Goal: Information Seeking & Learning: Learn about a topic

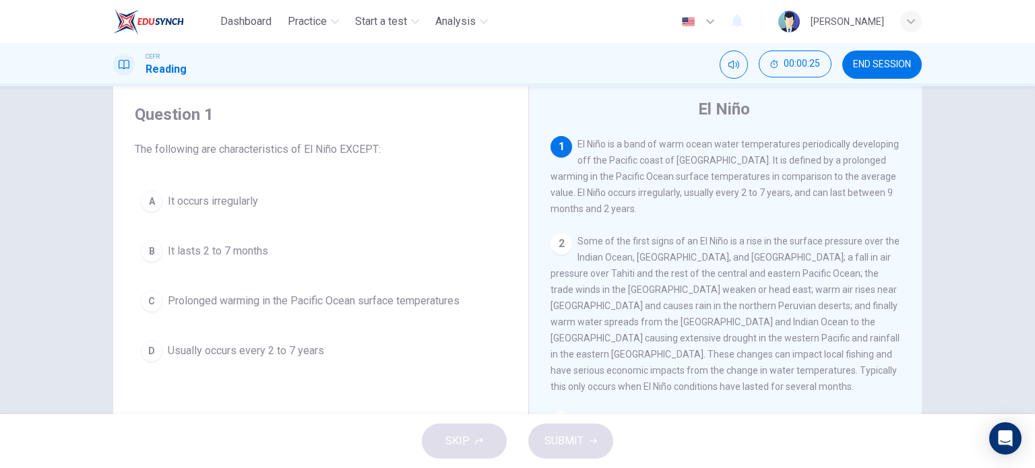
scroll to position [37, 0]
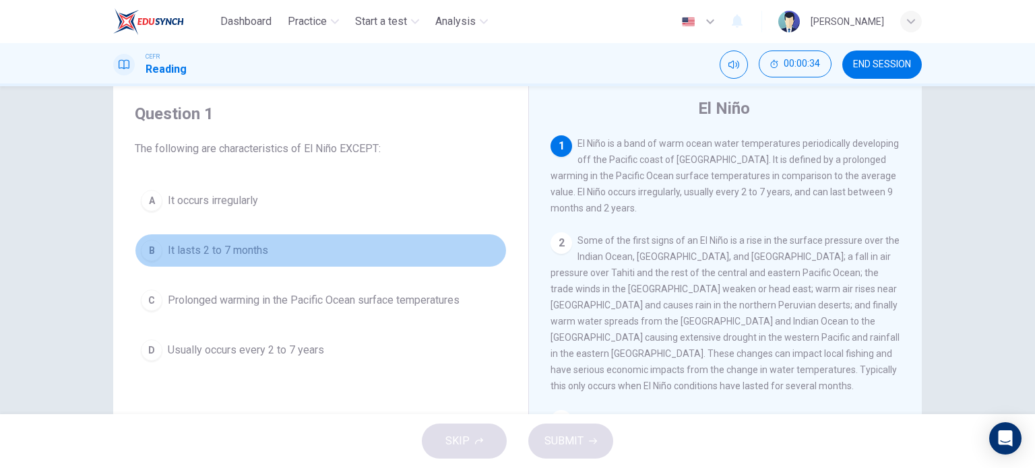
click at [145, 248] on div "B" at bounding box center [152, 251] width 22 height 22
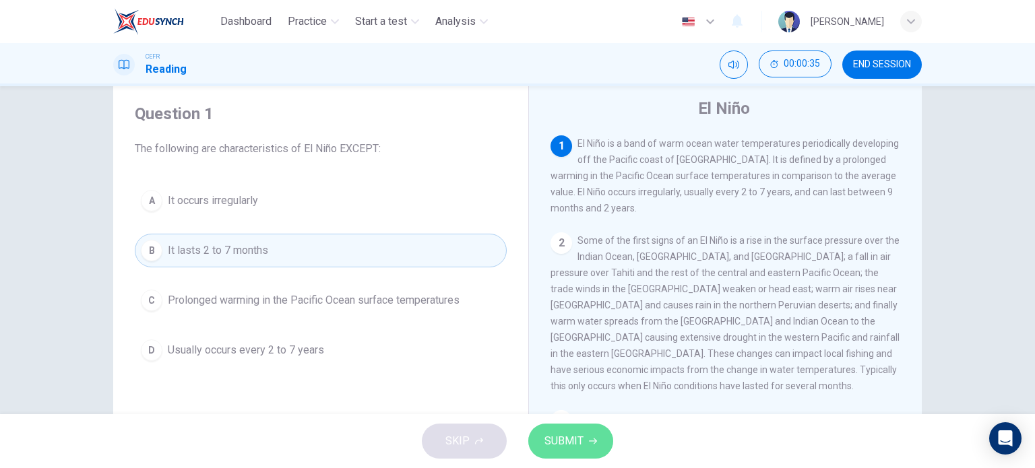
click at [566, 436] on span "SUBMIT" at bounding box center [564, 441] width 39 height 19
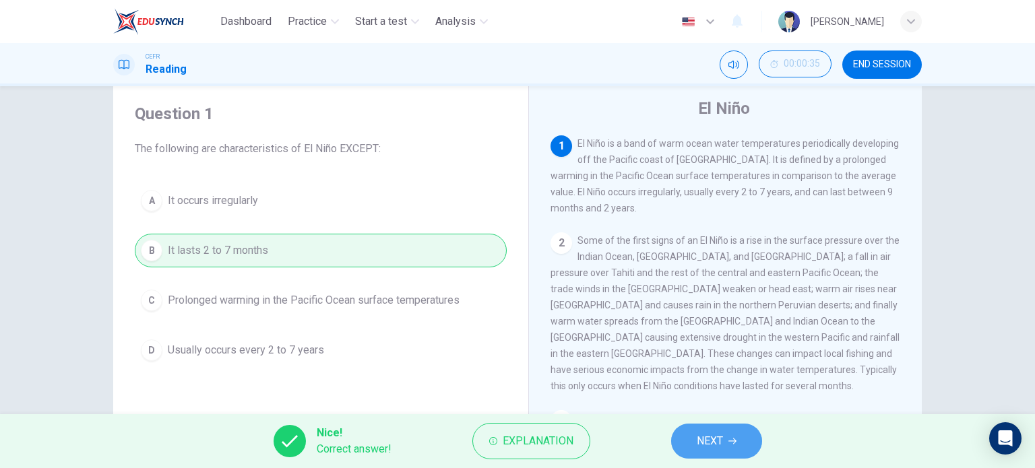
click at [711, 440] on span "NEXT" at bounding box center [710, 441] width 26 height 19
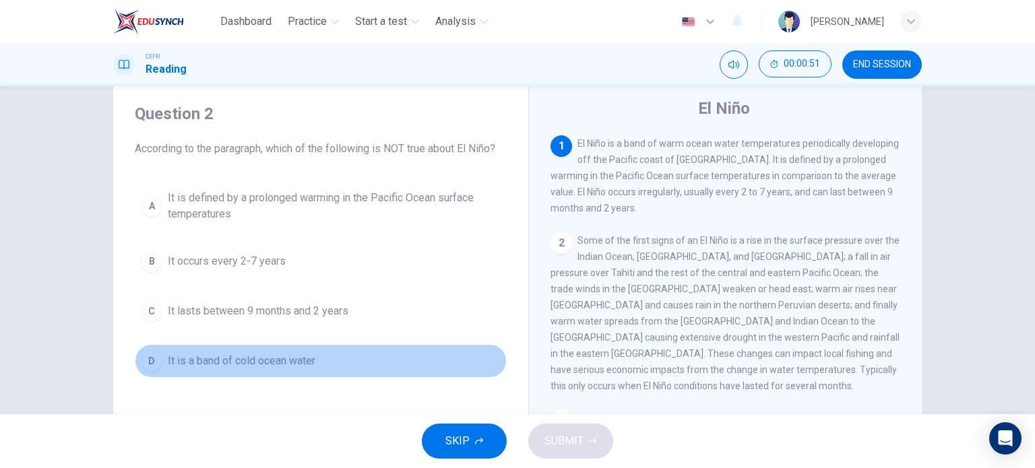
click at [146, 361] on div "D" at bounding box center [152, 362] width 22 height 22
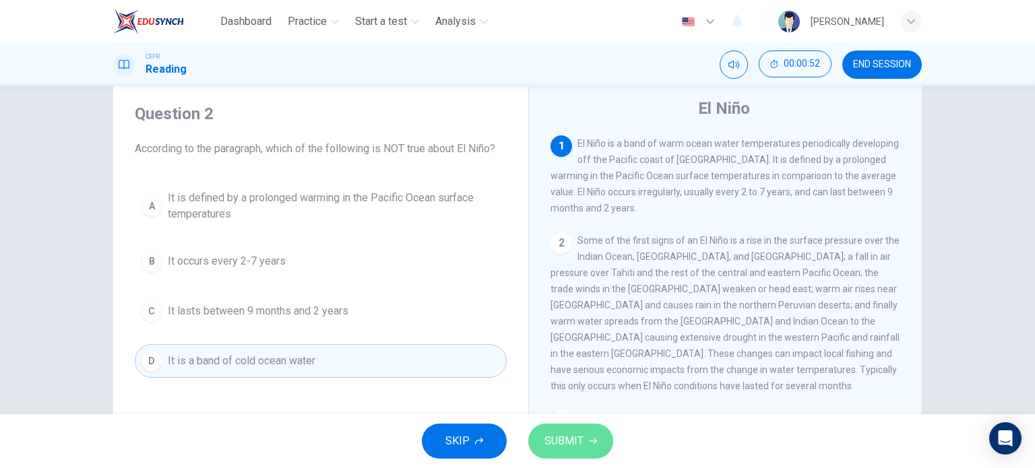
click at [586, 442] on button "SUBMIT" at bounding box center [570, 441] width 85 height 35
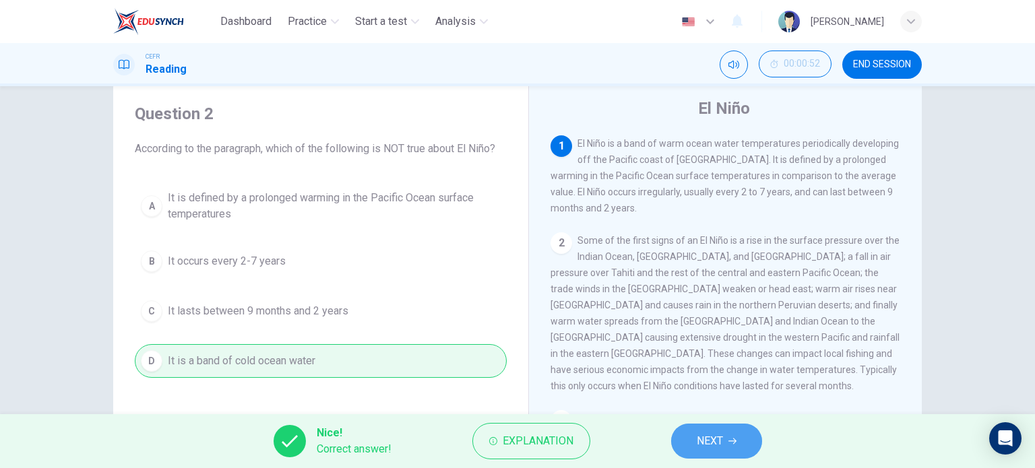
click at [695, 448] on button "NEXT" at bounding box center [716, 441] width 91 height 35
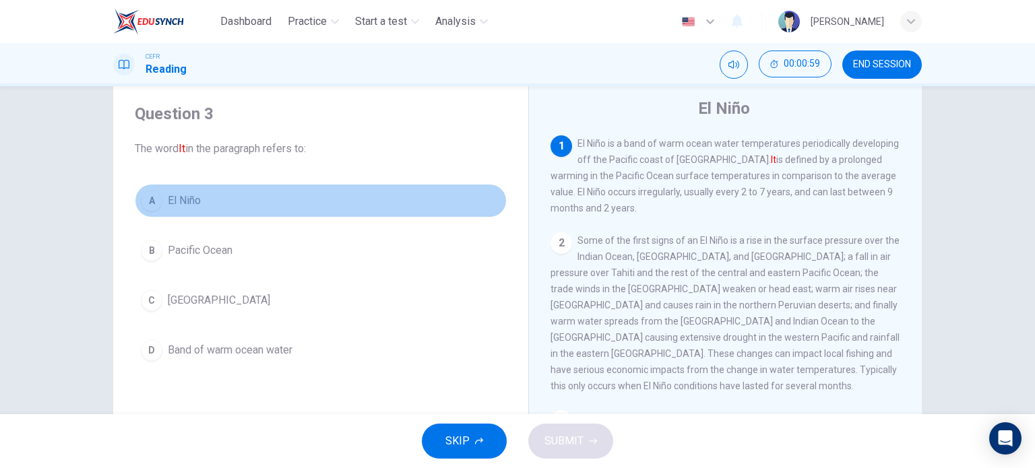
click at [149, 204] on div "A" at bounding box center [152, 201] width 22 height 22
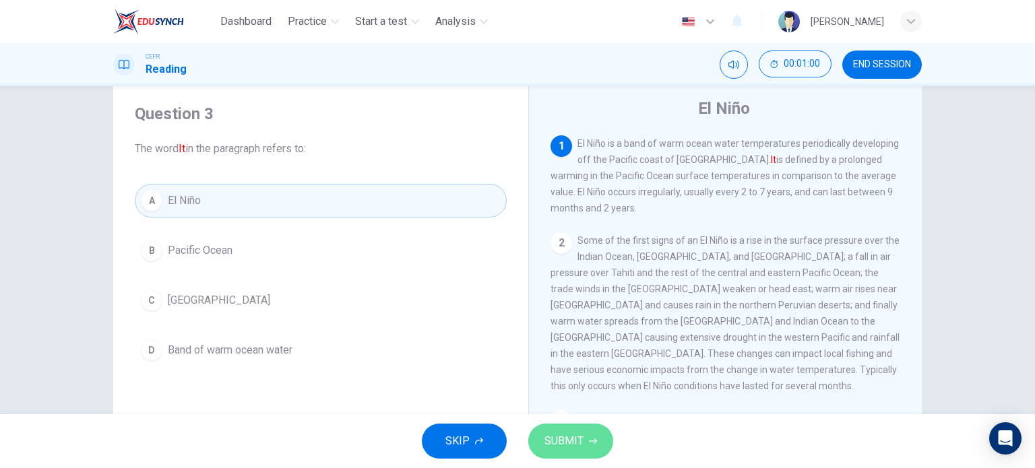
click at [545, 427] on button "SUBMIT" at bounding box center [570, 441] width 85 height 35
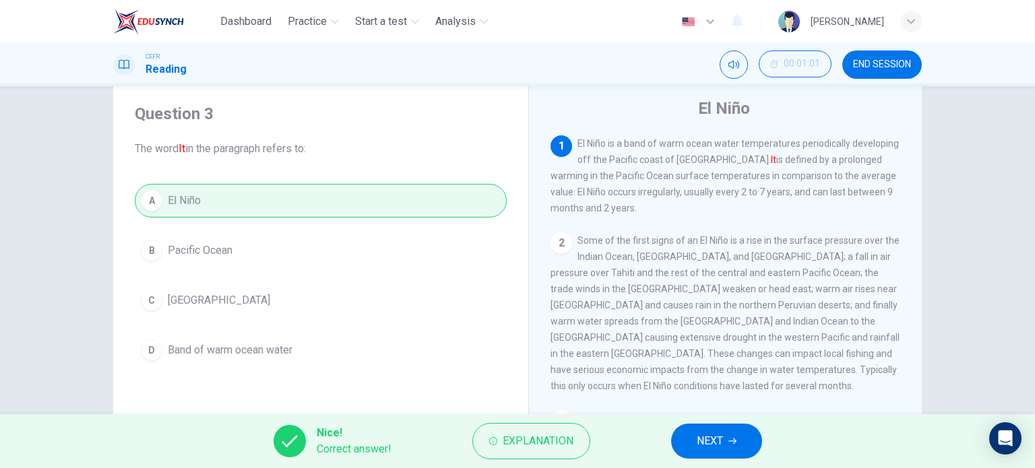
click at [703, 444] on span "NEXT" at bounding box center [710, 441] width 26 height 19
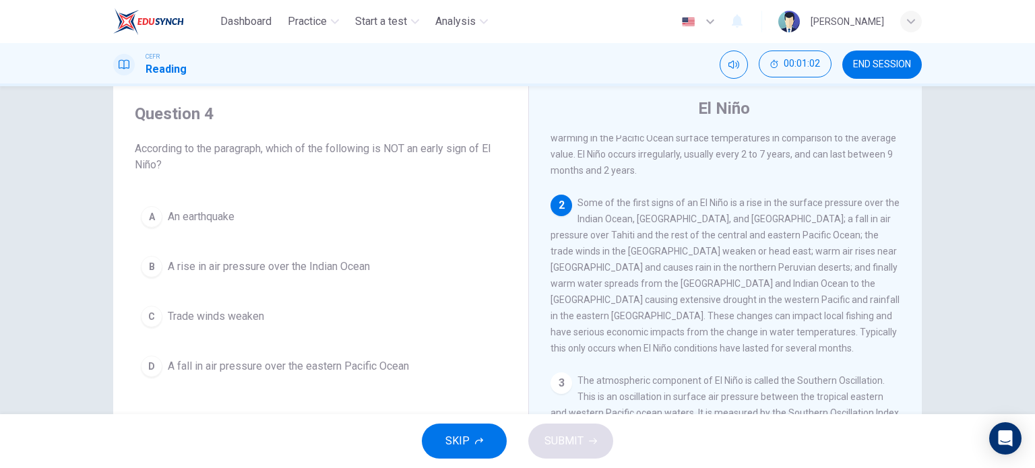
scroll to position [38, 0]
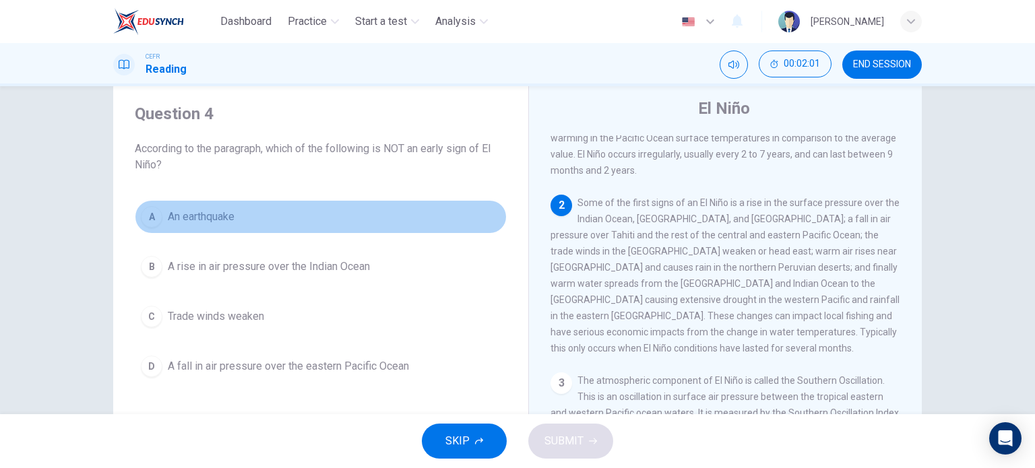
click at [151, 216] on div "A" at bounding box center [152, 217] width 22 height 22
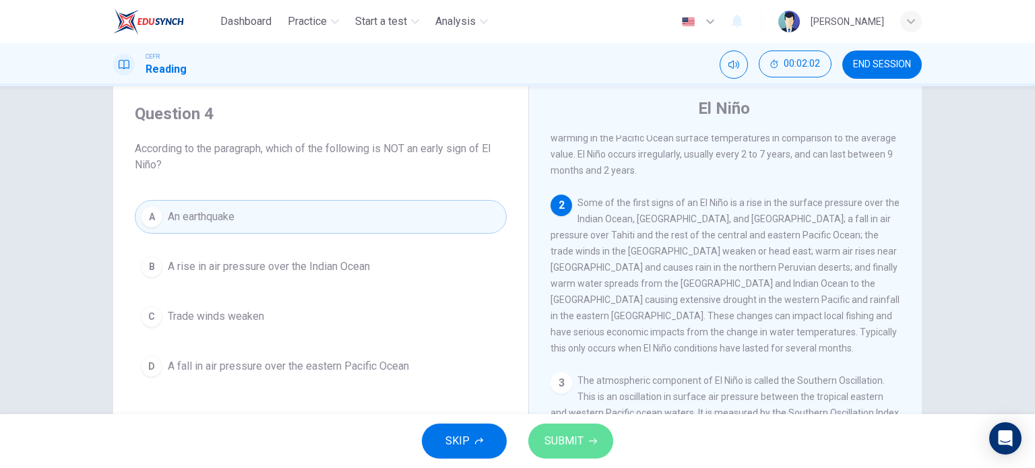
click at [540, 438] on button "SUBMIT" at bounding box center [570, 441] width 85 height 35
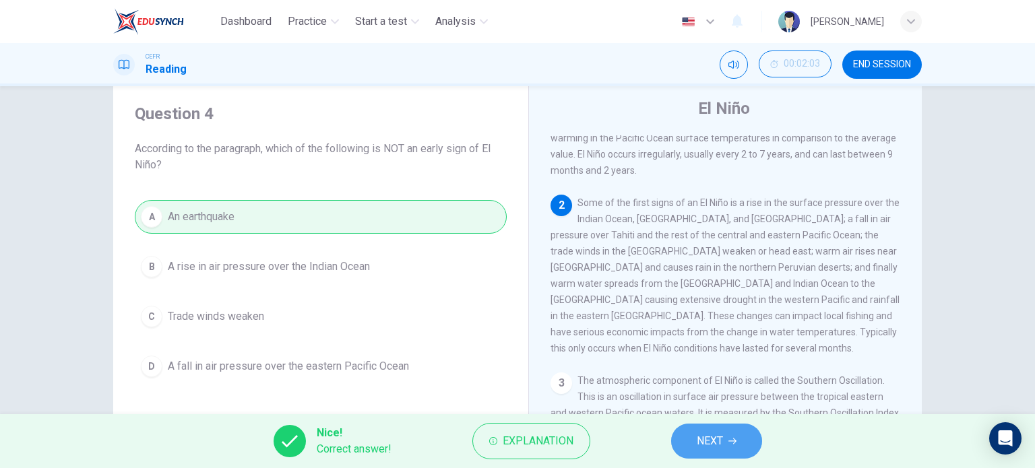
click at [736, 432] on button "NEXT" at bounding box center [716, 441] width 91 height 35
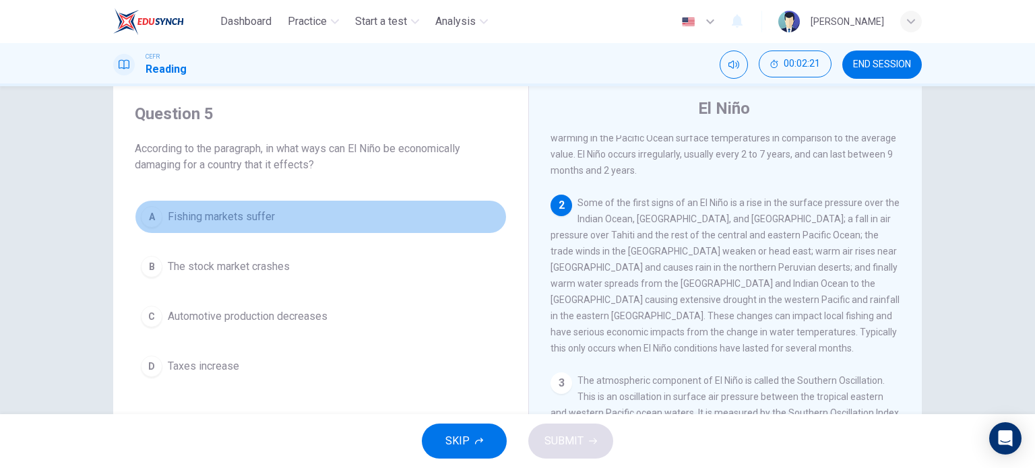
click at [143, 213] on div "A" at bounding box center [152, 217] width 22 height 22
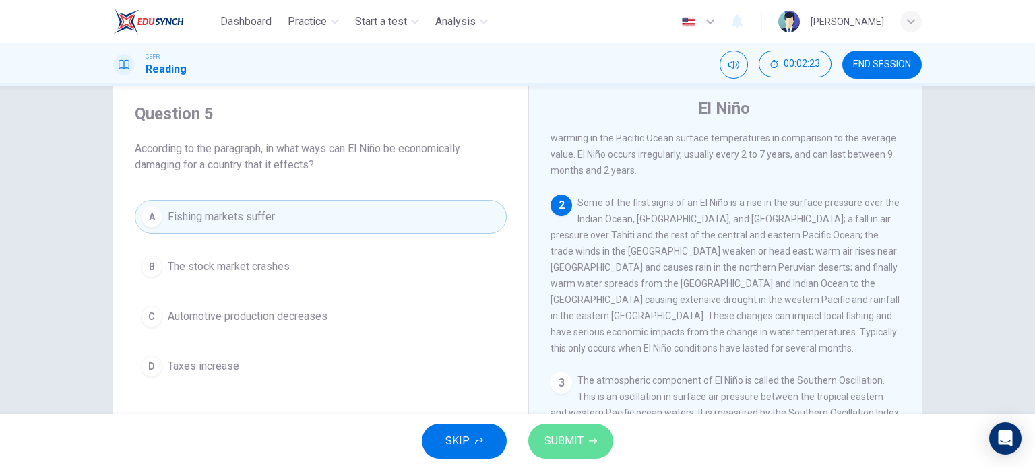
click at [585, 447] on button "SUBMIT" at bounding box center [570, 441] width 85 height 35
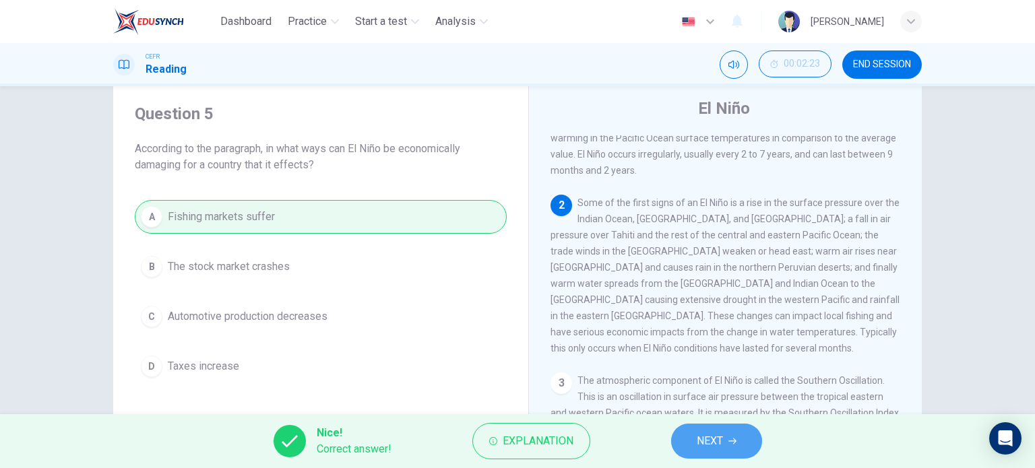
click at [708, 454] on button "NEXT" at bounding box center [716, 441] width 91 height 35
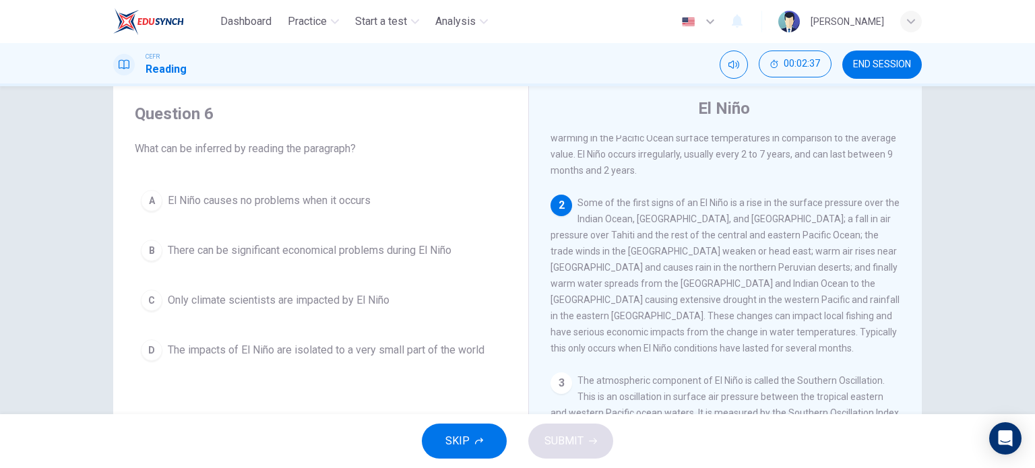
click at [147, 247] on div "B" at bounding box center [152, 251] width 22 height 22
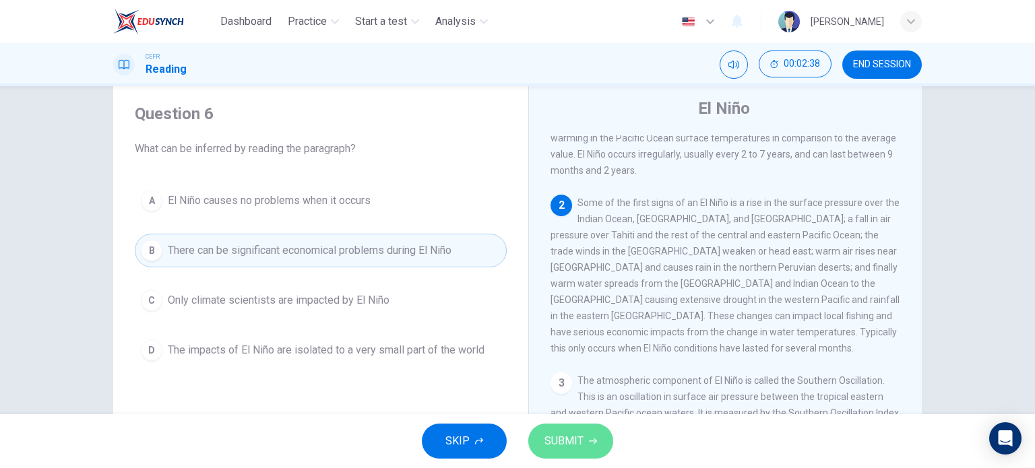
click at [577, 444] on span "SUBMIT" at bounding box center [564, 441] width 39 height 19
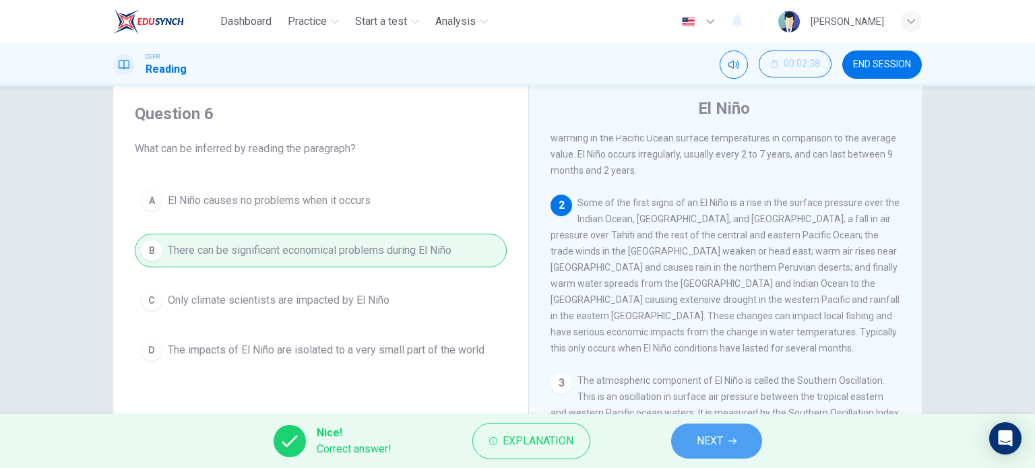
click at [712, 433] on span "NEXT" at bounding box center [710, 441] width 26 height 19
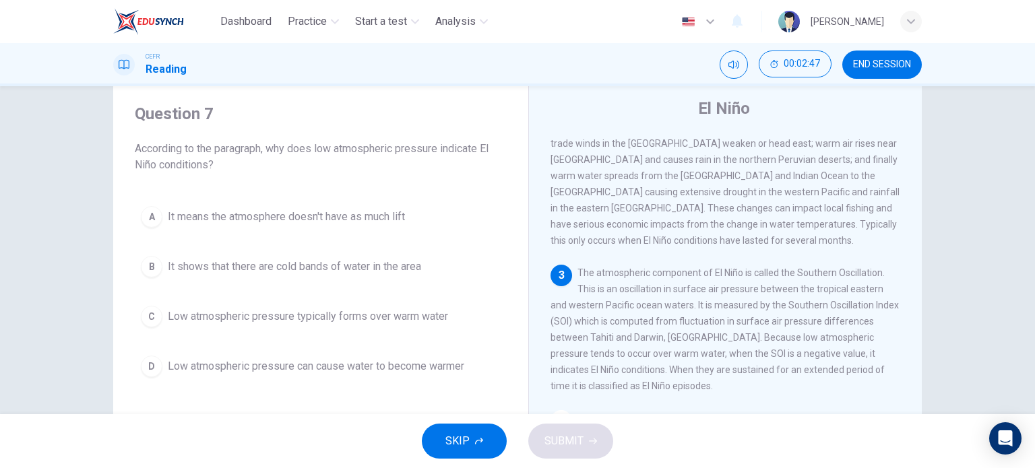
scroll to position [156, 0]
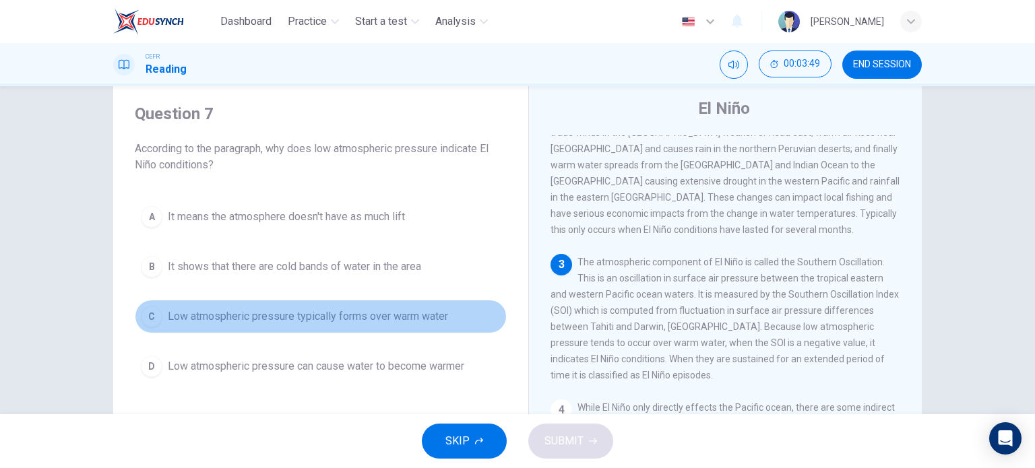
click at [141, 318] on div "C" at bounding box center [152, 317] width 22 height 22
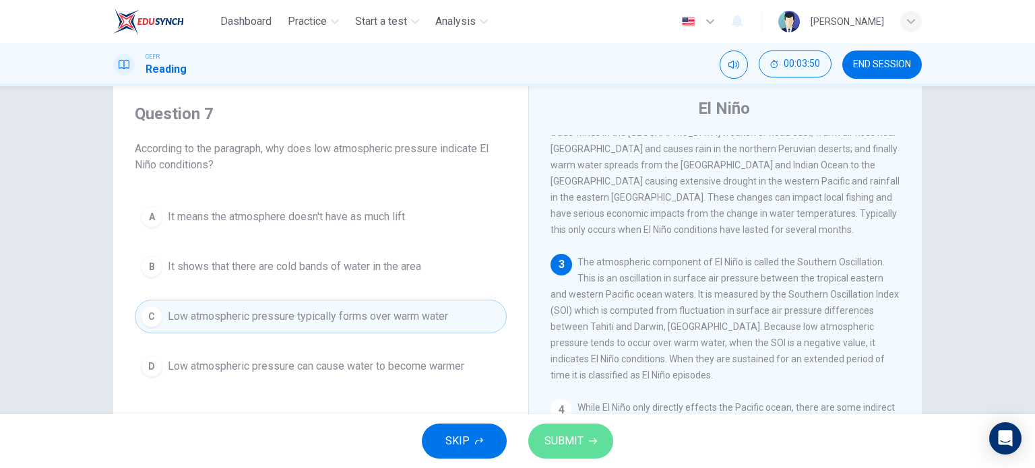
click at [557, 439] on span "SUBMIT" at bounding box center [564, 441] width 39 height 19
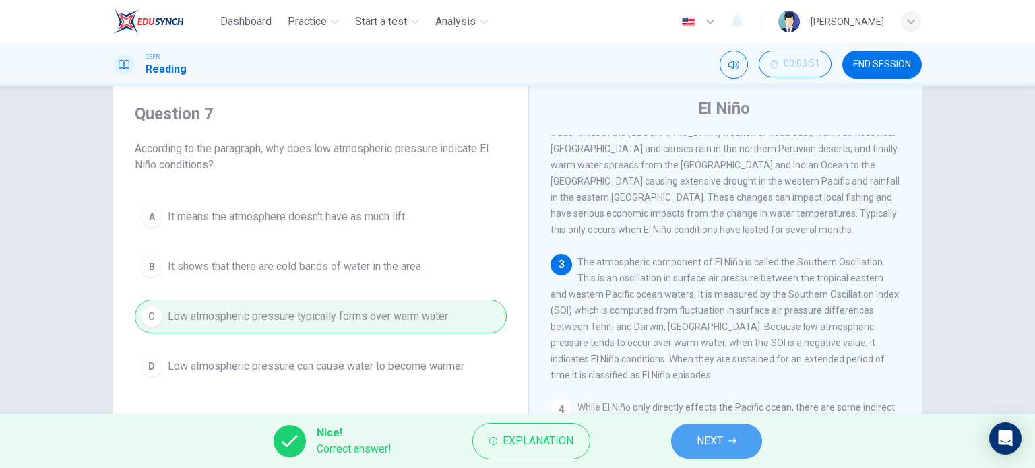
click at [720, 457] on button "NEXT" at bounding box center [716, 441] width 91 height 35
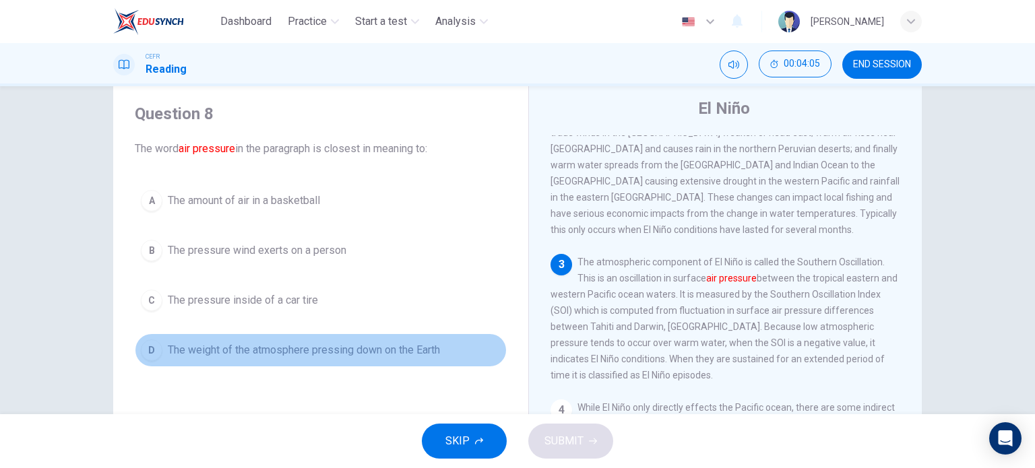
click at [147, 350] on div "D" at bounding box center [152, 351] width 22 height 22
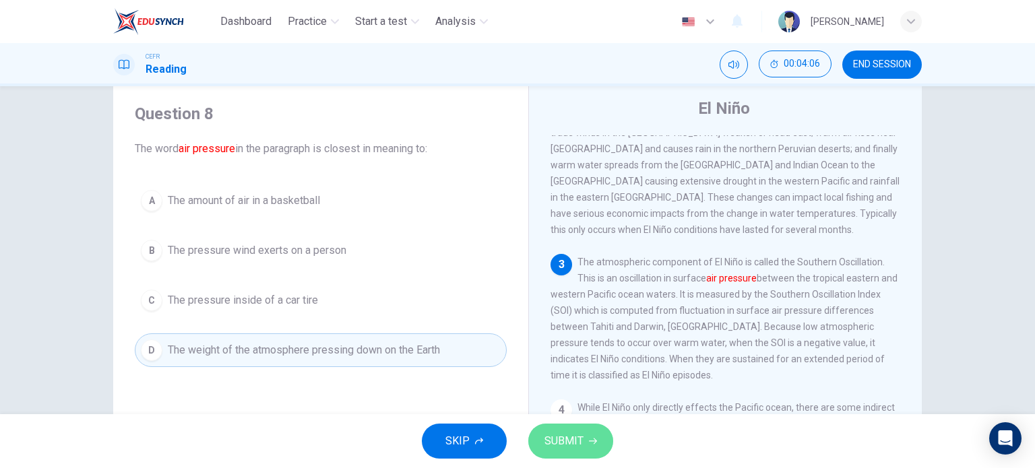
click at [559, 432] on span "SUBMIT" at bounding box center [564, 441] width 39 height 19
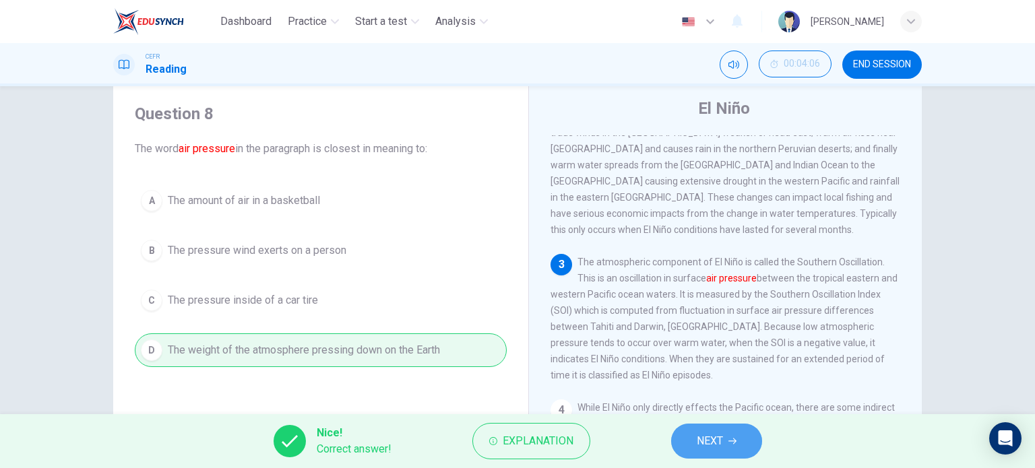
click at [724, 449] on button "NEXT" at bounding box center [716, 441] width 91 height 35
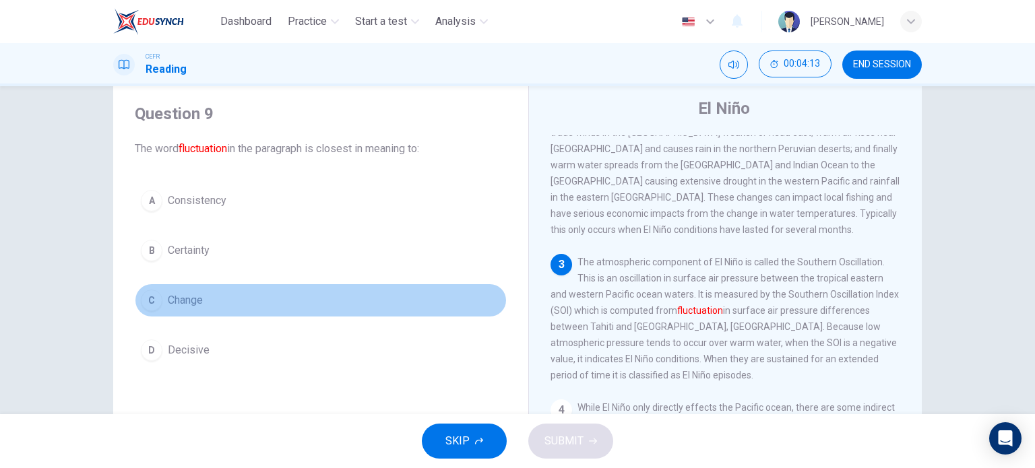
click at [146, 301] on div "C" at bounding box center [152, 301] width 22 height 22
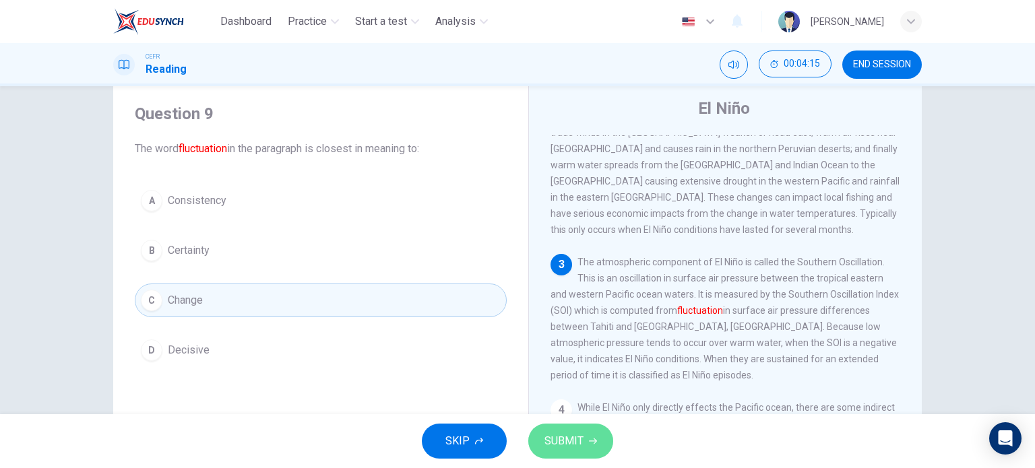
click at [566, 436] on span "SUBMIT" at bounding box center [564, 441] width 39 height 19
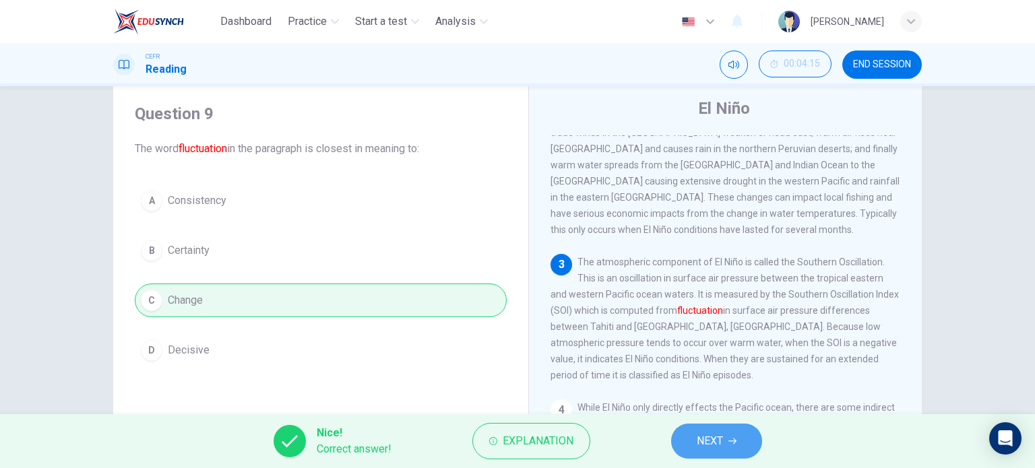
click at [731, 434] on button "NEXT" at bounding box center [716, 441] width 91 height 35
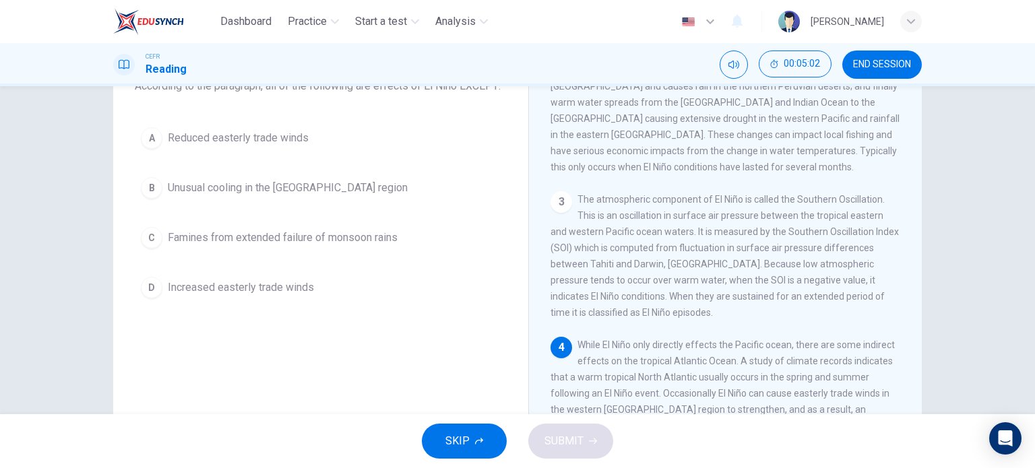
scroll to position [99, 0]
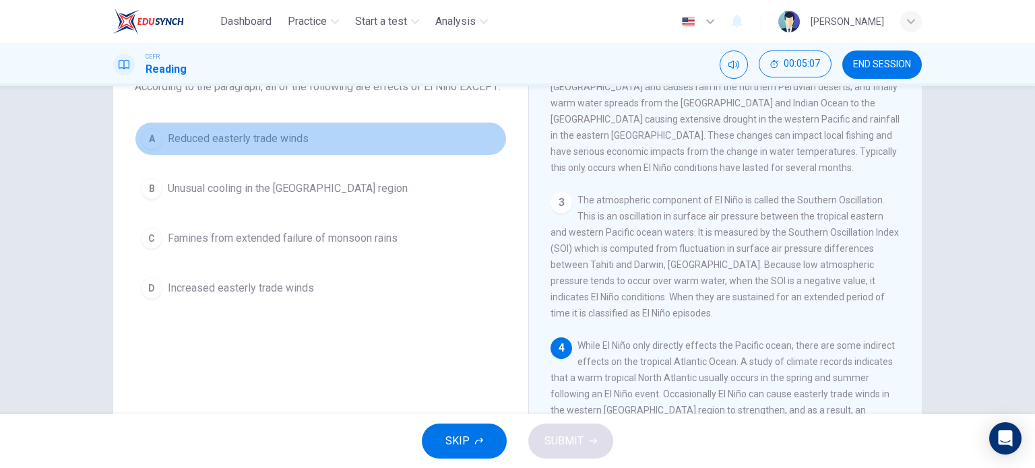
click at [152, 146] on div "A" at bounding box center [152, 139] width 22 height 22
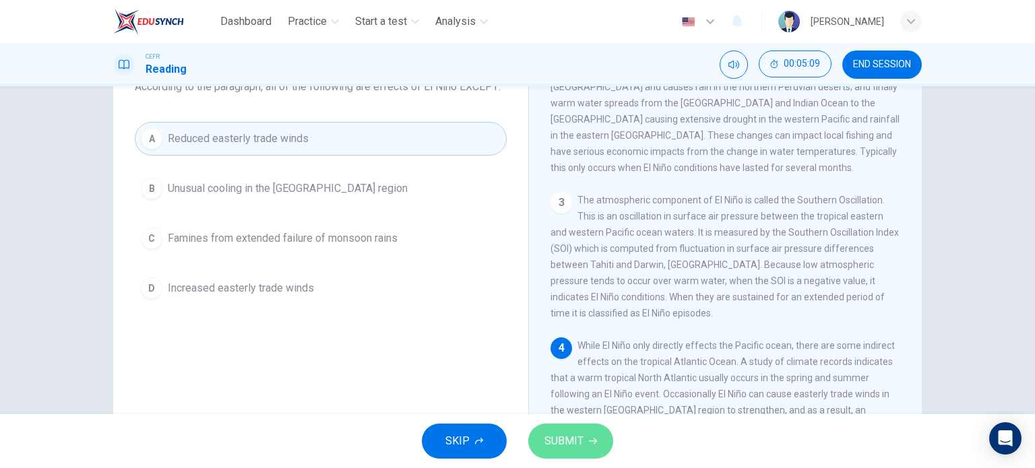
click at [547, 441] on span "SUBMIT" at bounding box center [564, 441] width 39 height 19
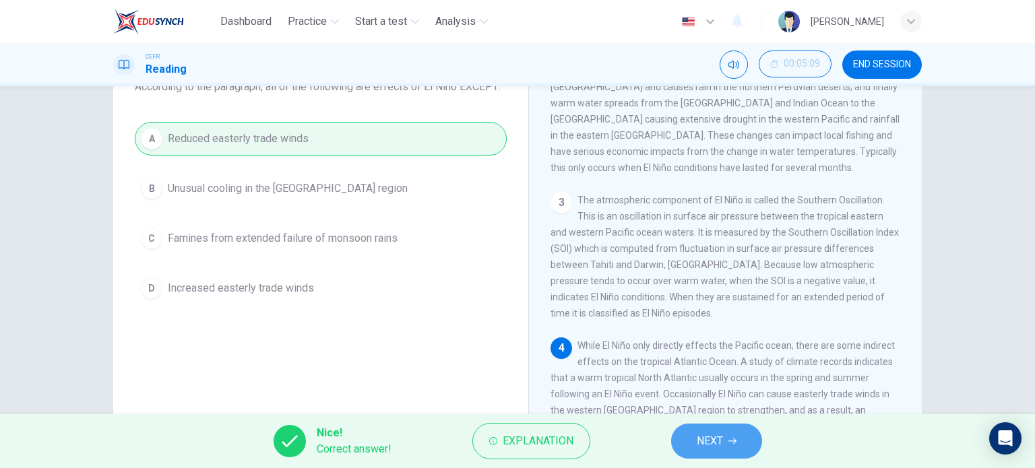
click at [721, 446] on span "NEXT" at bounding box center [710, 441] width 26 height 19
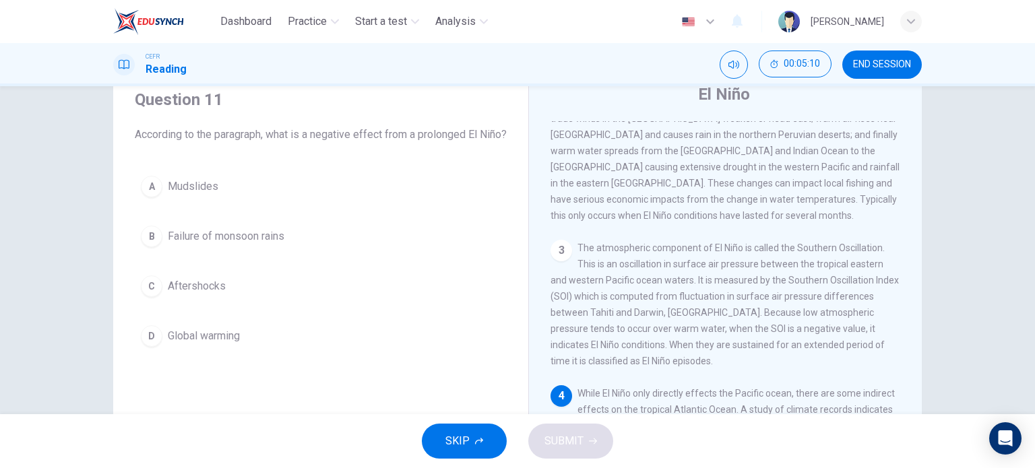
scroll to position [47, 0]
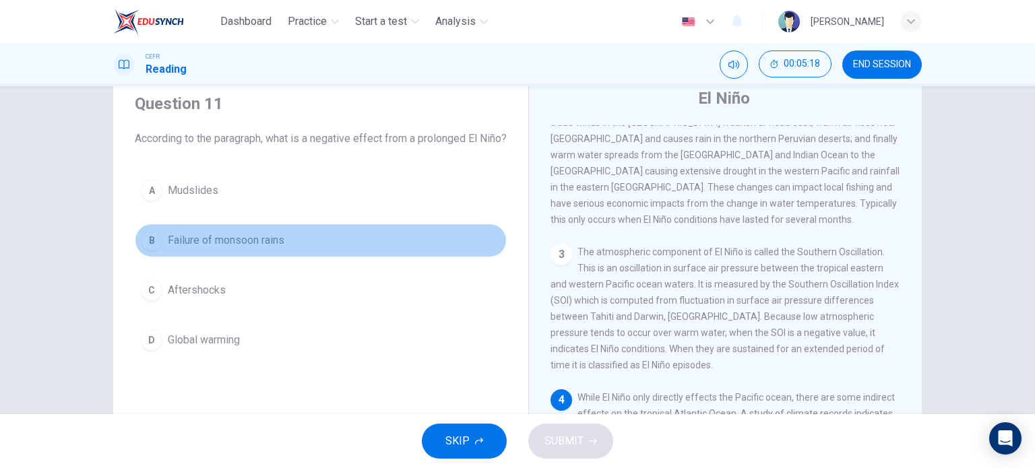
click at [142, 251] on div "B" at bounding box center [152, 241] width 22 height 22
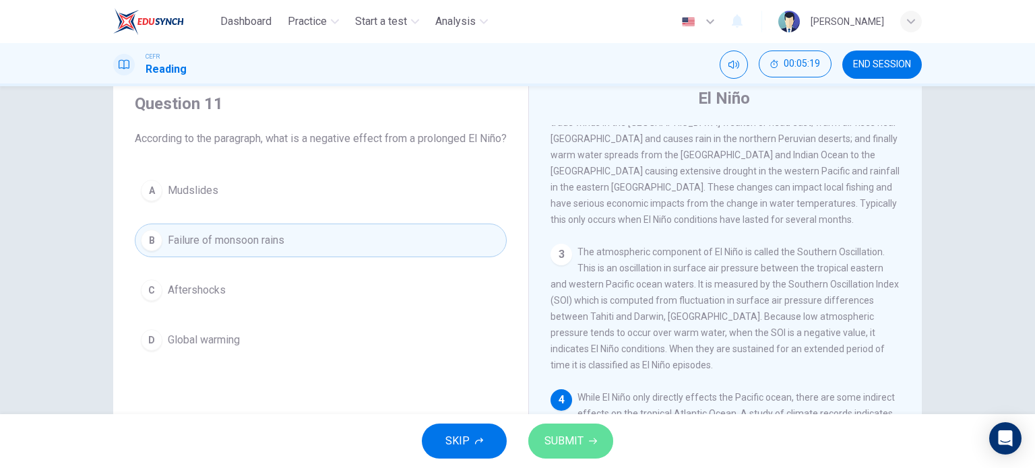
click at [566, 439] on span "SUBMIT" at bounding box center [564, 441] width 39 height 19
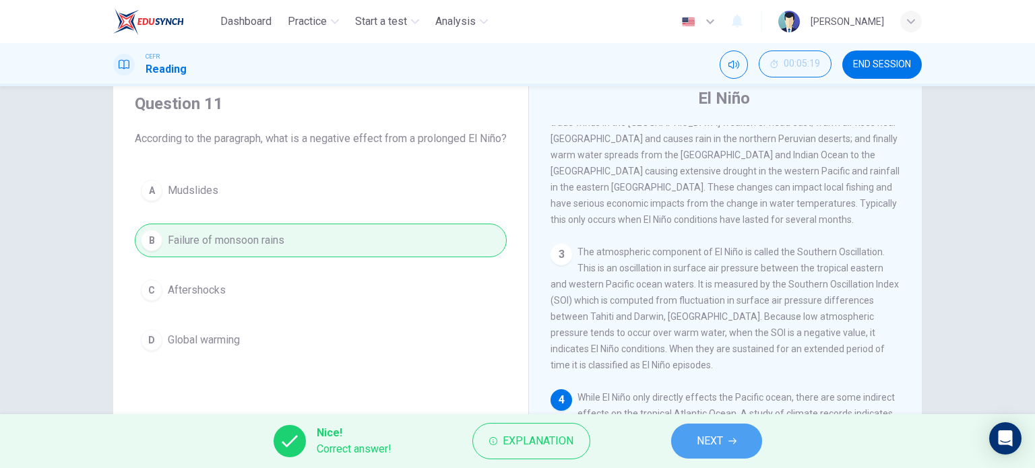
click at [716, 441] on span "NEXT" at bounding box center [710, 441] width 26 height 19
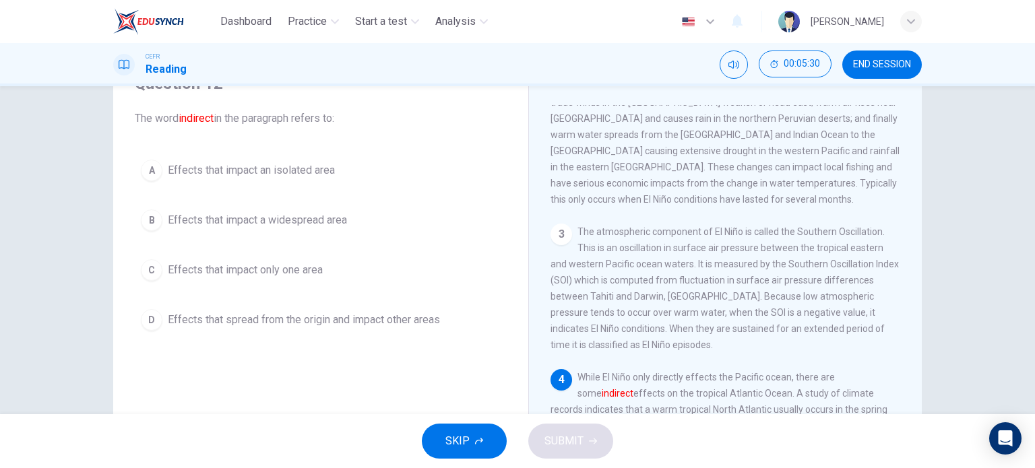
scroll to position [67, 0]
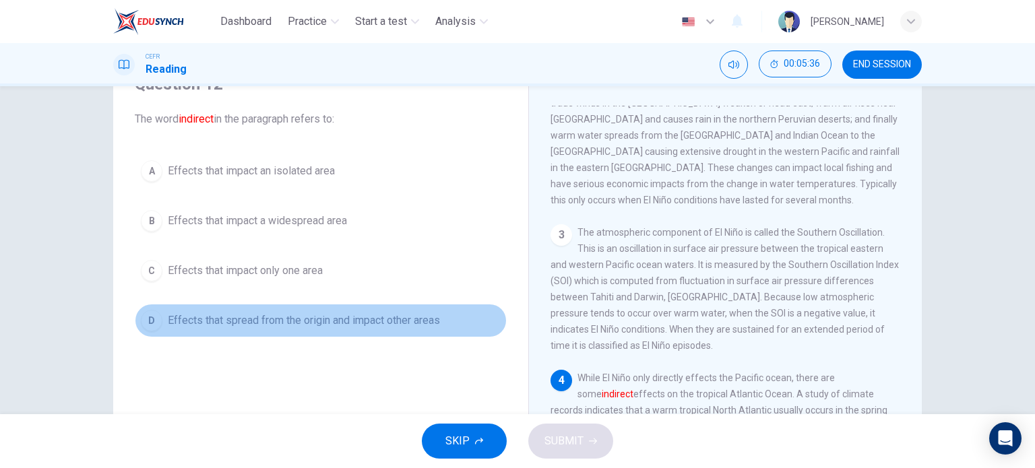
click at [150, 323] on div "D" at bounding box center [152, 321] width 22 height 22
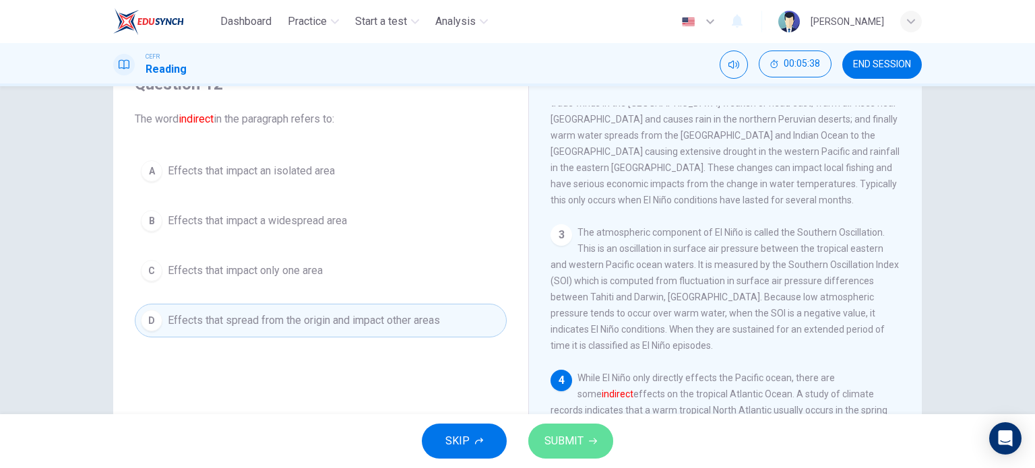
click at [564, 434] on span "SUBMIT" at bounding box center [564, 441] width 39 height 19
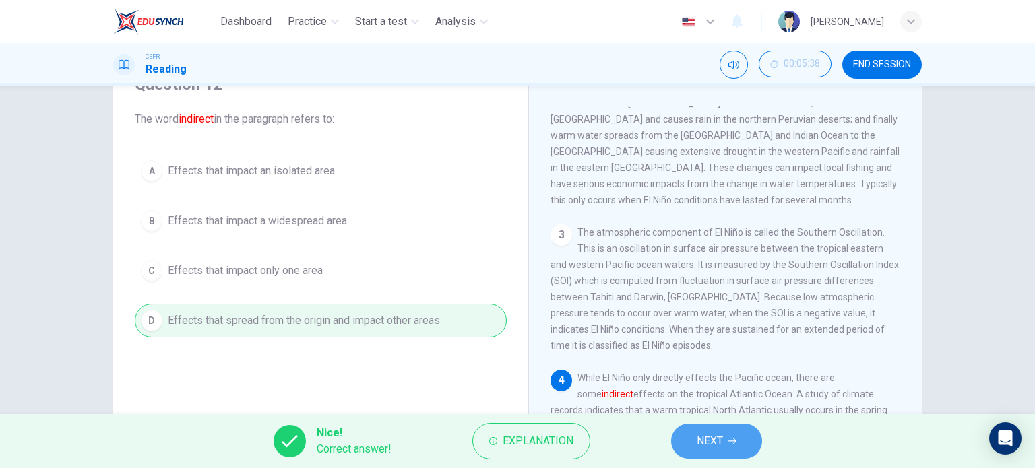
click at [712, 444] on span "NEXT" at bounding box center [710, 441] width 26 height 19
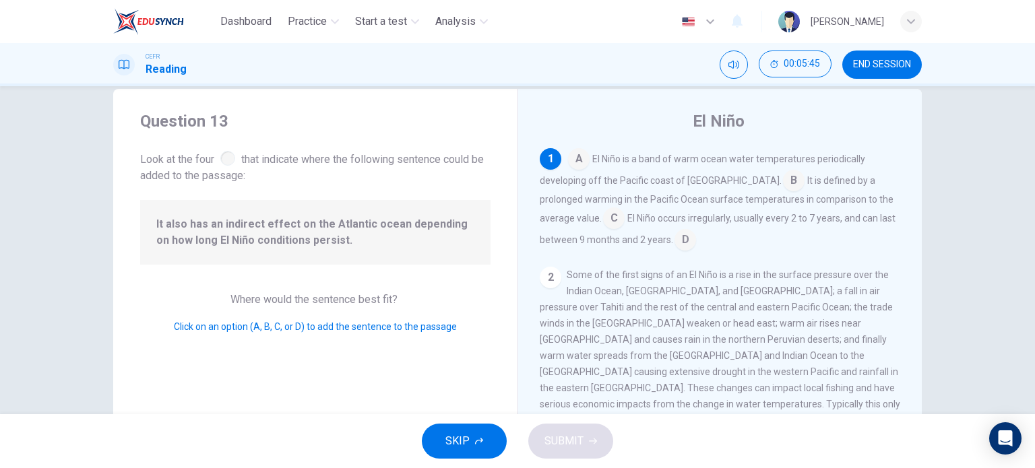
scroll to position [24, 0]
click at [682, 246] on input at bounding box center [686, 242] width 22 height 22
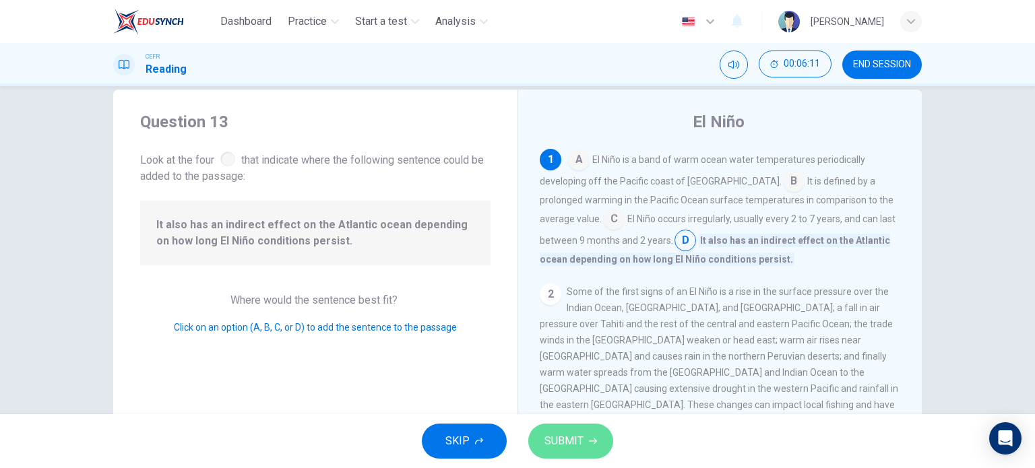
click at [574, 446] on span "SUBMIT" at bounding box center [564, 441] width 39 height 19
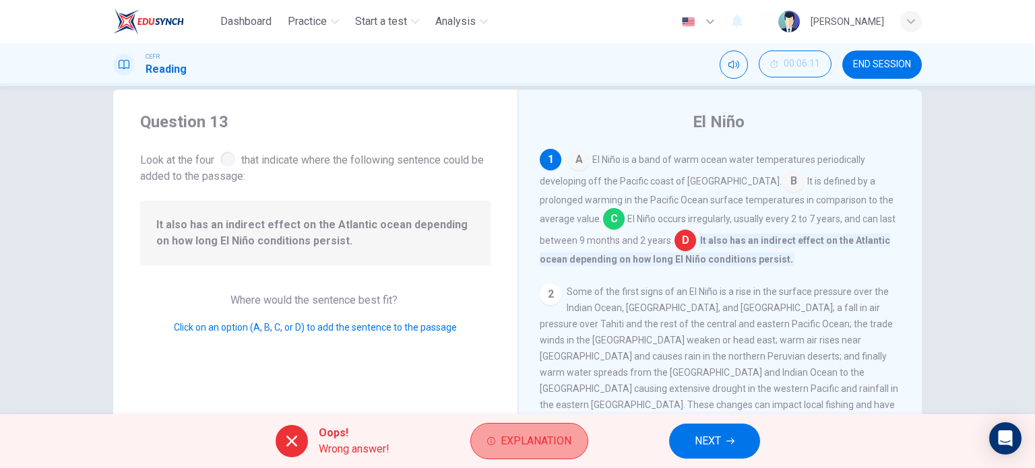
click at [567, 432] on span "Explanation" at bounding box center [536, 441] width 71 height 19
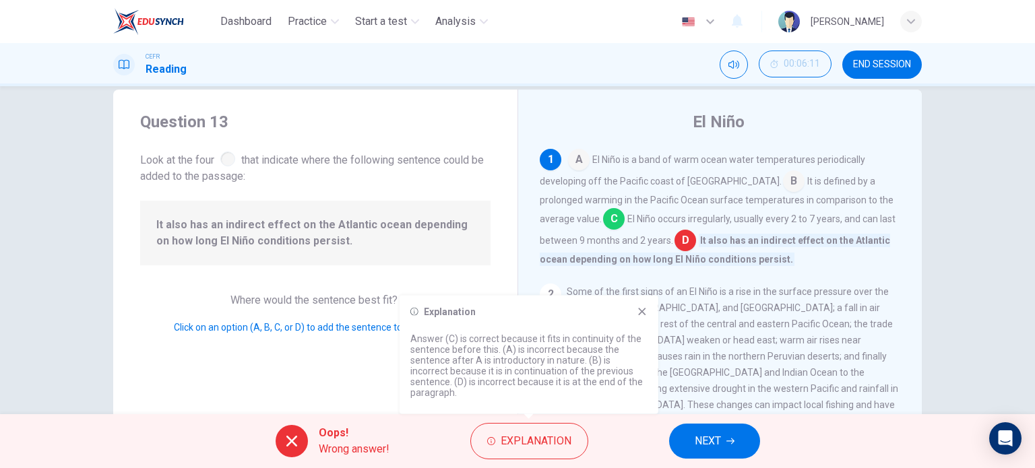
click at [644, 315] on icon at bounding box center [641, 311] width 7 height 7
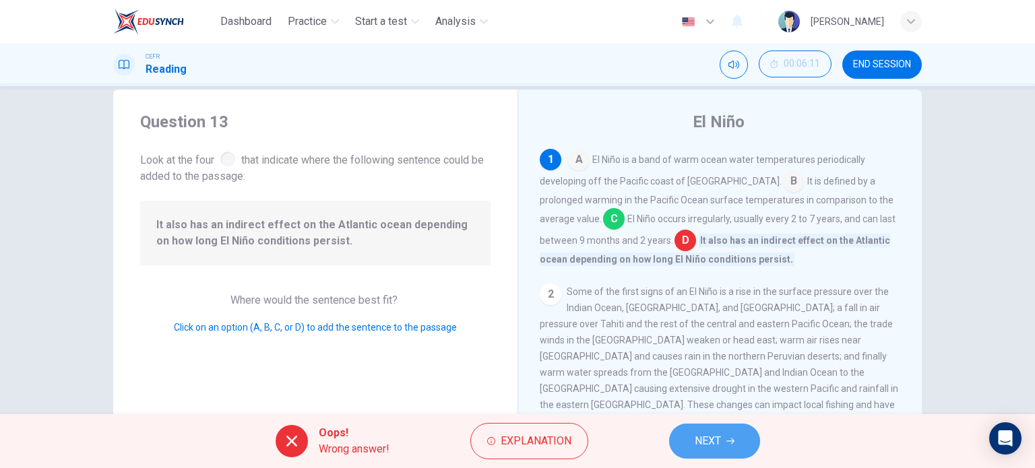
click at [693, 447] on button "NEXT" at bounding box center [714, 441] width 91 height 35
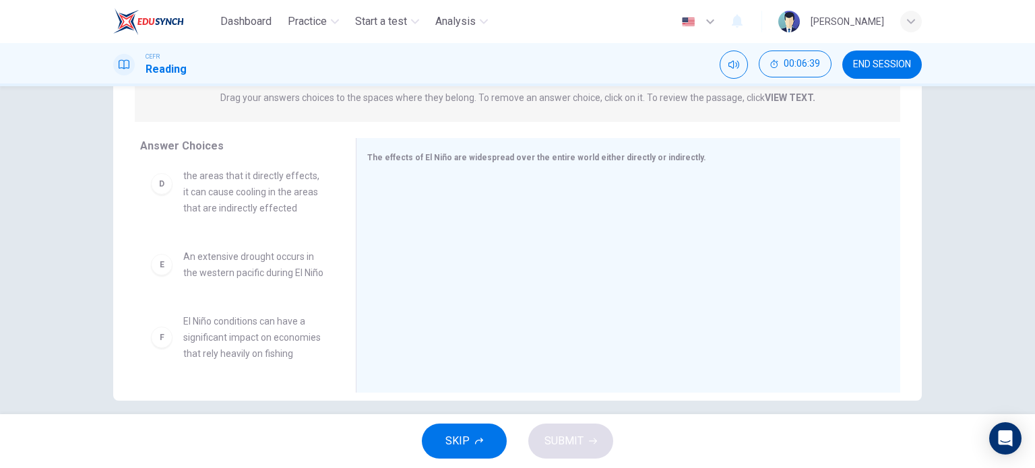
scroll to position [332, 0]
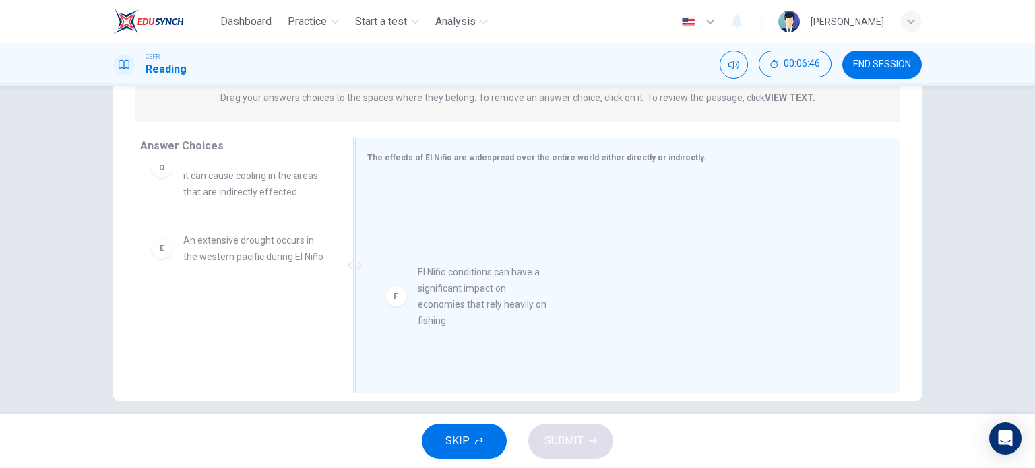
drag, startPoint x: 224, startPoint y: 330, endPoint x: 470, endPoint y: 293, distance: 248.7
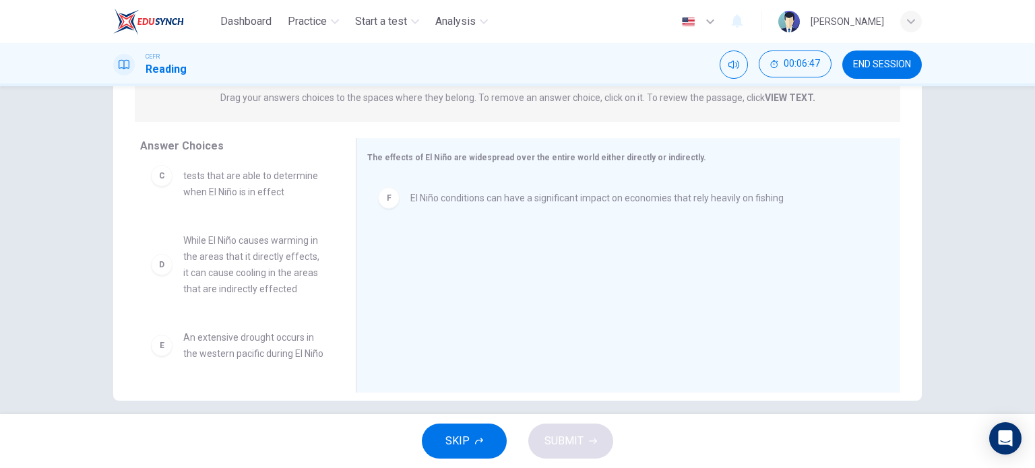
scroll to position [235, 0]
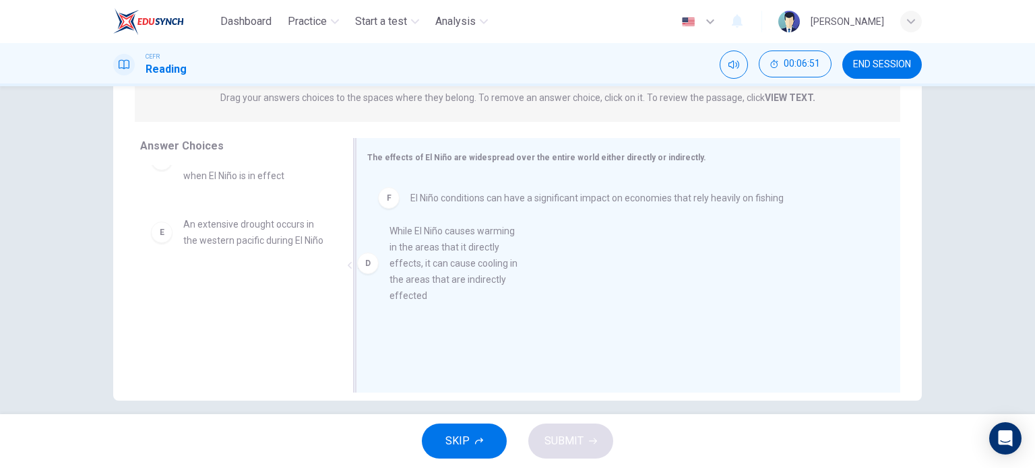
drag, startPoint x: 247, startPoint y: 239, endPoint x: 466, endPoint y: 262, distance: 220.3
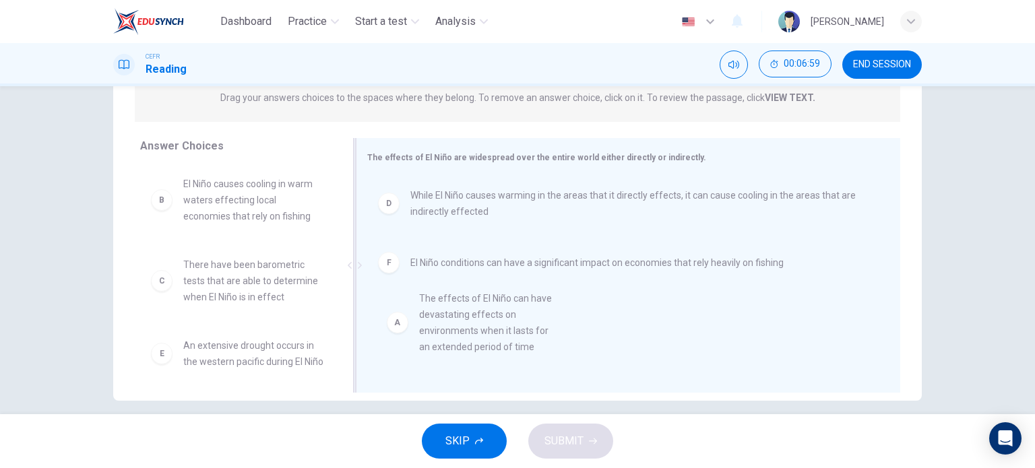
scroll to position [3, 0]
drag, startPoint x: 237, startPoint y: 210, endPoint x: 488, endPoint y: 330, distance: 277.7
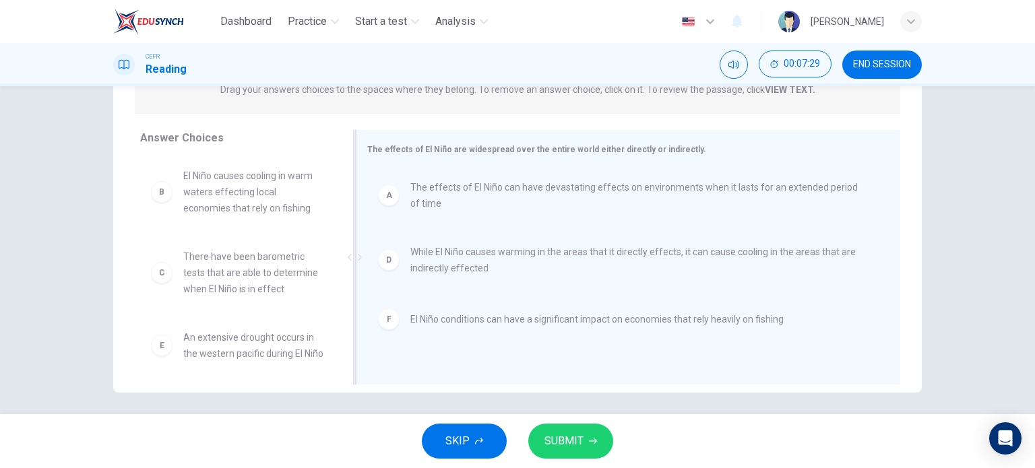
scroll to position [193, 0]
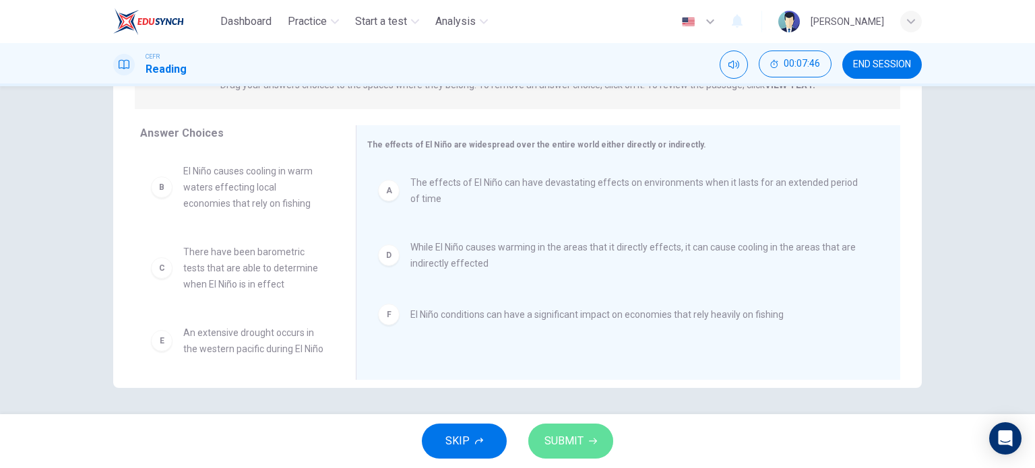
click at [596, 441] on icon "button" at bounding box center [593, 442] width 8 height 6
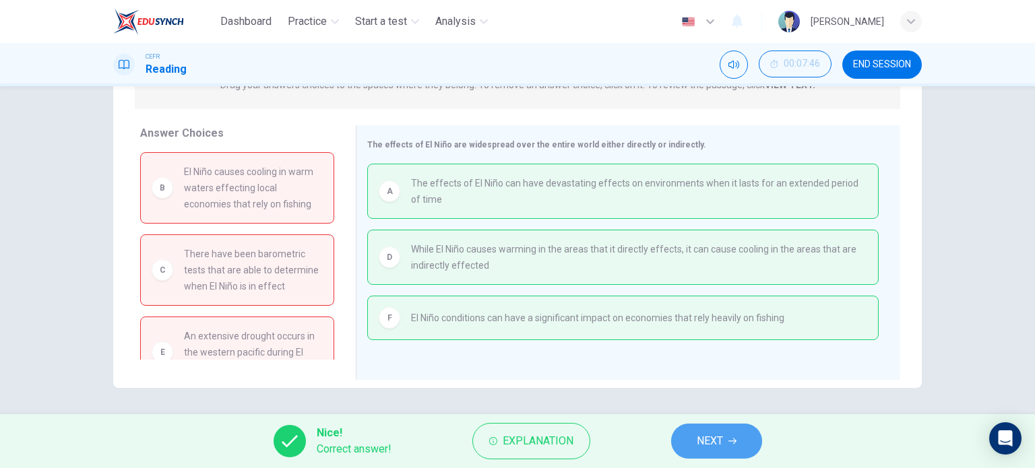
click at [719, 442] on span "NEXT" at bounding box center [710, 441] width 26 height 19
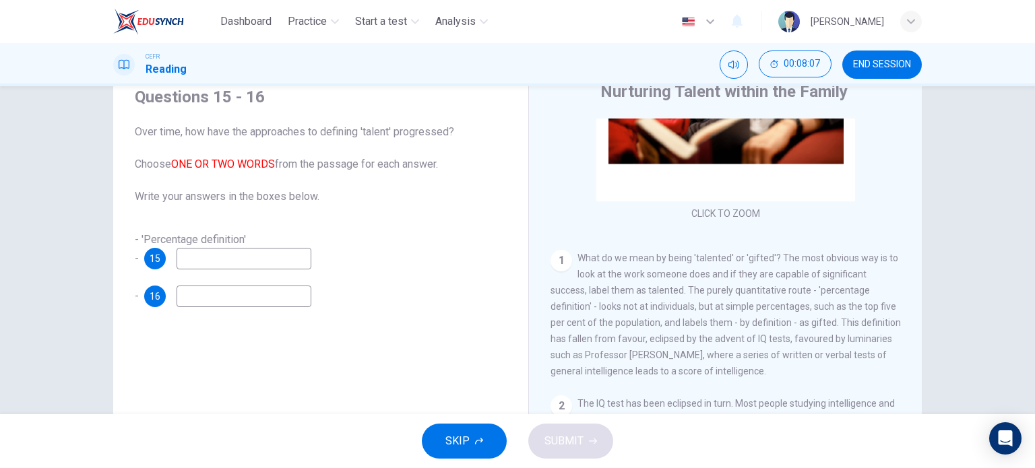
scroll to position [154, 0]
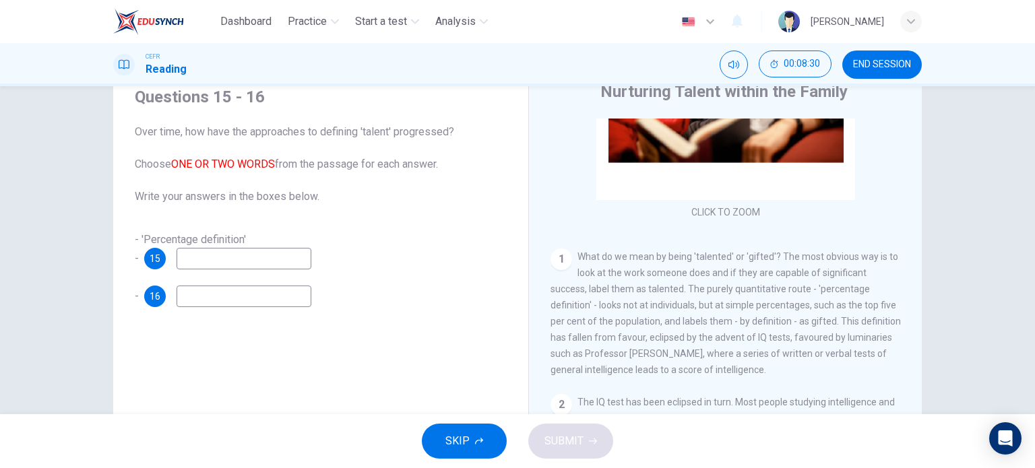
click at [218, 260] on input at bounding box center [244, 259] width 135 height 22
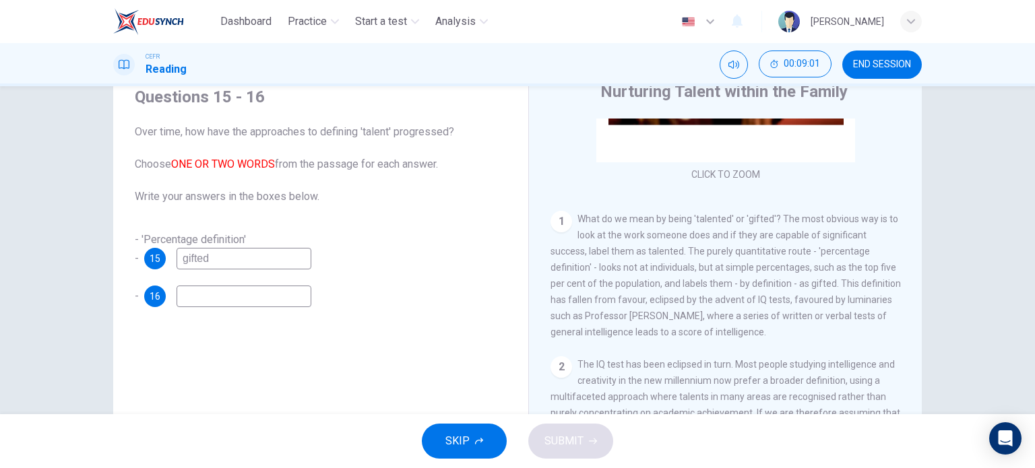
scroll to position [189, 0]
type input "gifted"
click at [202, 290] on input at bounding box center [244, 297] width 135 height 22
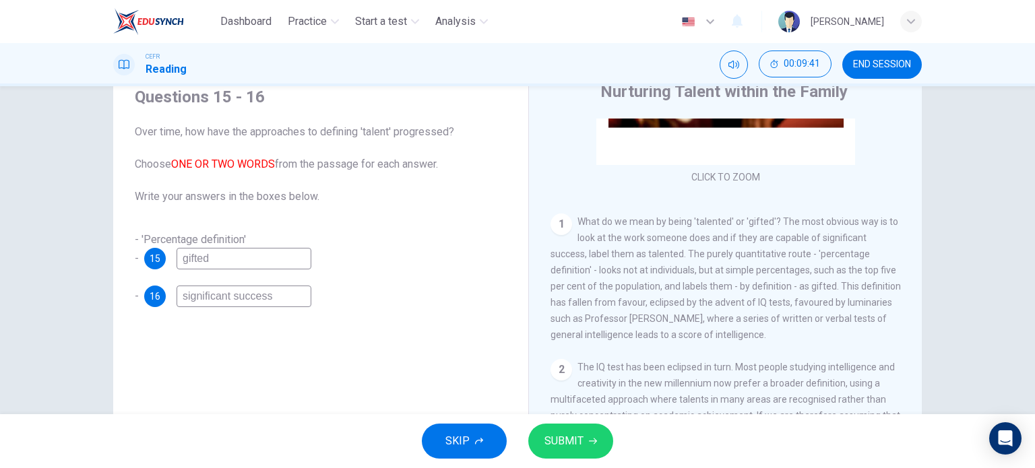
type input "significant success"
click at [229, 254] on input "gifted" at bounding box center [244, 259] width 135 height 22
click at [562, 441] on span "SUBMIT" at bounding box center [564, 441] width 39 height 19
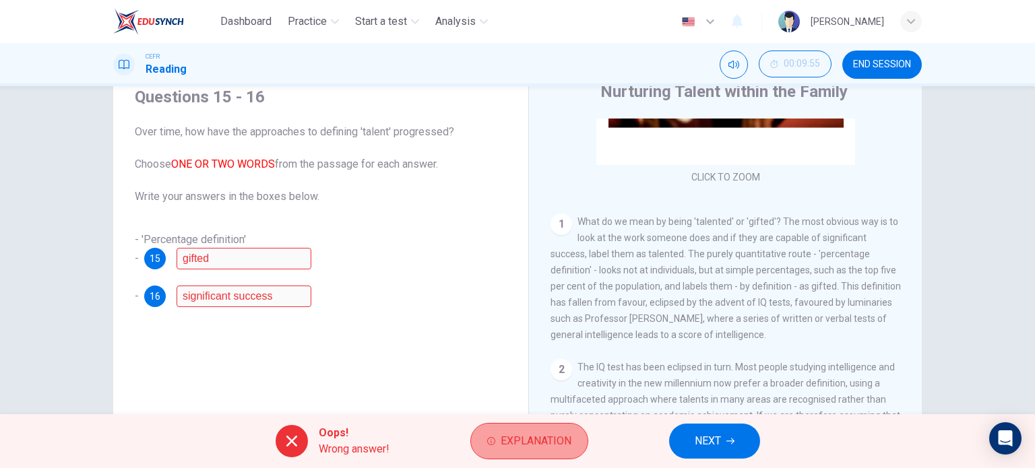
click at [541, 446] on span "Explanation" at bounding box center [536, 441] width 71 height 19
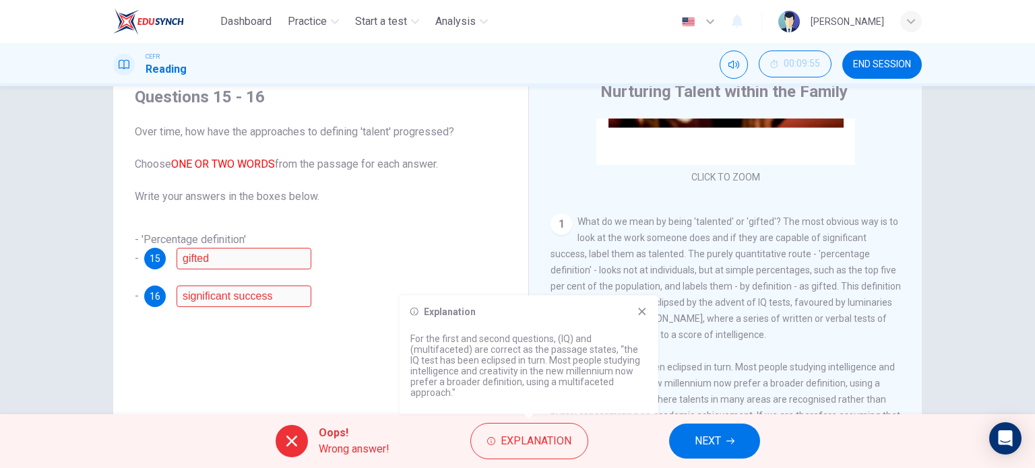
click at [639, 315] on icon at bounding box center [641, 311] width 7 height 7
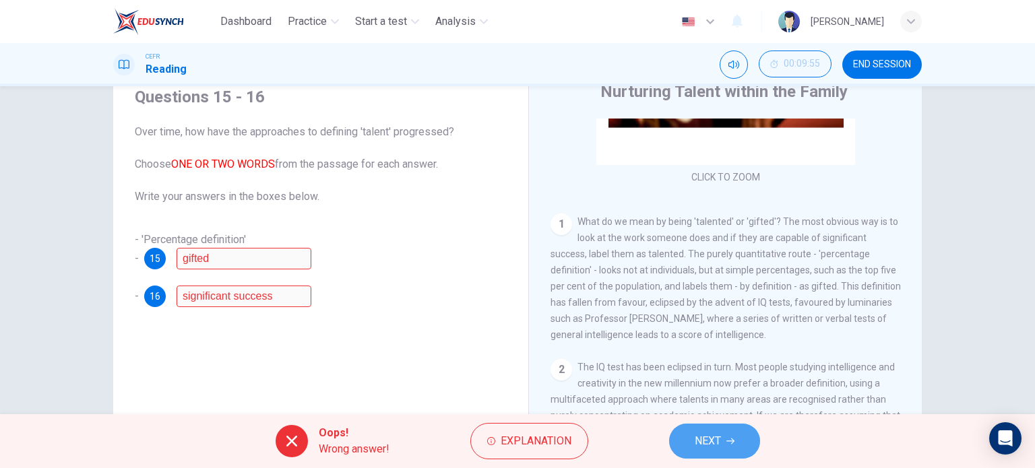
click at [704, 438] on span "NEXT" at bounding box center [708, 441] width 26 height 19
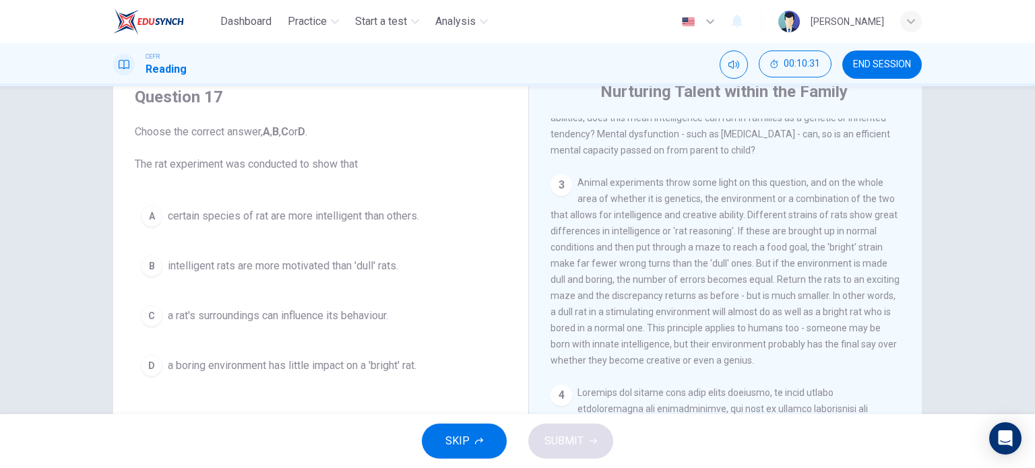
scroll to position [520, 0]
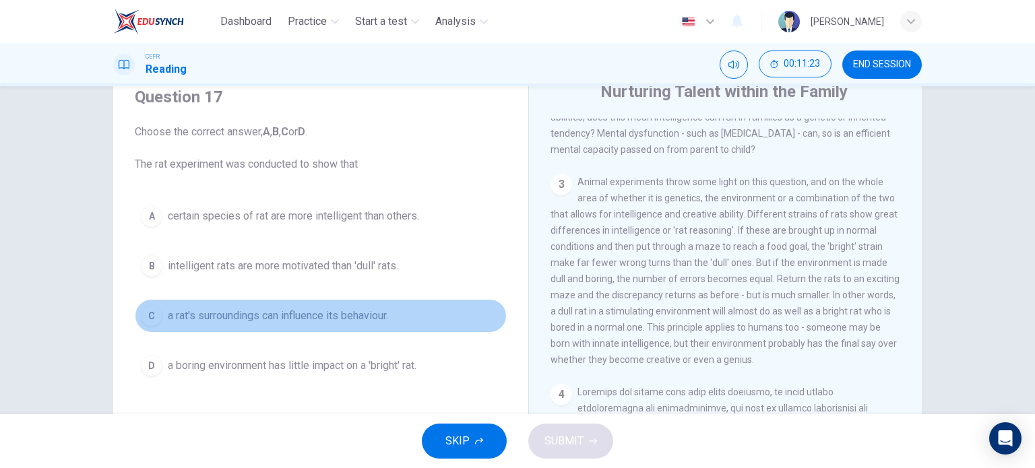
click at [199, 314] on span "a rat's surroundings can influence its behaviour." at bounding box center [278, 316] width 220 height 16
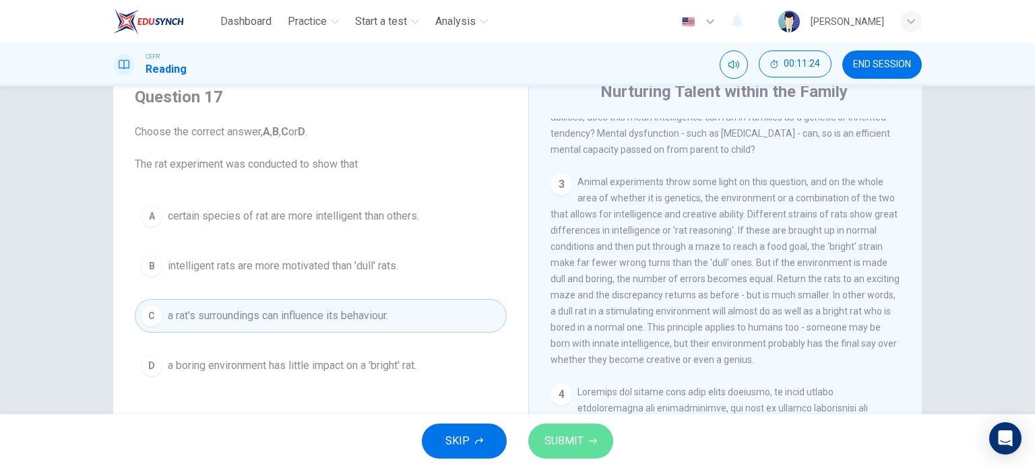
click at [585, 436] on button "SUBMIT" at bounding box center [570, 441] width 85 height 35
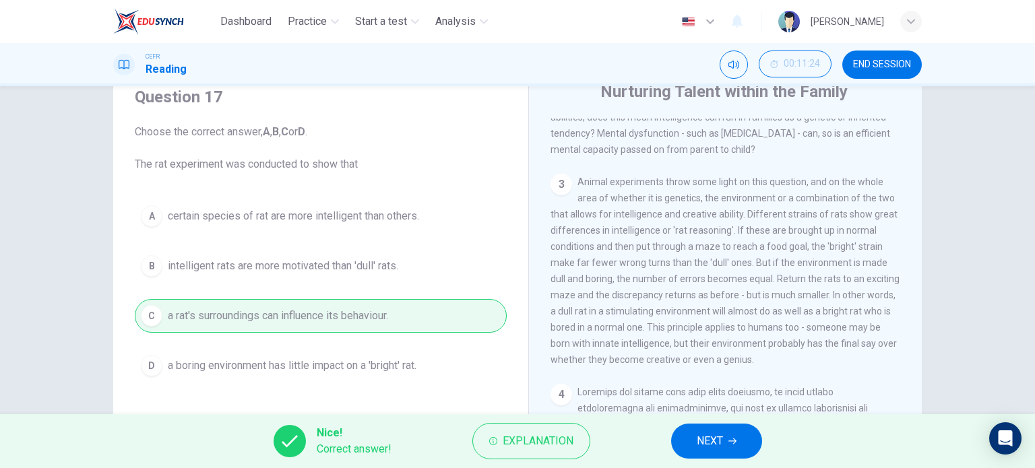
click at [703, 424] on button "NEXT" at bounding box center [716, 441] width 91 height 35
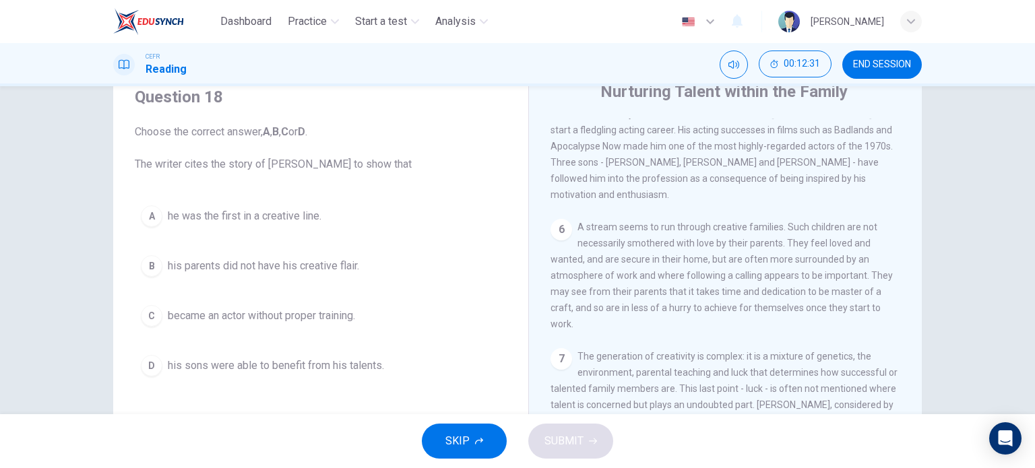
scroll to position [1138, 0]
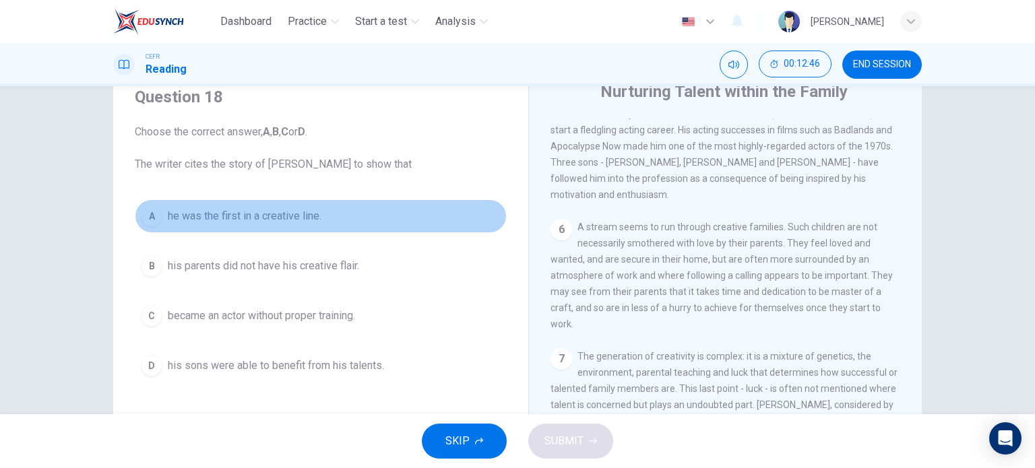
click at [178, 215] on span "he was the first in a creative line." at bounding box center [245, 216] width 154 height 16
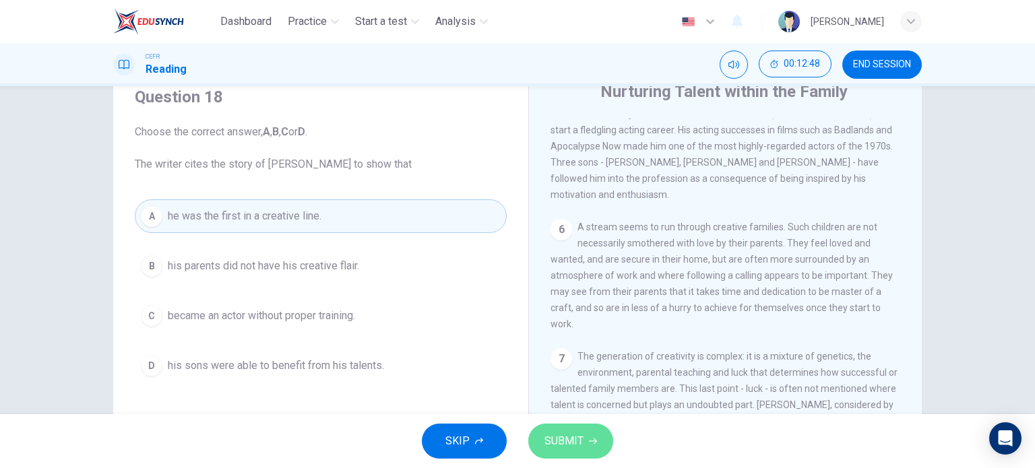
click at [557, 439] on span "SUBMIT" at bounding box center [564, 441] width 39 height 19
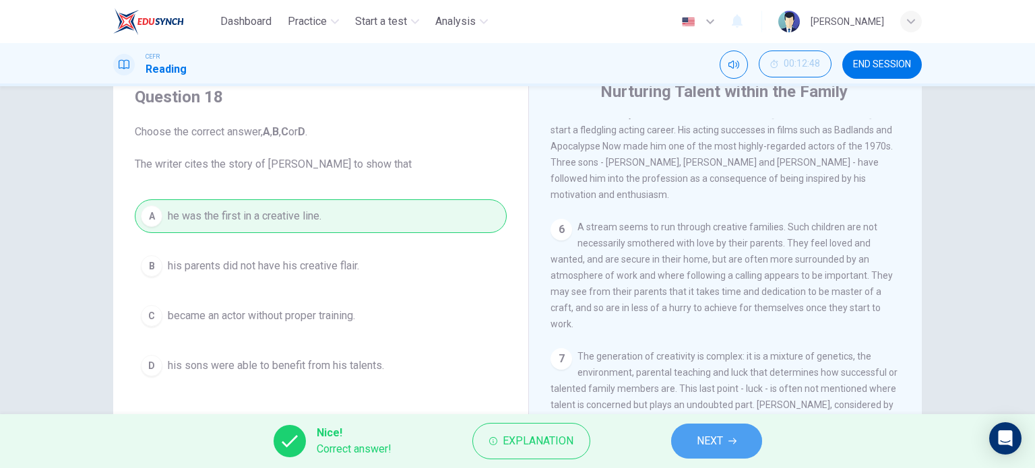
click at [723, 435] on span "NEXT" at bounding box center [710, 441] width 26 height 19
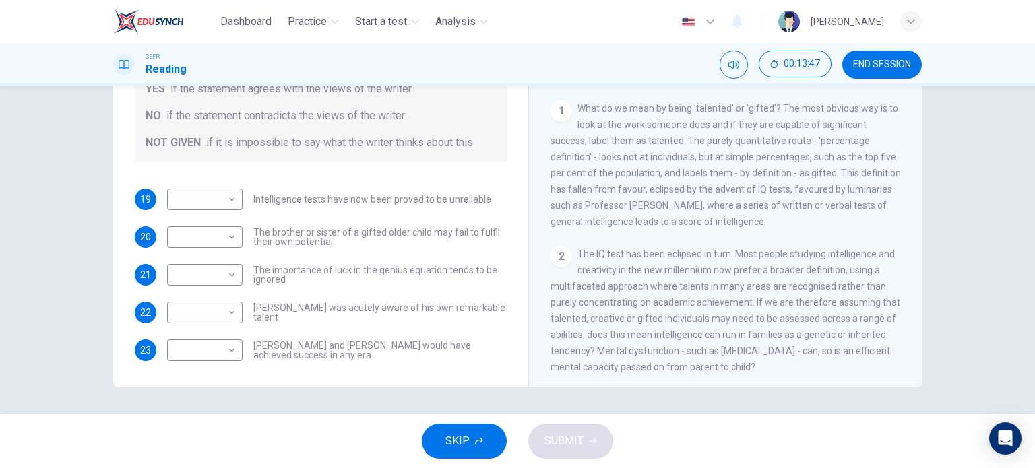
scroll to position [164, 0]
click at [228, 338] on body "Dashboard Practice Start a test Analysis English en ​ MUHAMMAD ADIBHAKIMI BIN M…" at bounding box center [517, 234] width 1035 height 468
click at [208, 379] on li "NO" at bounding box center [201, 378] width 75 height 22
type input "NO"
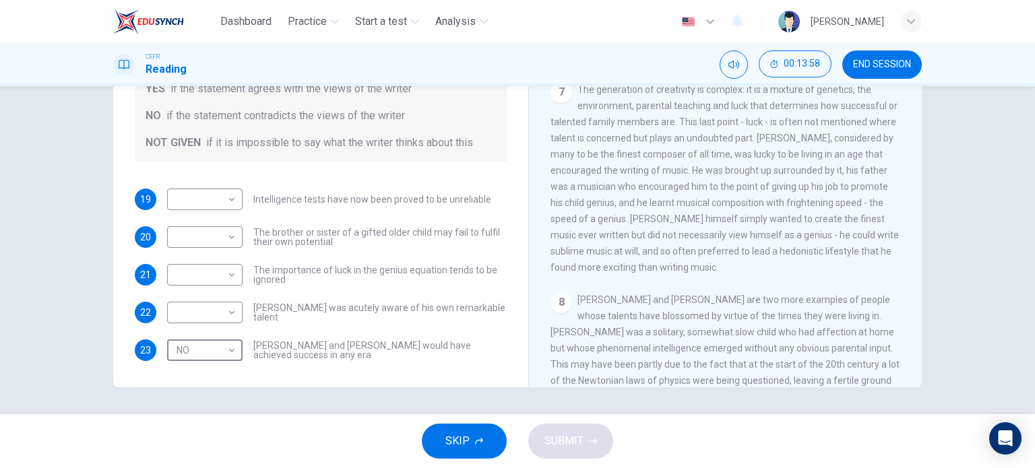
scroll to position [1247, 0]
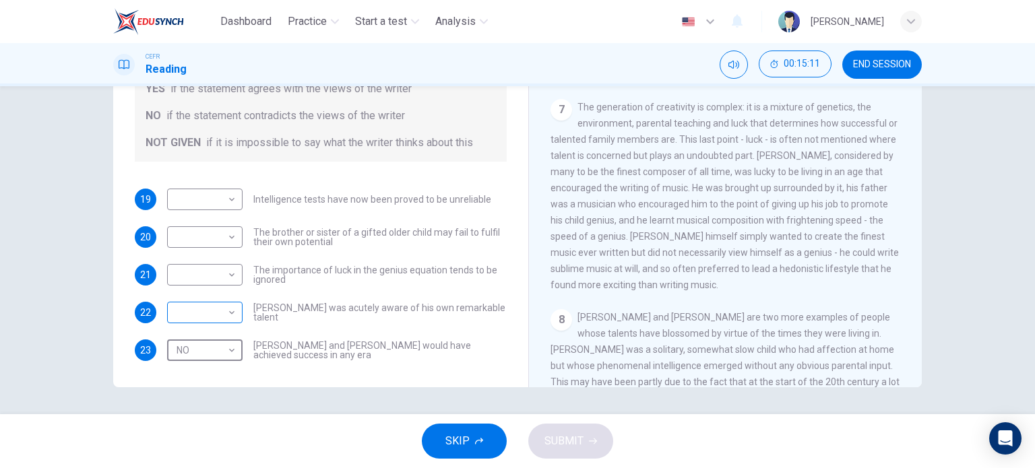
click at [218, 299] on body "Dashboard Practice Start a test Analysis English en ​ MUHAMMAD ADIBHAKIMI BIN M…" at bounding box center [517, 234] width 1035 height 468
click at [213, 363] on li "NOT GIVEN" at bounding box center [201, 362] width 75 height 22
type input "NOT GIVEN"
click at [225, 260] on body "Dashboard Practice Start a test Analysis English en ​ MUHAMMAD ADIBHAKIMI BIN M…" at bounding box center [517, 234] width 1035 height 468
click at [195, 278] on li "YES" at bounding box center [201, 281] width 75 height 22
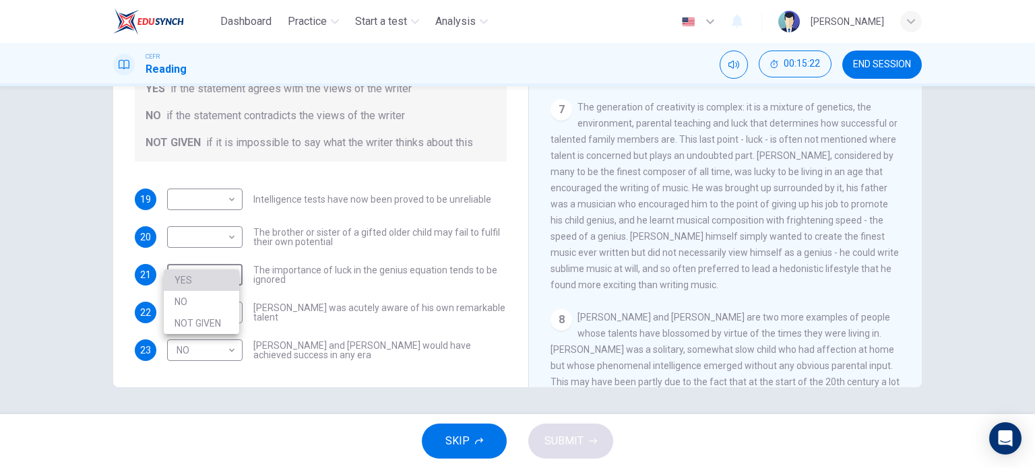
type input "YES"
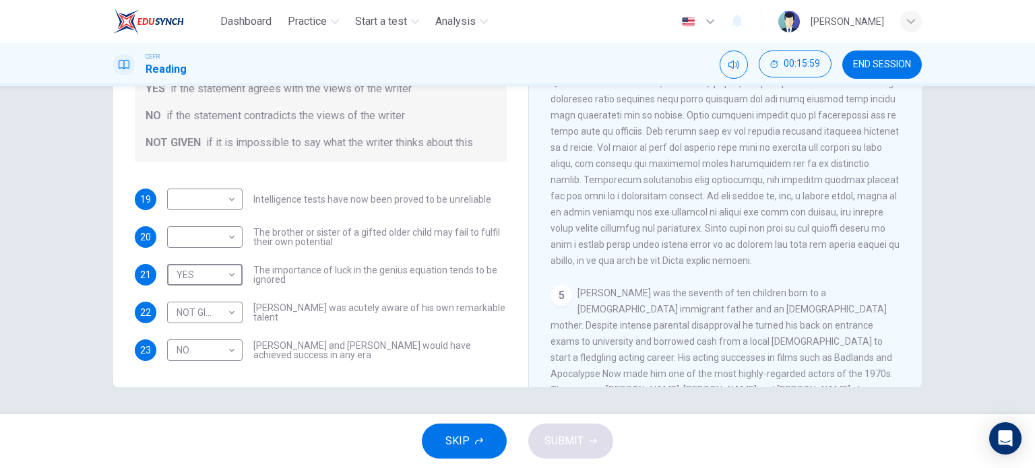
scroll to position [769, 0]
click at [213, 223] on body "Dashboard Practice Start a test Analysis English en ​ MUHAMMAD ADIBHAKIMI BIN M…" at bounding box center [517, 234] width 1035 height 468
click at [214, 291] on li "NOT GIVEN" at bounding box center [201, 286] width 75 height 22
type input "NOT GIVEN"
click at [226, 177] on body "Dashboard Practice Start a test Analysis English en ​ MUHAMMAD ADIBHAKIMI BIN M…" at bounding box center [517, 234] width 1035 height 468
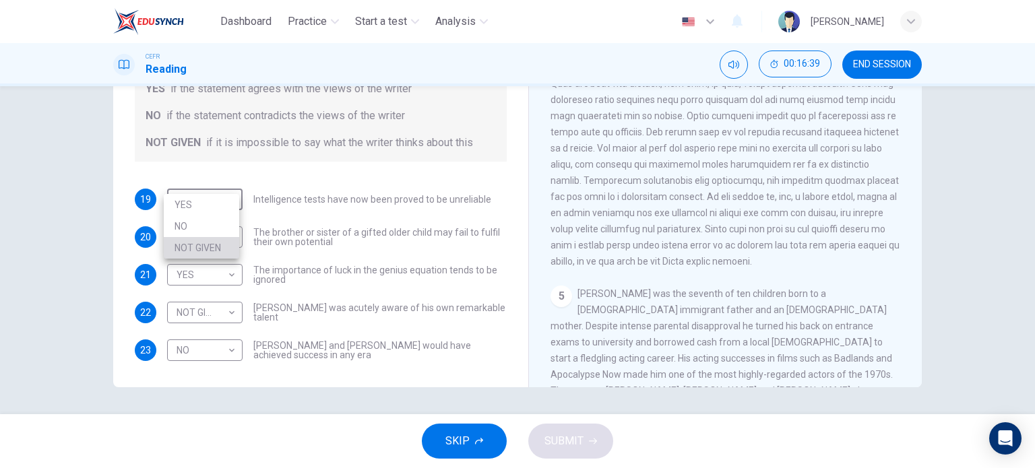
click at [202, 249] on li "NOT GIVEN" at bounding box center [201, 248] width 75 height 22
type input "NOT GIVEN"
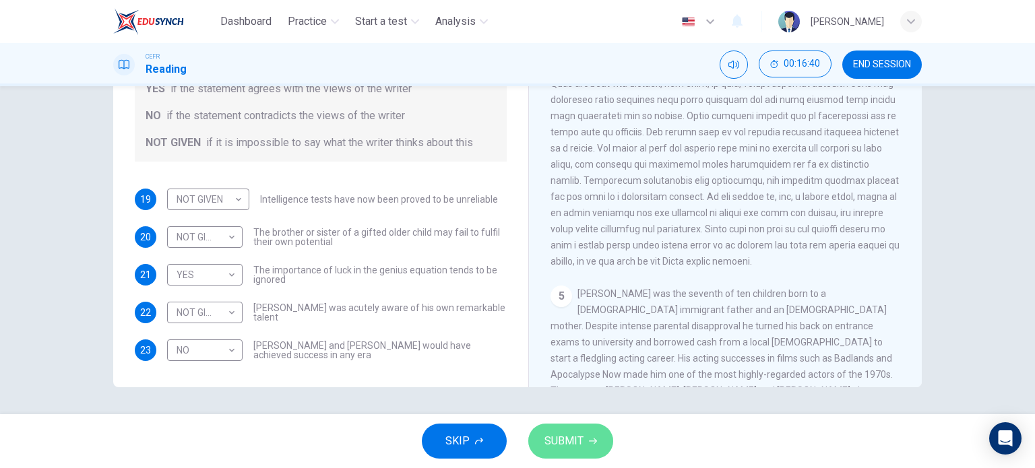
click at [554, 439] on span "SUBMIT" at bounding box center [564, 441] width 39 height 19
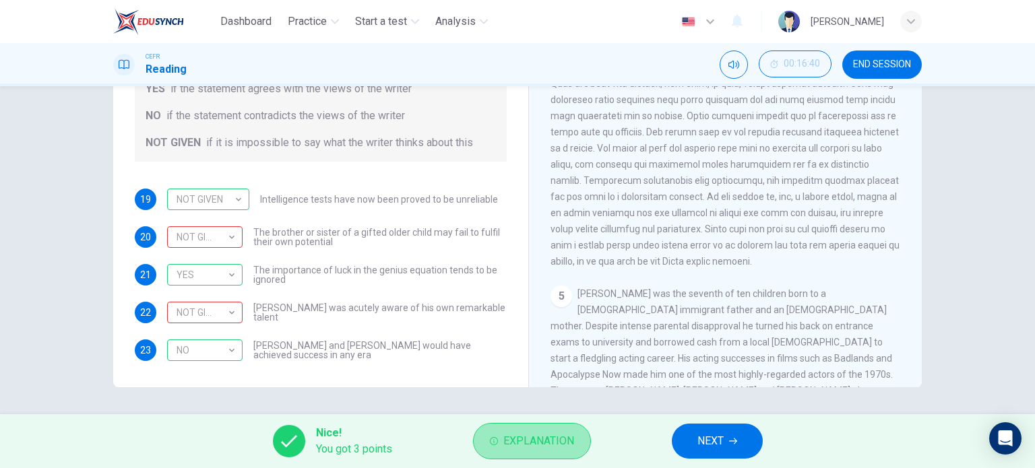
click at [512, 450] on span "Explanation" at bounding box center [539, 441] width 71 height 19
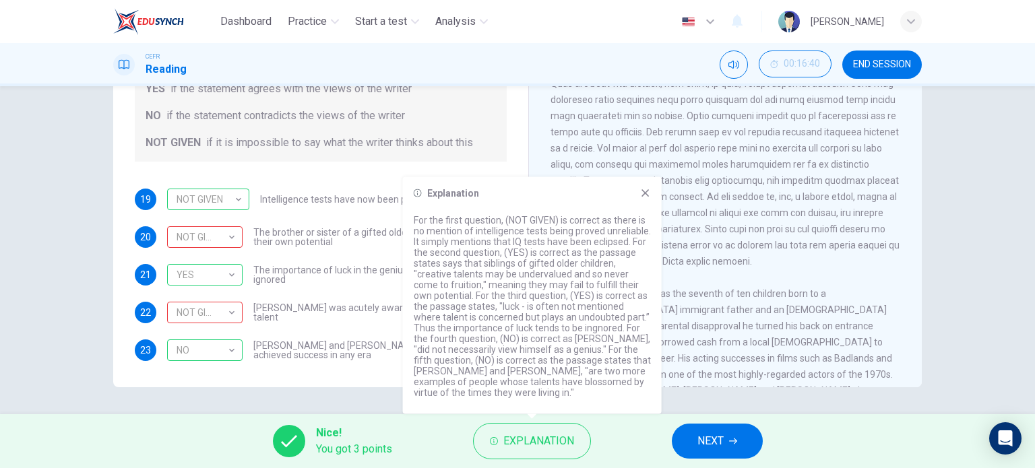
click at [648, 196] on icon at bounding box center [645, 193] width 11 height 11
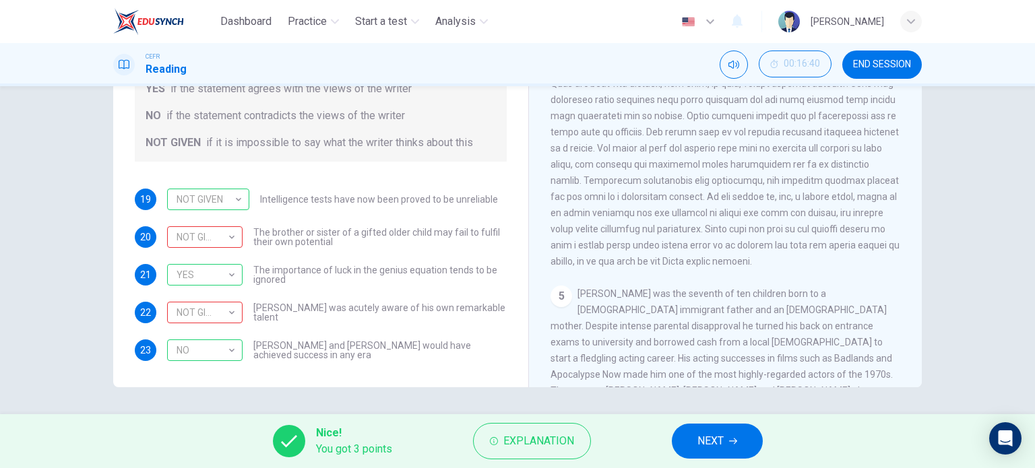
click at [648, 196] on span at bounding box center [726, 132] width 351 height 270
click at [699, 444] on span "NEXT" at bounding box center [711, 441] width 26 height 19
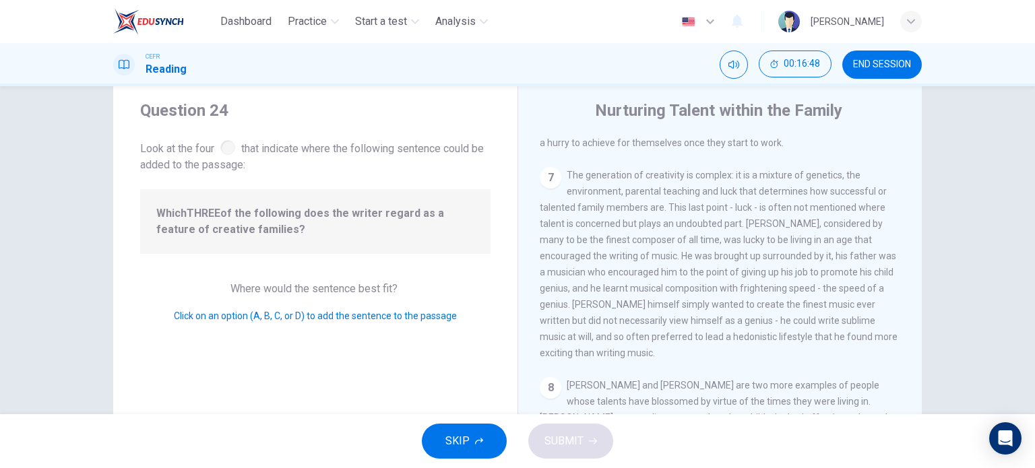
scroll to position [1078, 0]
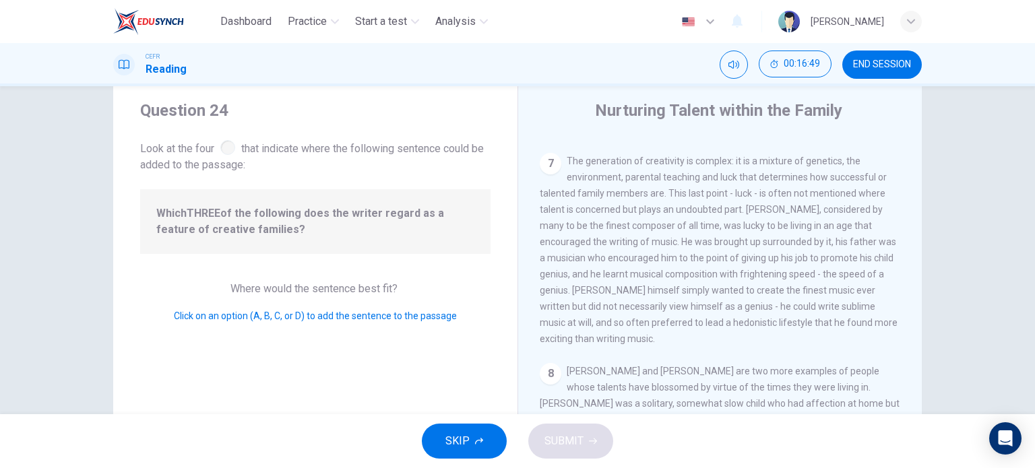
click at [545, 371] on div "8" at bounding box center [551, 374] width 22 height 22
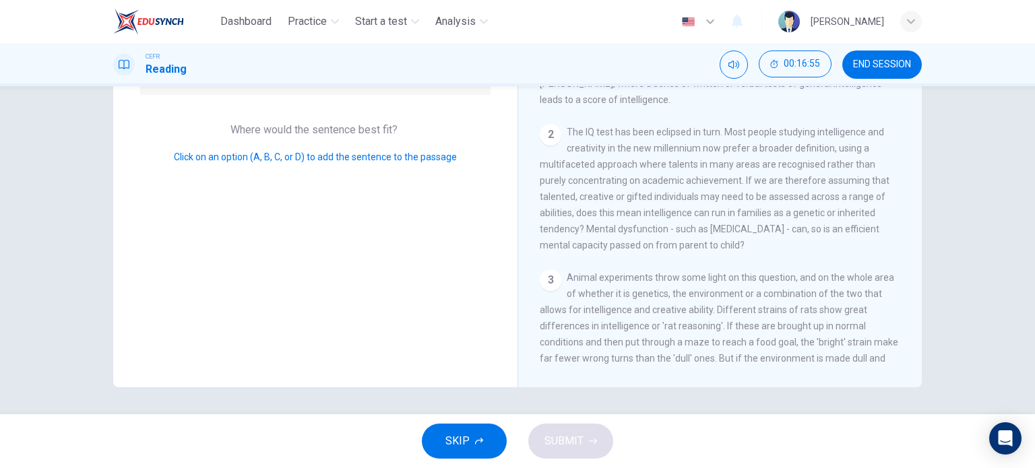
scroll to position [0, 0]
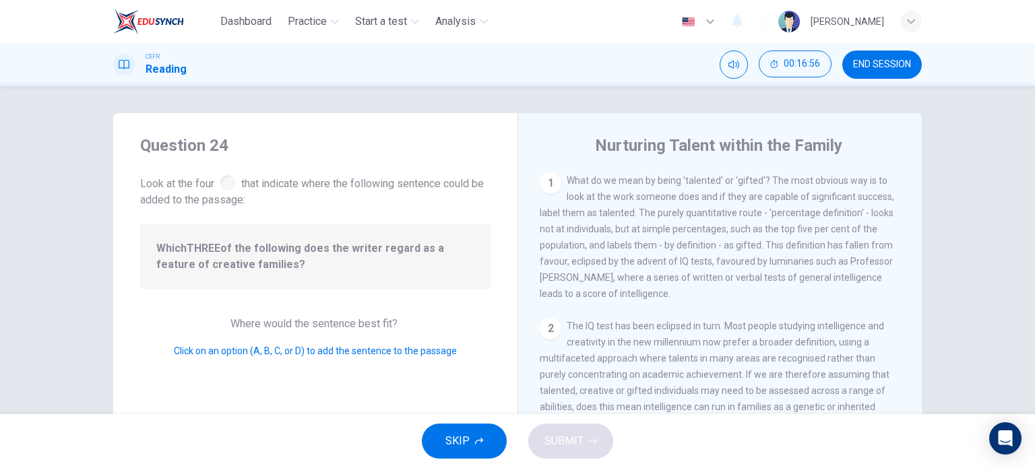
click at [658, 208] on div "1 What do we mean by being 'talented' or 'gifted'? The most obvious way is to l…" at bounding box center [720, 237] width 361 height 129
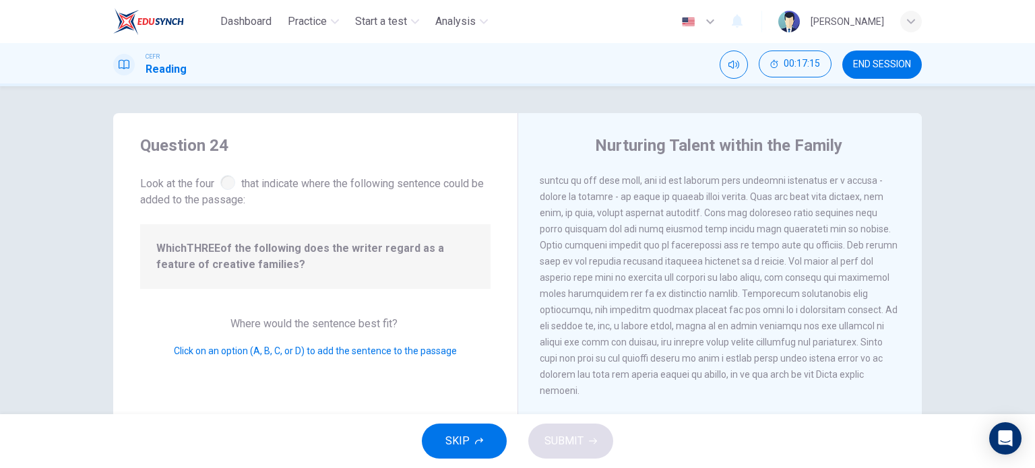
scroll to position [194, 0]
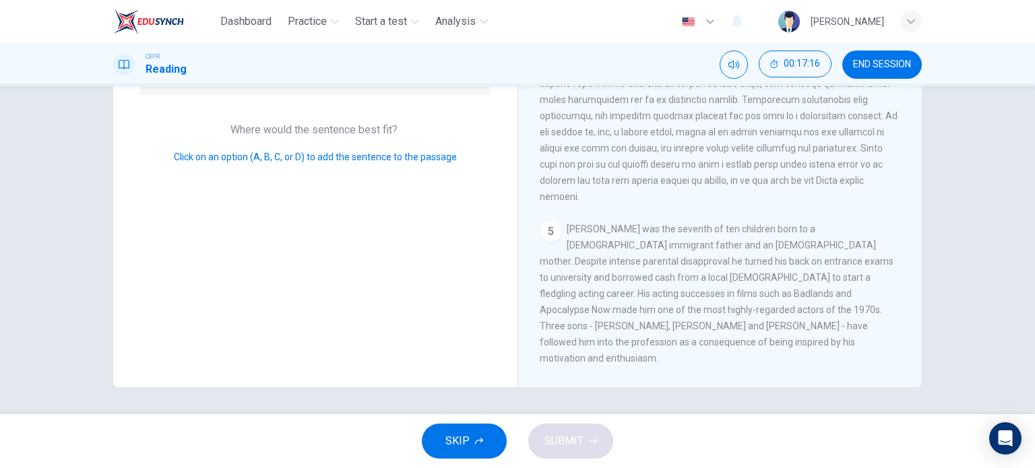
click at [367, 351] on div "Question 24 Look at the four that indicate where the following sentence could b…" at bounding box center [315, 153] width 404 height 468
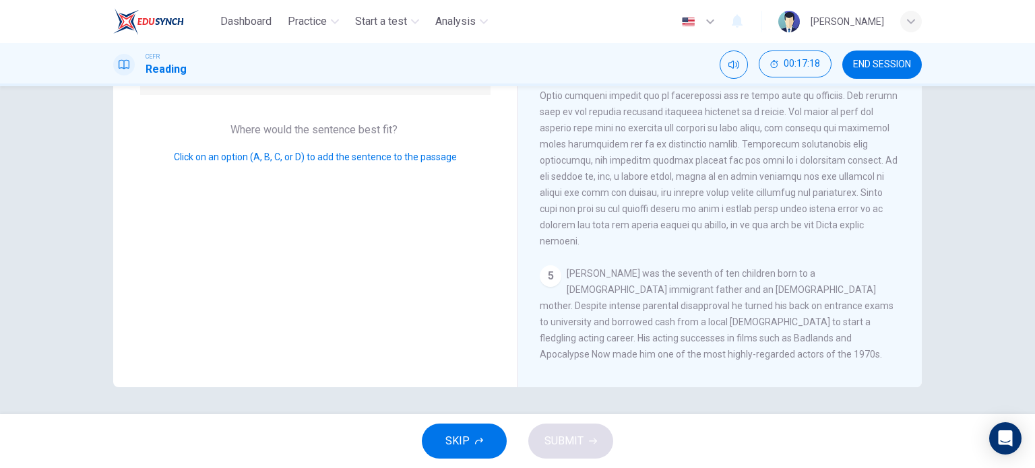
scroll to position [499, 0]
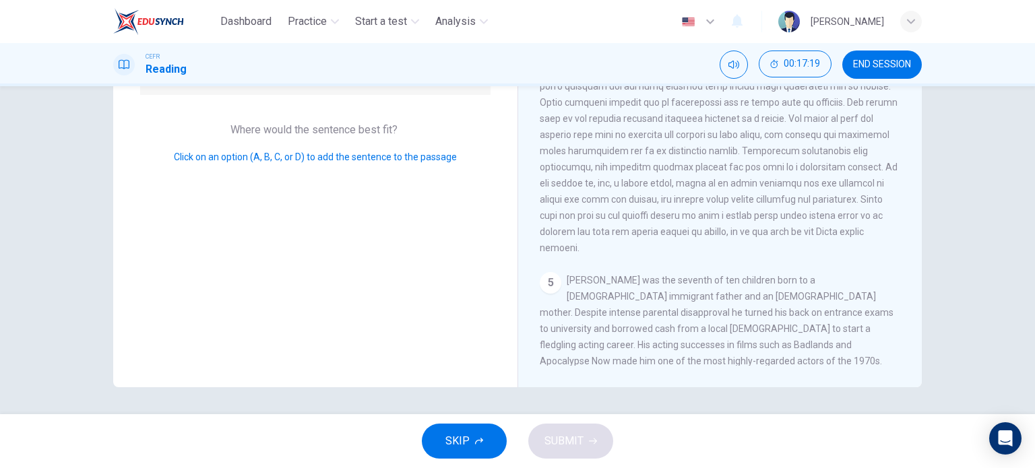
drag, startPoint x: 668, startPoint y: 274, endPoint x: 553, endPoint y: 307, distance: 119.1
click at [553, 307] on div "1 What do we mean by being 'talented' or 'gifted'? The most obvious way is to l…" at bounding box center [729, 172] width 379 height 388
click at [553, 294] on div "5" at bounding box center [551, 283] width 22 height 22
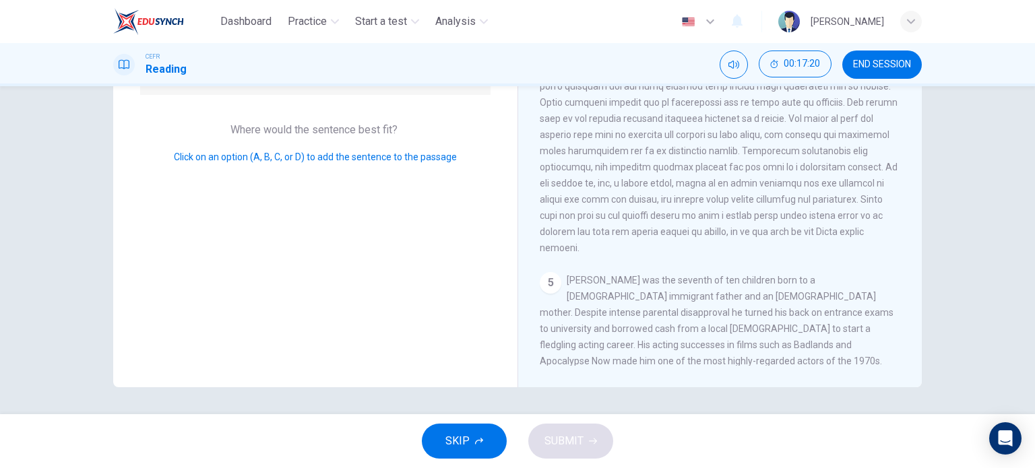
drag, startPoint x: 553, startPoint y: 307, endPoint x: 578, endPoint y: 234, distance: 76.7
click at [578, 234] on div "1 What do we mean by being 'talented' or 'gifted'? The most obvious way is to l…" at bounding box center [729, 172] width 379 height 388
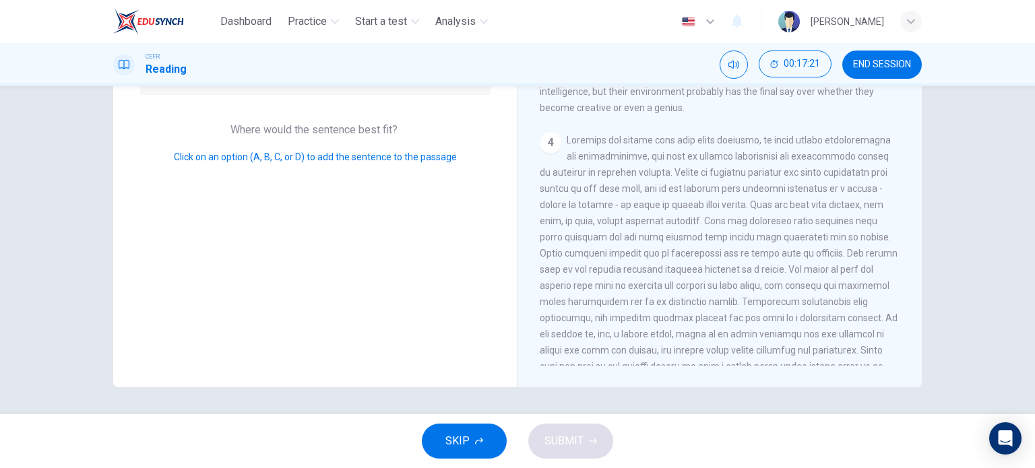
scroll to position [331, 0]
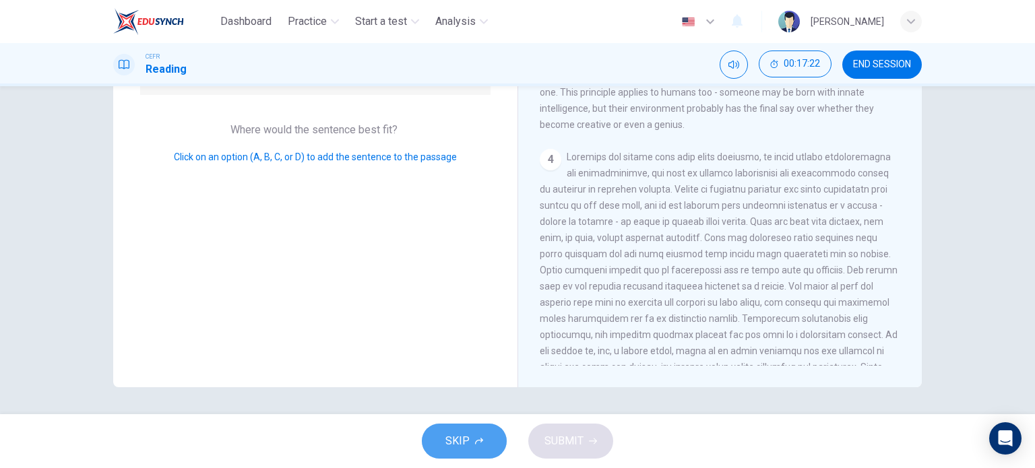
click at [483, 439] on button "SKIP" at bounding box center [464, 441] width 85 height 35
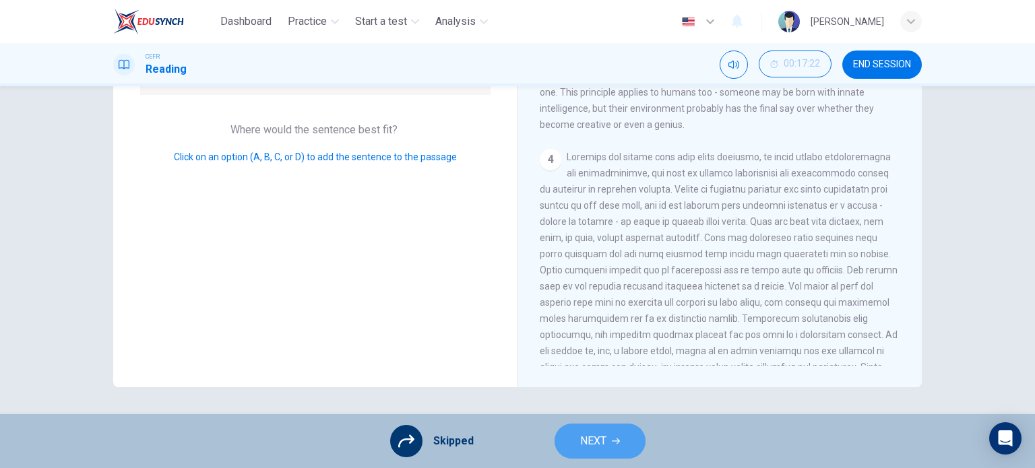
click at [586, 444] on span "NEXT" at bounding box center [593, 441] width 26 height 19
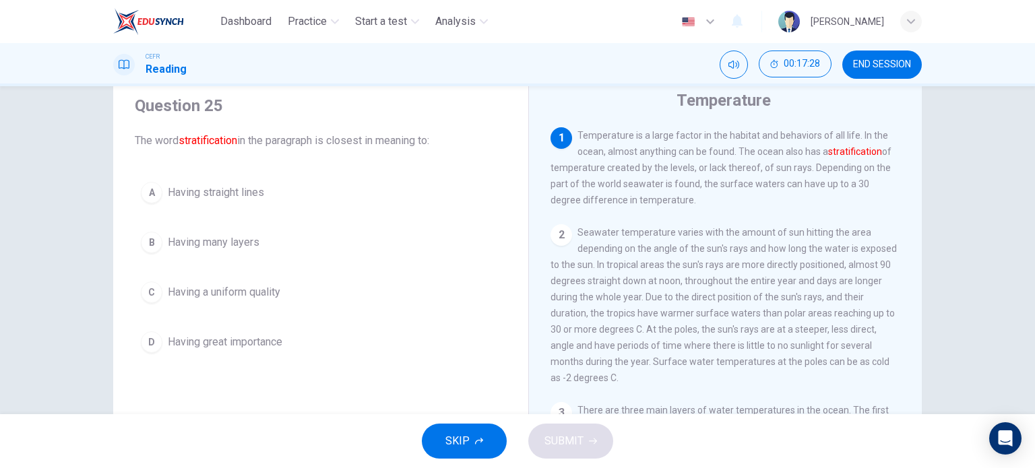
scroll to position [44, 0]
click at [156, 239] on div "B" at bounding box center [152, 244] width 22 height 22
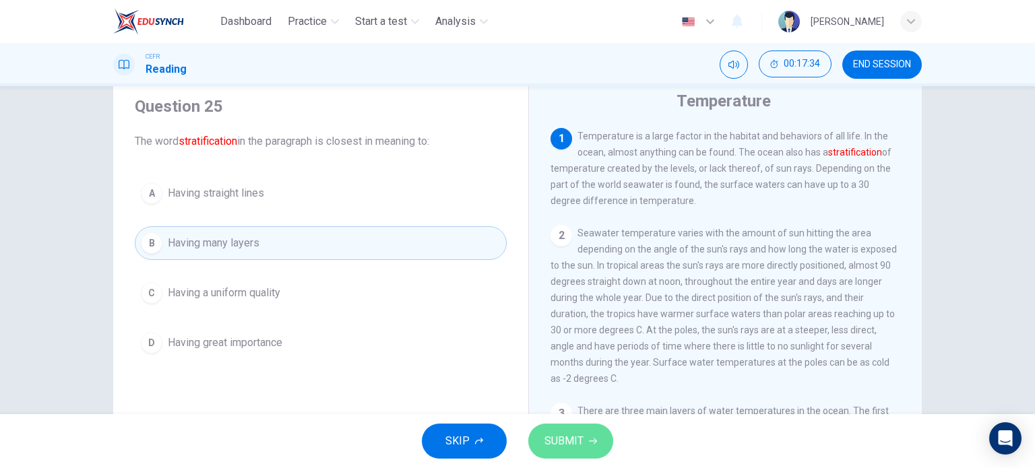
click at [582, 446] on span "SUBMIT" at bounding box center [564, 441] width 39 height 19
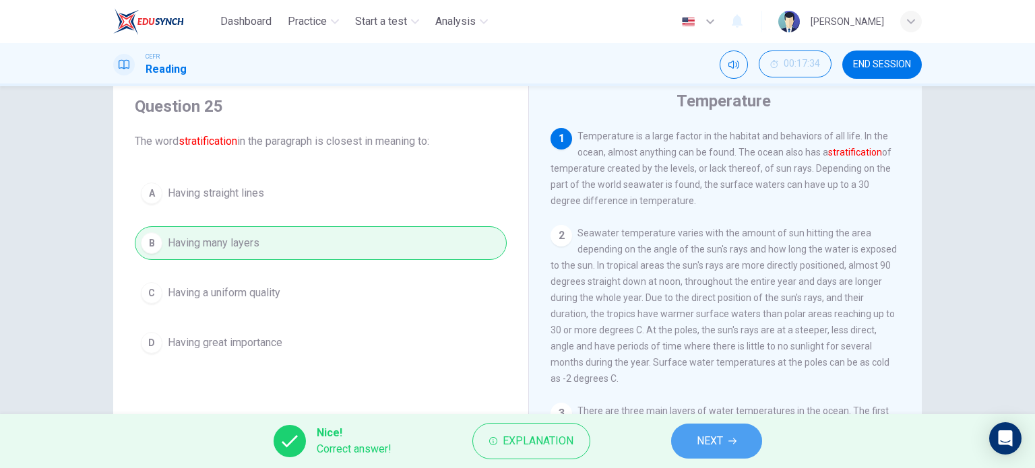
click at [708, 444] on span "NEXT" at bounding box center [710, 441] width 26 height 19
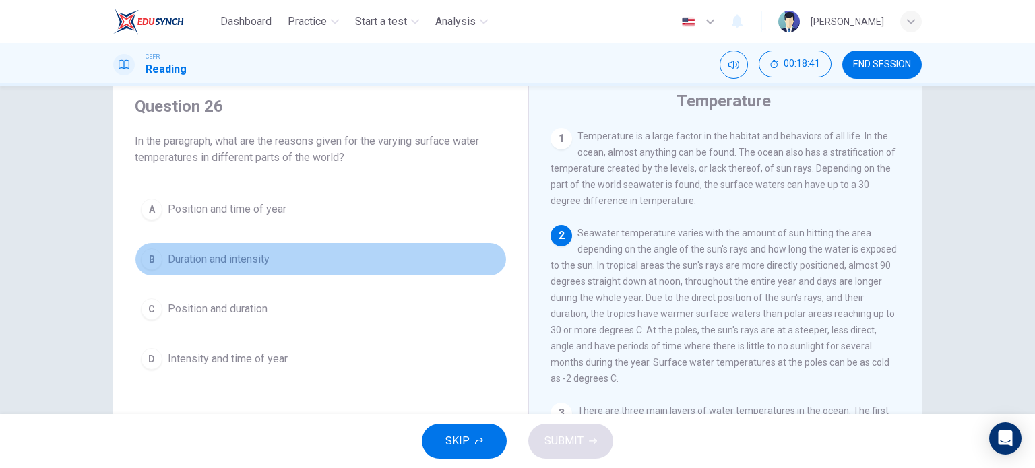
click at [146, 259] on div "B" at bounding box center [152, 260] width 22 height 22
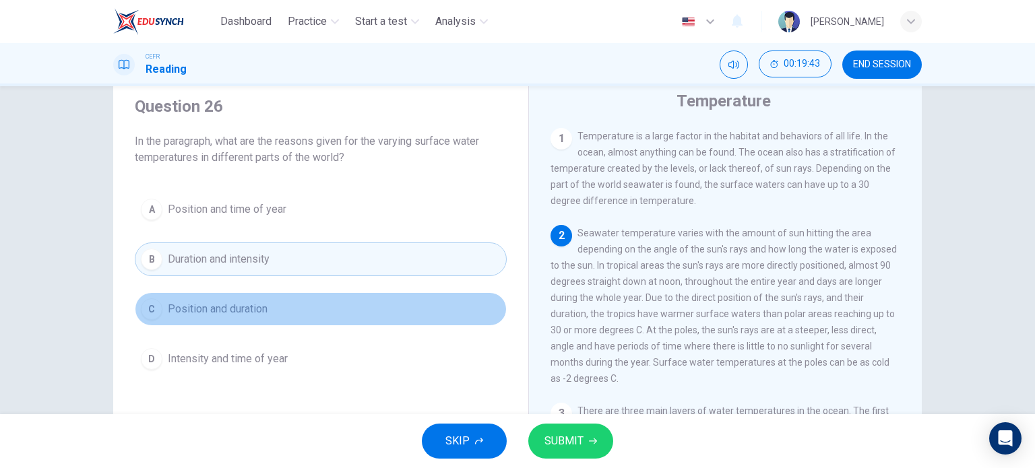
click at [146, 311] on div "C" at bounding box center [152, 310] width 22 height 22
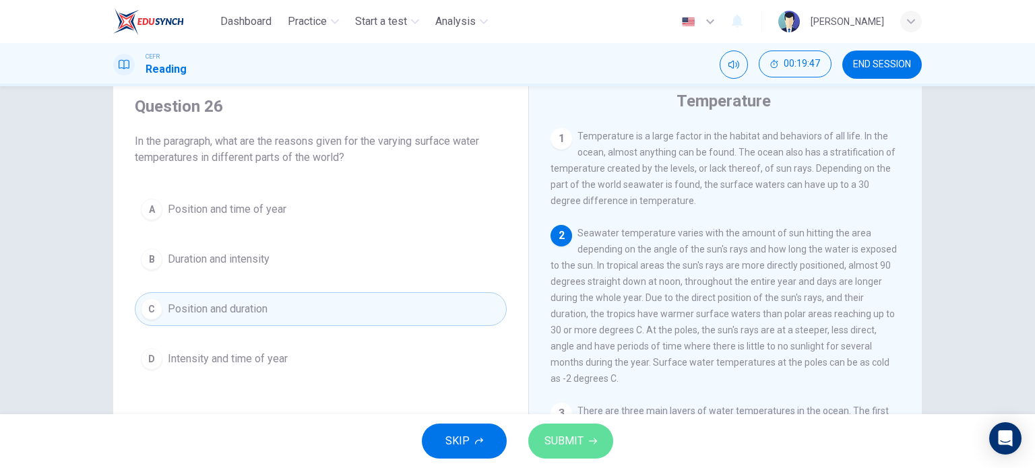
click at [585, 450] on button "SUBMIT" at bounding box center [570, 441] width 85 height 35
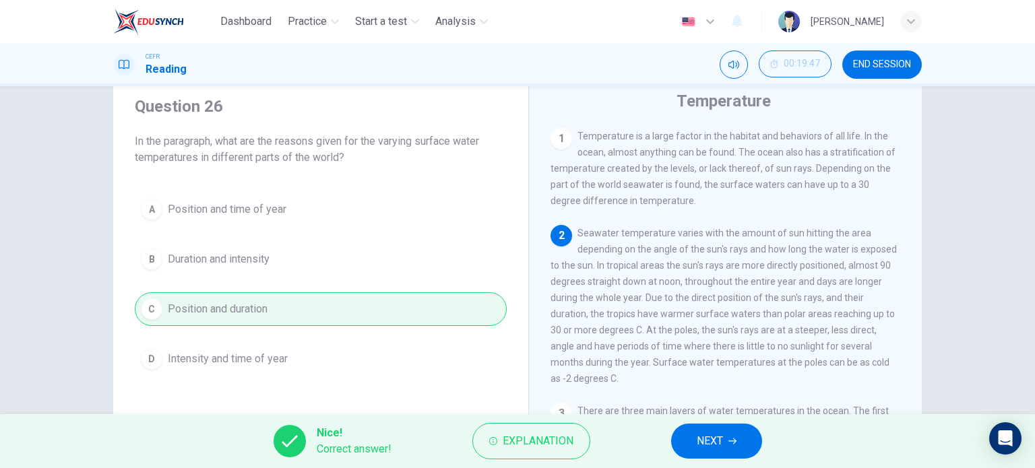
click at [710, 439] on span "NEXT" at bounding box center [710, 441] width 26 height 19
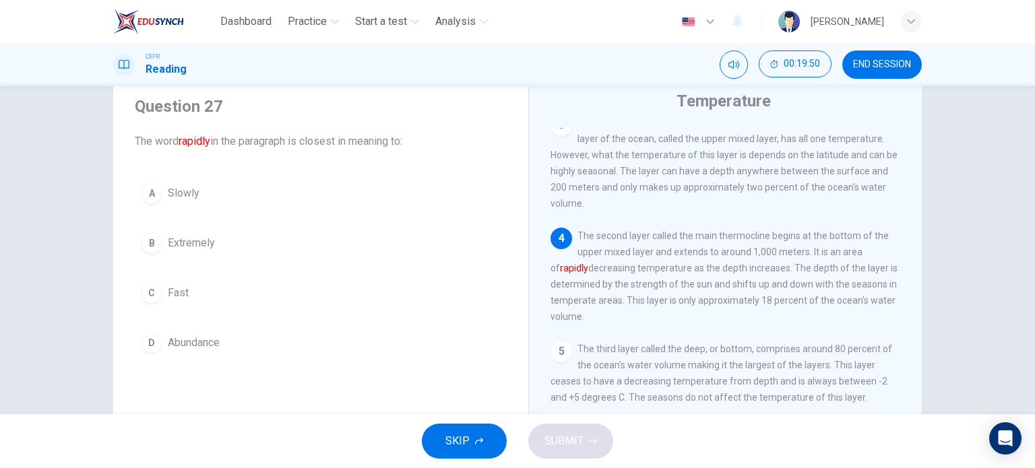
scroll to position [293, 0]
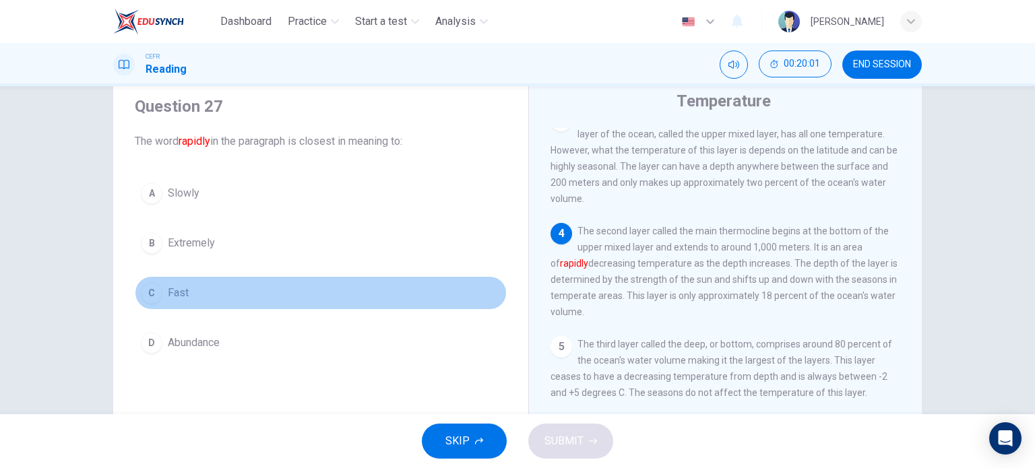
click at [148, 293] on div "C" at bounding box center [152, 293] width 22 height 22
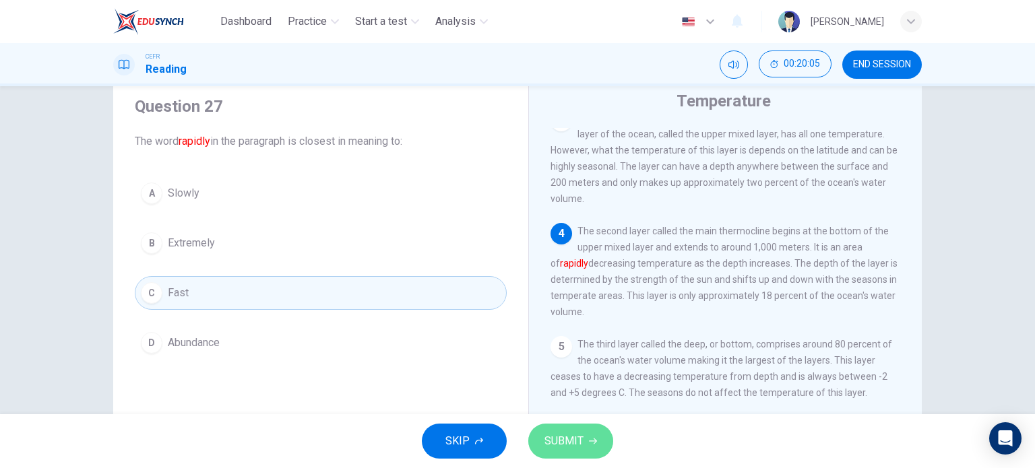
click at [601, 446] on button "SUBMIT" at bounding box center [570, 441] width 85 height 35
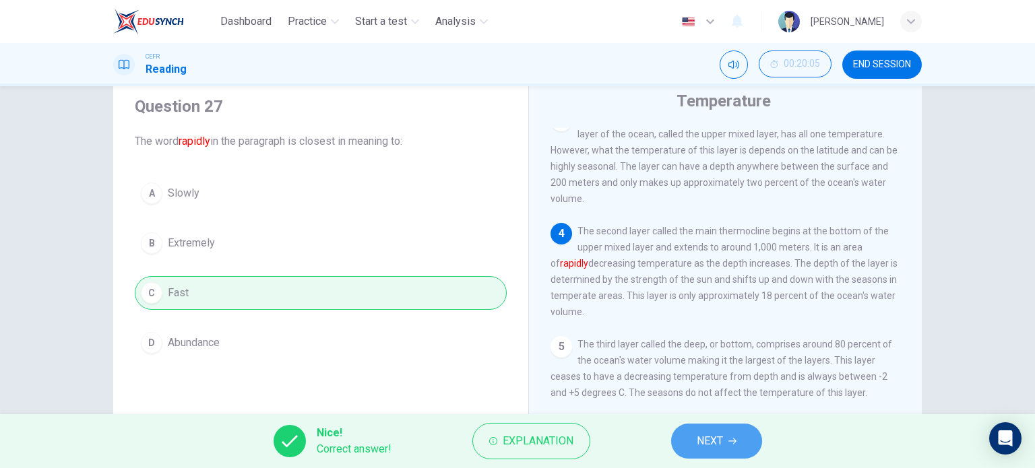
click at [710, 435] on span "NEXT" at bounding box center [710, 441] width 26 height 19
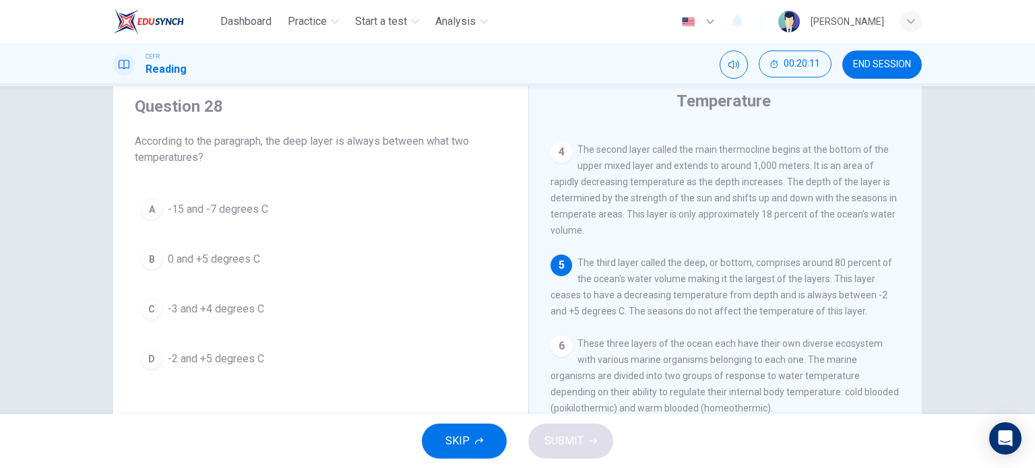
scroll to position [393, 0]
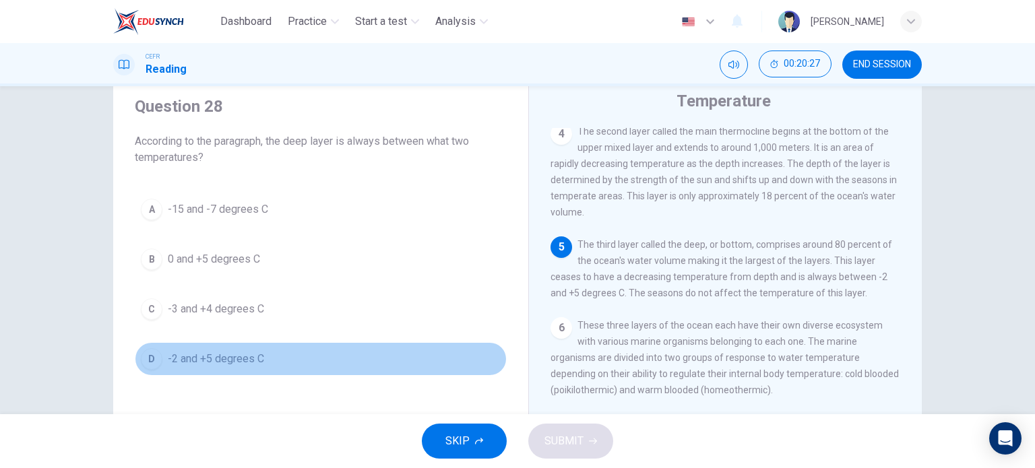
click at [145, 358] on div "D" at bounding box center [152, 359] width 22 height 22
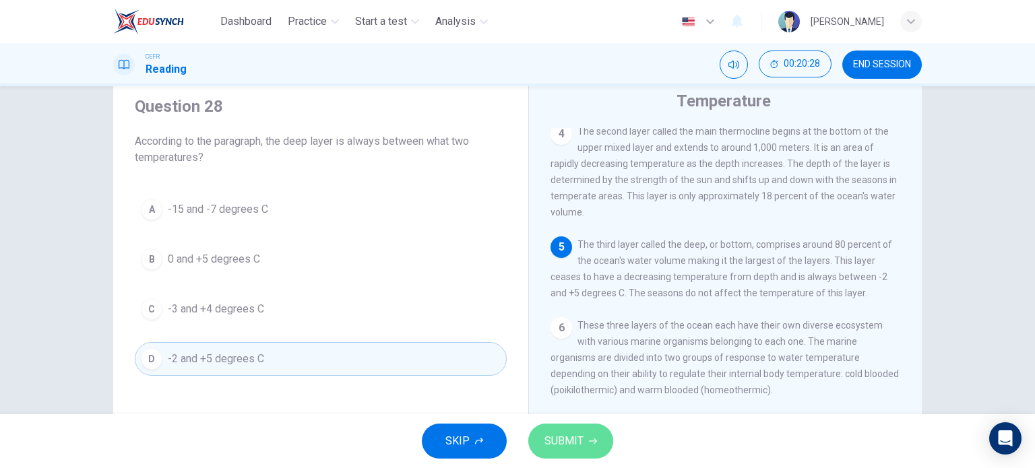
click at [553, 451] on button "SUBMIT" at bounding box center [570, 441] width 85 height 35
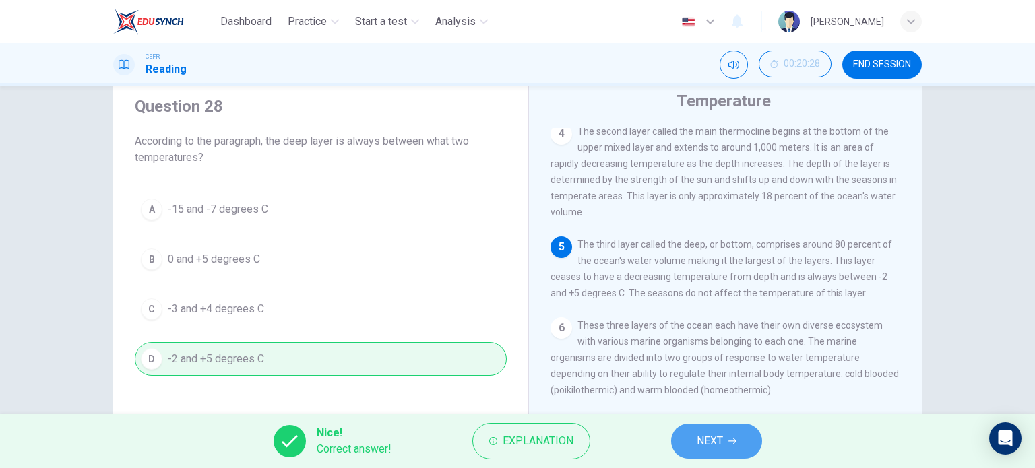
click at [700, 439] on span "NEXT" at bounding box center [710, 441] width 26 height 19
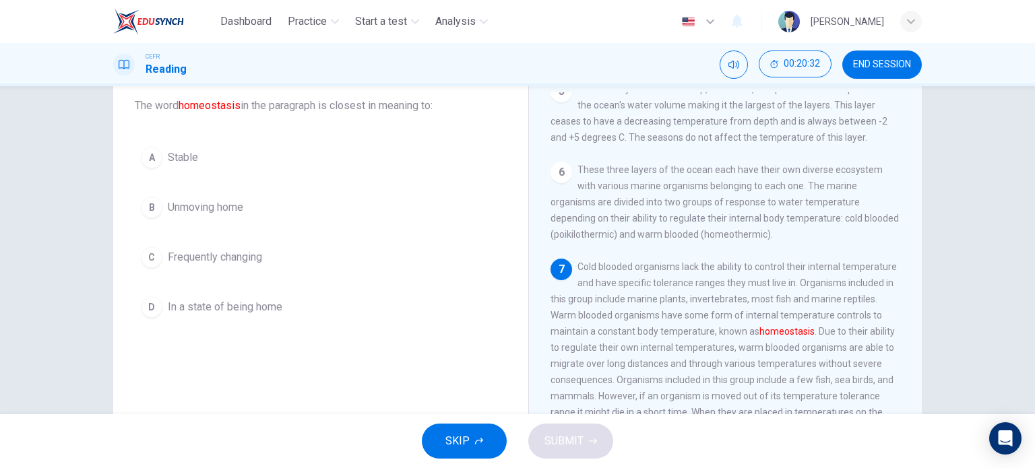
scroll to position [81, 0]
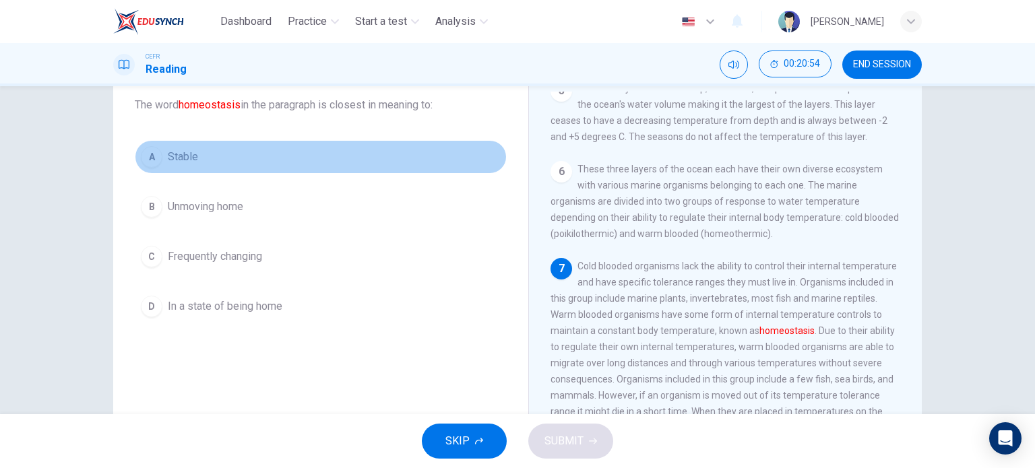
click at [150, 164] on div "A" at bounding box center [152, 157] width 22 height 22
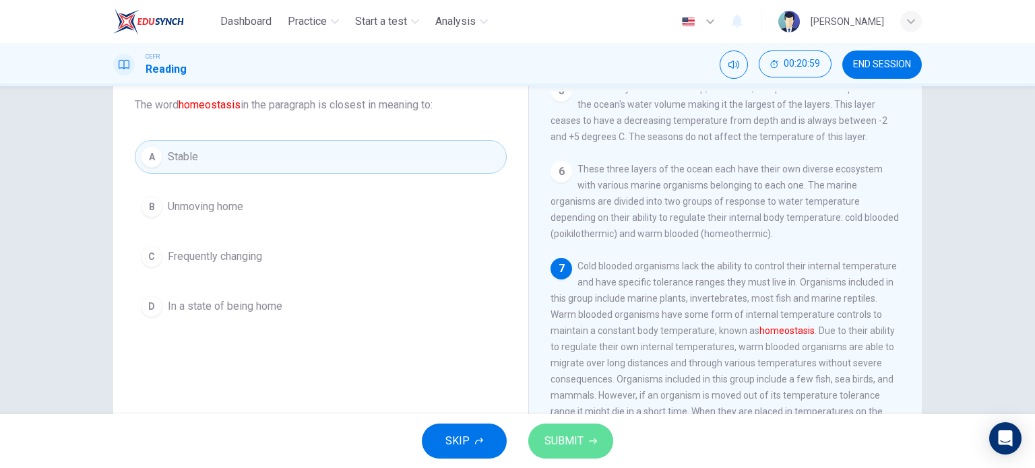
click at [582, 440] on span "SUBMIT" at bounding box center [564, 441] width 39 height 19
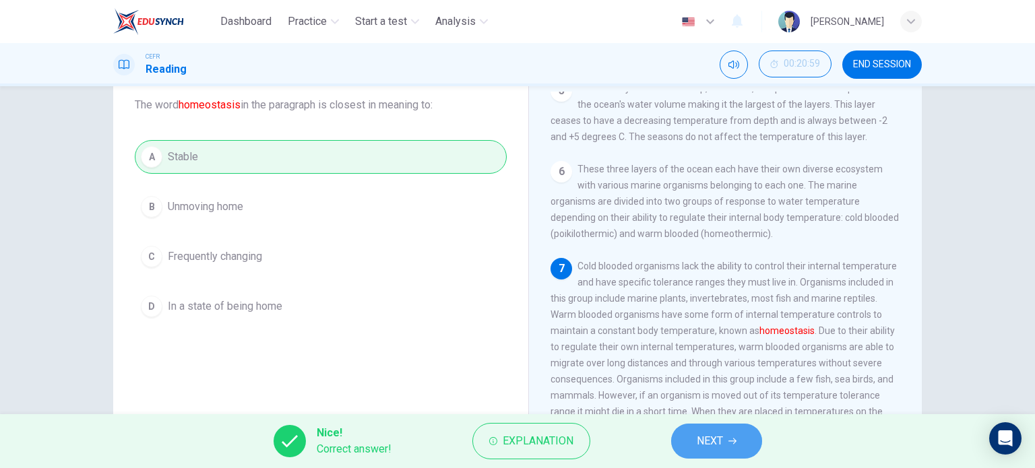
click at [712, 434] on span "NEXT" at bounding box center [710, 441] width 26 height 19
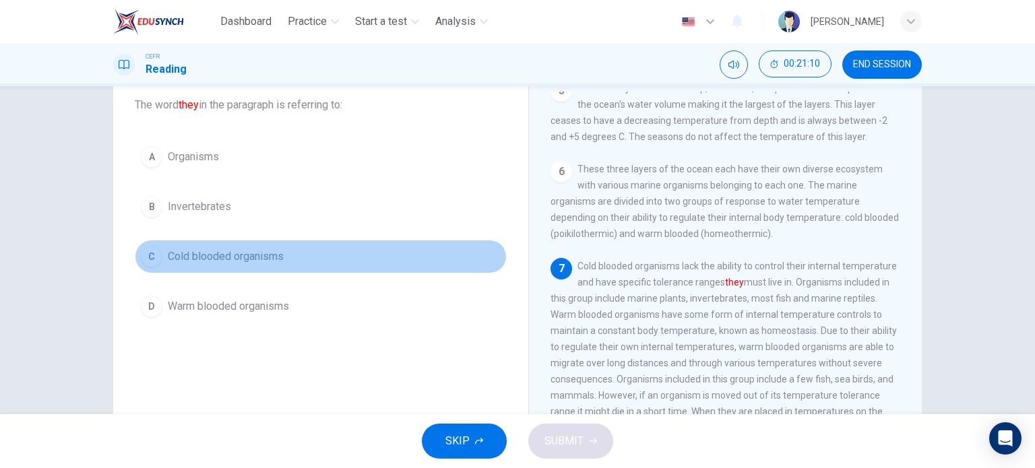
click at [138, 249] on button "C Cold blooded organisms" at bounding box center [321, 257] width 372 height 34
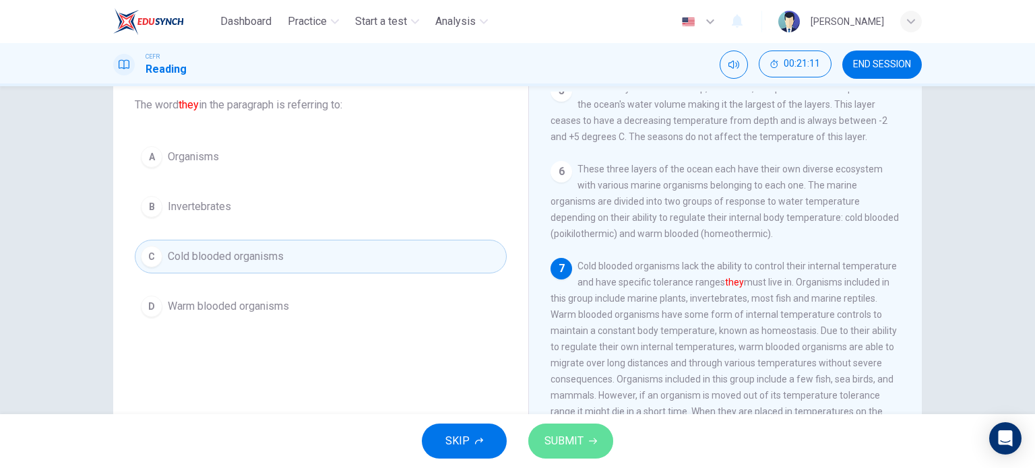
click at [561, 431] on button "SUBMIT" at bounding box center [570, 441] width 85 height 35
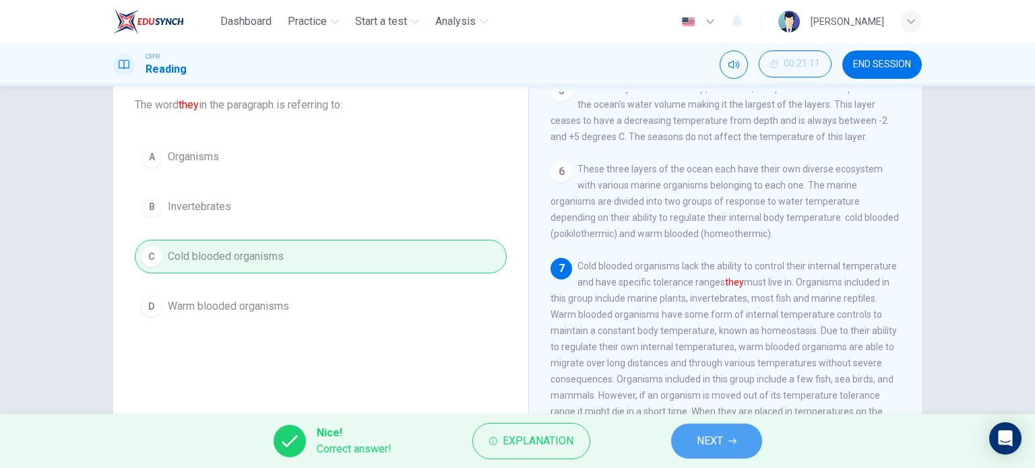
click at [691, 435] on button "NEXT" at bounding box center [716, 441] width 91 height 35
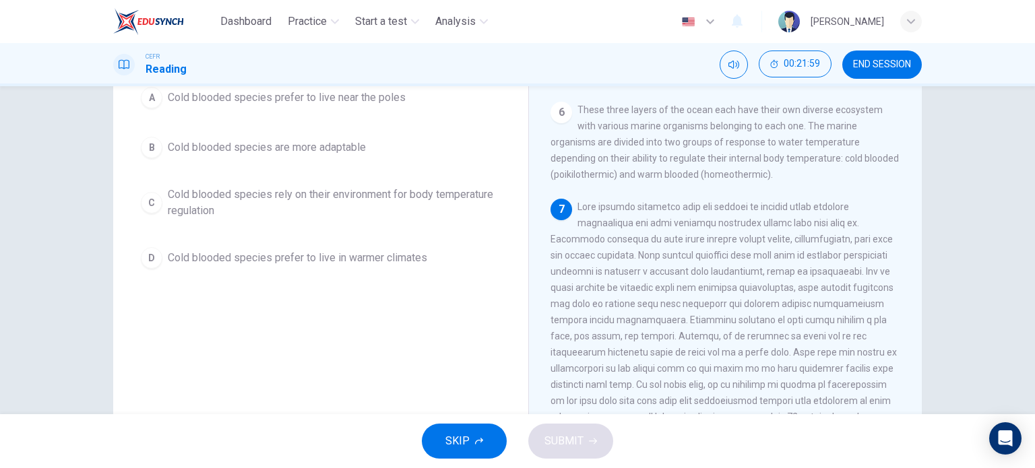
scroll to position [139, 0]
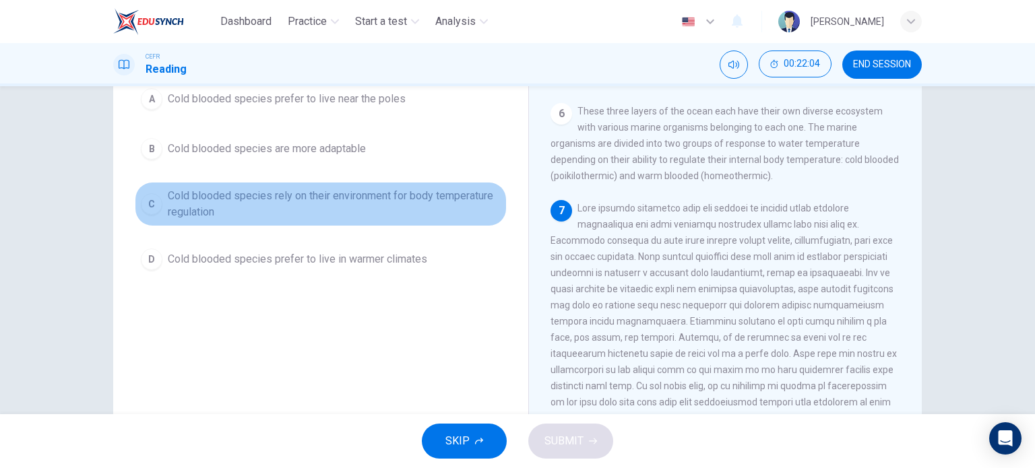
click at [154, 206] on div "C" at bounding box center [152, 204] width 22 height 22
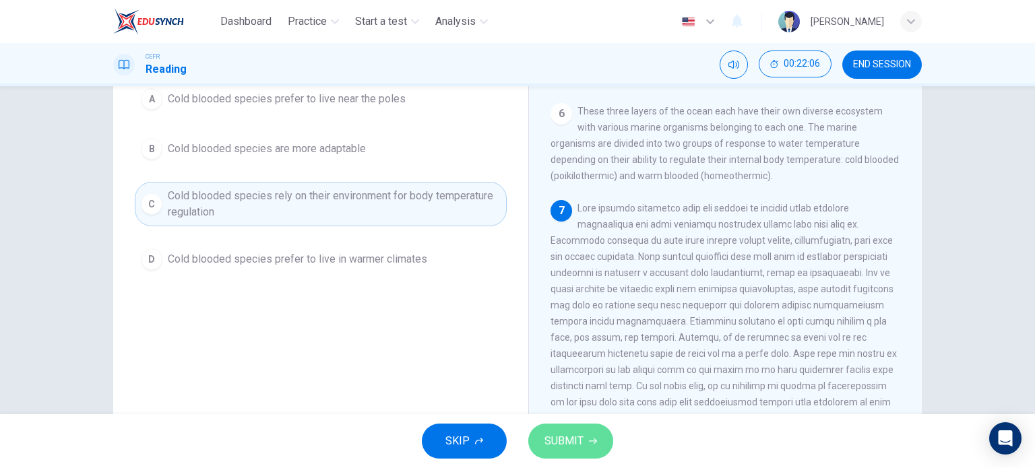
click at [553, 439] on span "SUBMIT" at bounding box center [564, 441] width 39 height 19
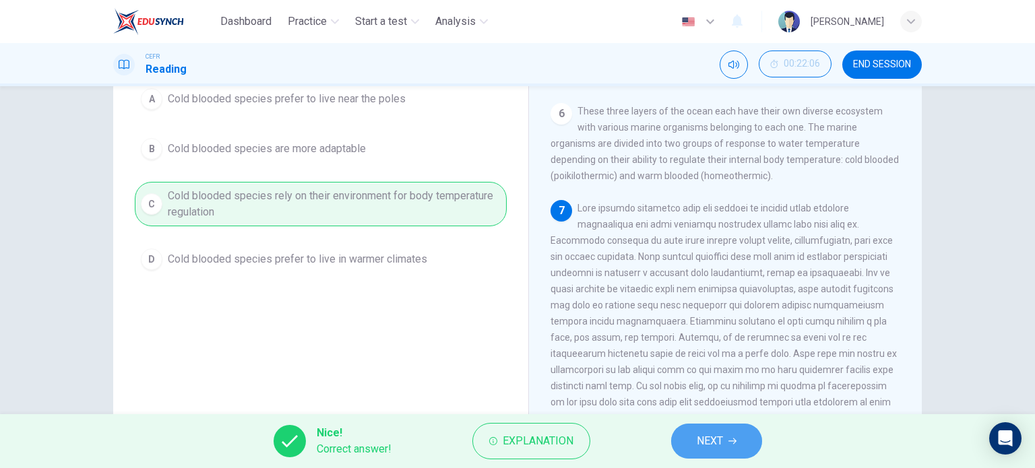
click at [737, 444] on icon "button" at bounding box center [733, 441] width 8 height 8
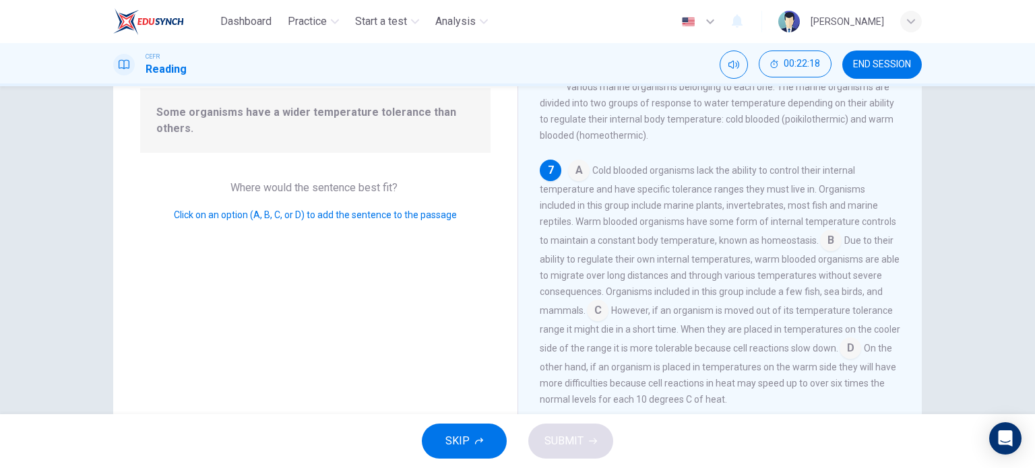
scroll to position [137, 0]
click at [575, 168] on input at bounding box center [579, 171] width 22 height 22
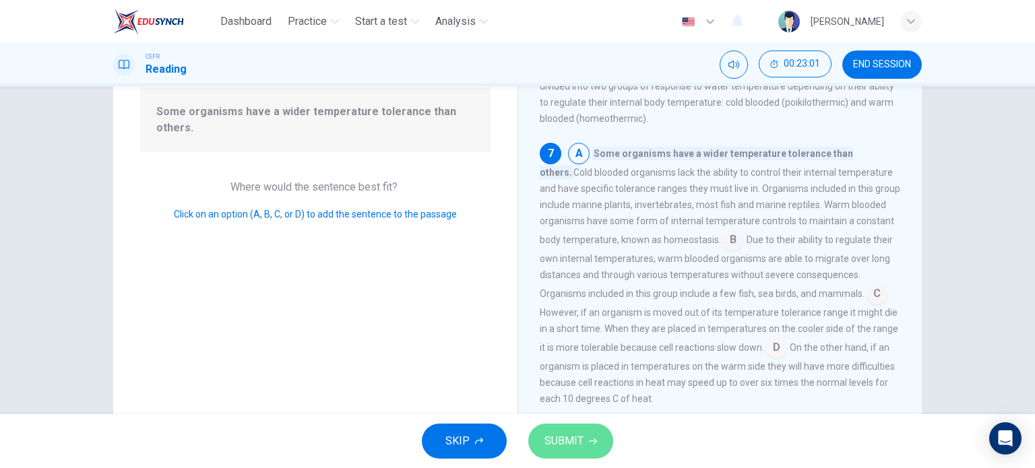
click at [569, 434] on span "SUBMIT" at bounding box center [564, 441] width 39 height 19
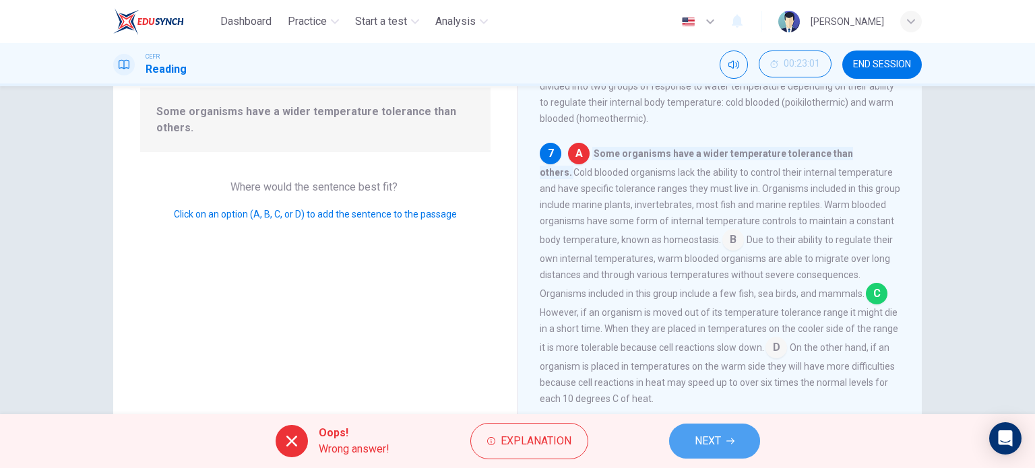
click at [698, 432] on span "NEXT" at bounding box center [708, 441] width 26 height 19
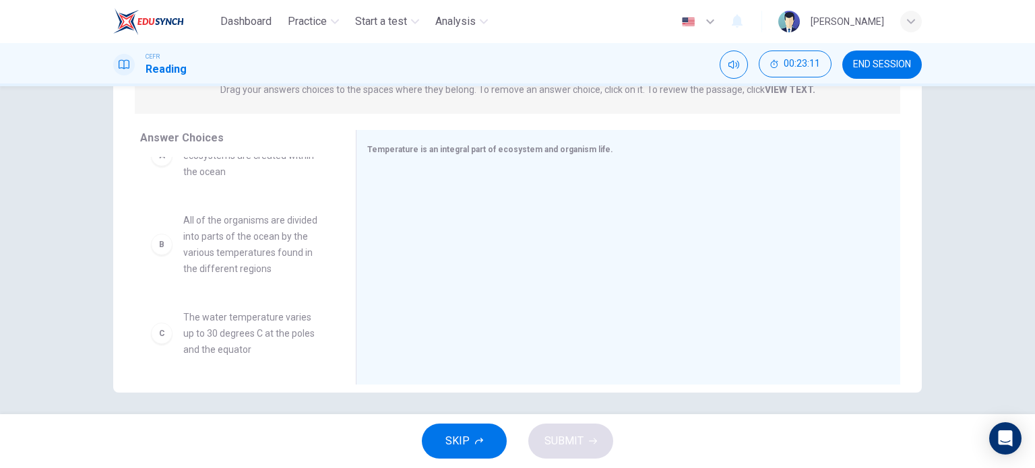
scroll to position [37, 0]
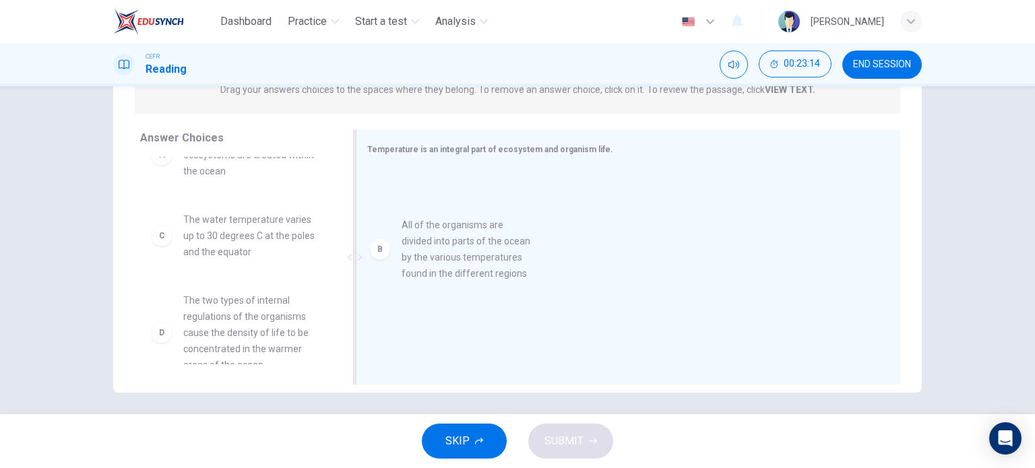
drag, startPoint x: 244, startPoint y: 241, endPoint x: 473, endPoint y: 245, distance: 228.5
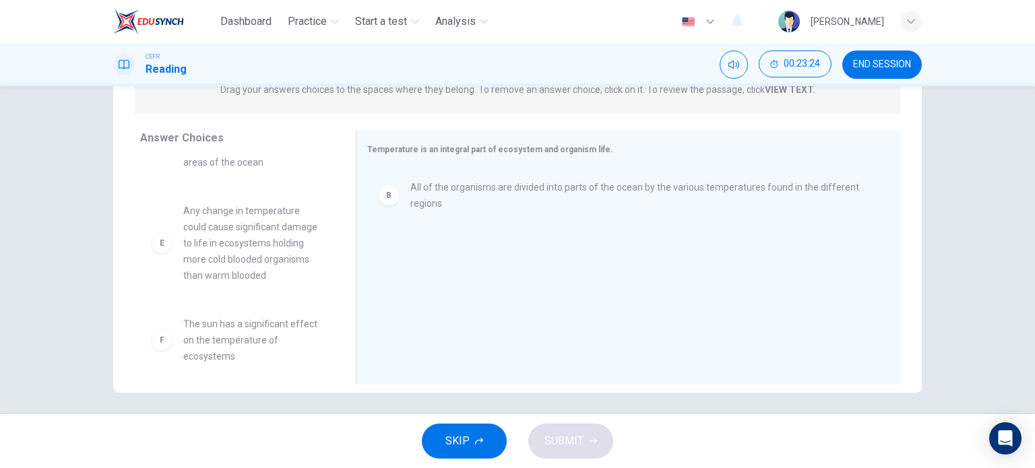
scroll to position [251, 0]
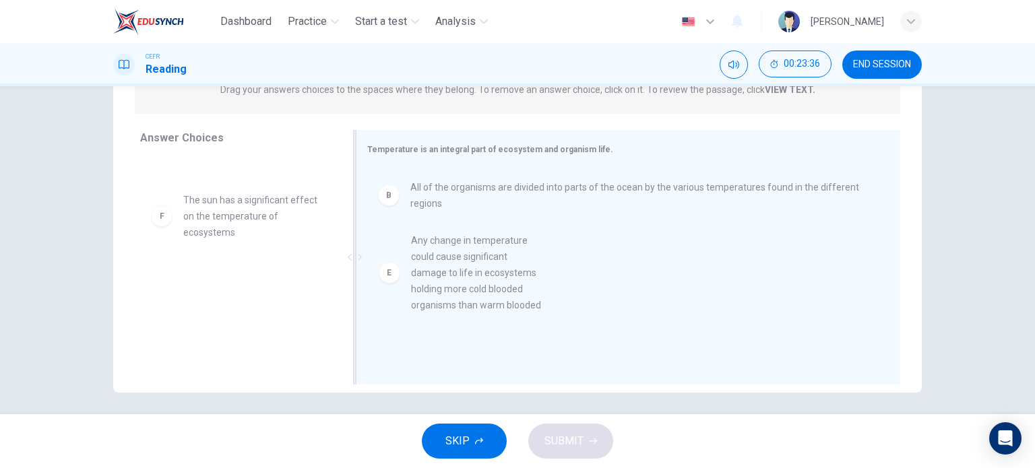
drag, startPoint x: 211, startPoint y: 257, endPoint x: 446, endPoint y: 297, distance: 238.5
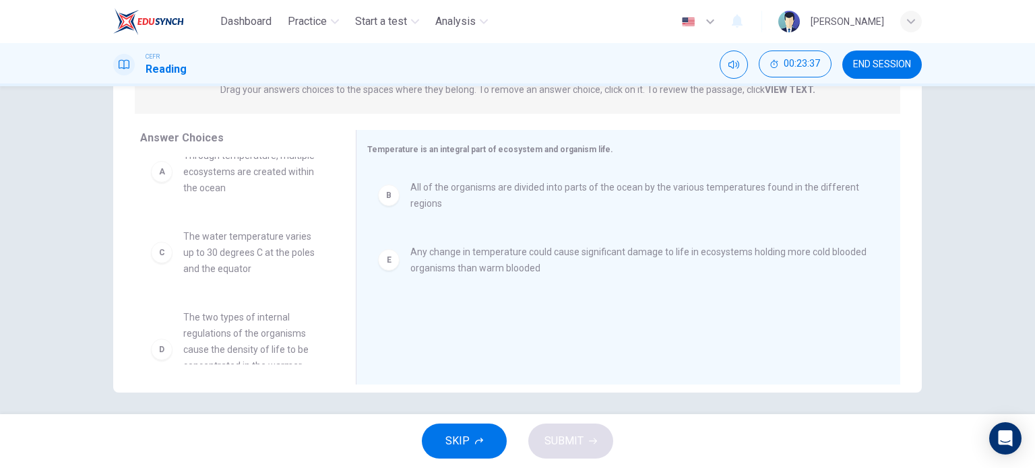
scroll to position [0, 0]
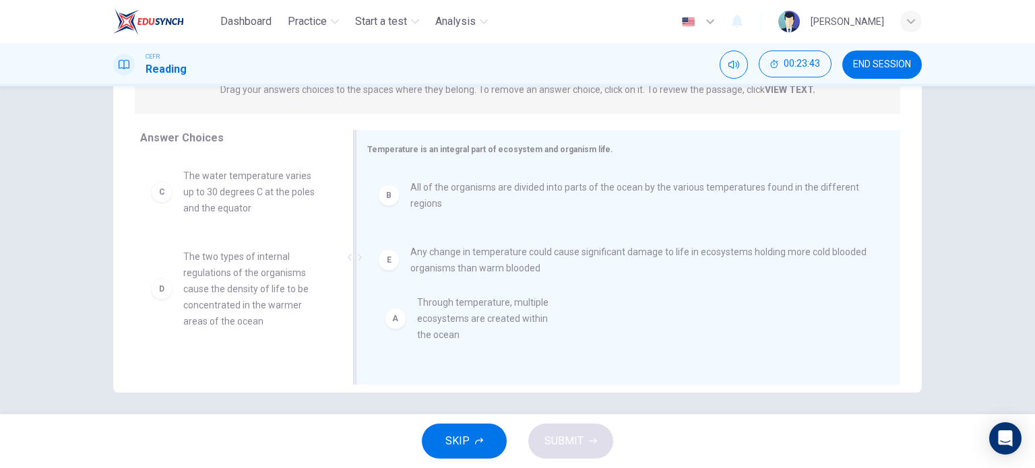
drag, startPoint x: 245, startPoint y: 195, endPoint x: 501, endPoint y: 322, distance: 286.4
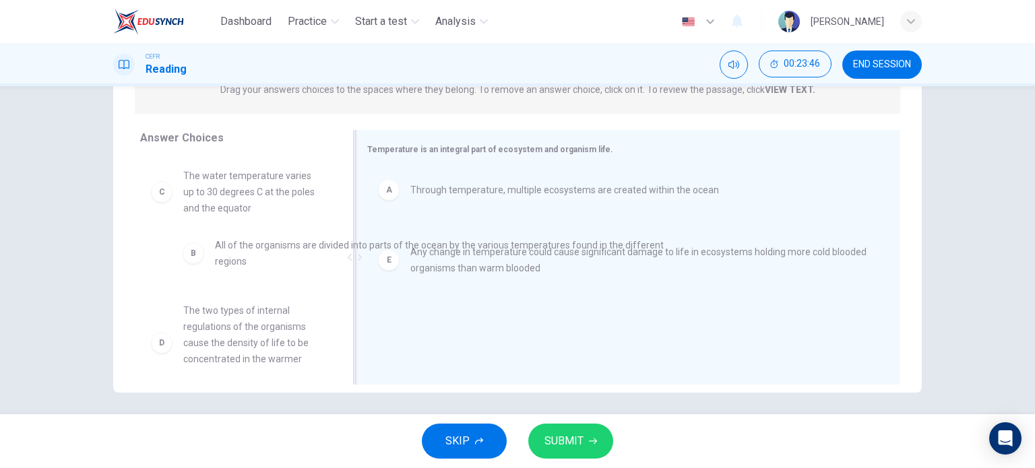
drag, startPoint x: 475, startPoint y: 255, endPoint x: 243, endPoint y: 255, distance: 231.9
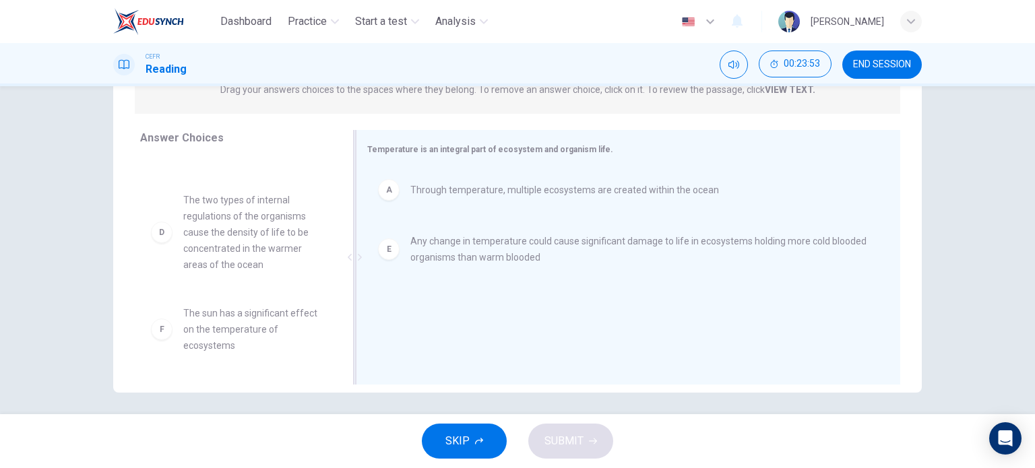
scroll to position [194, 0]
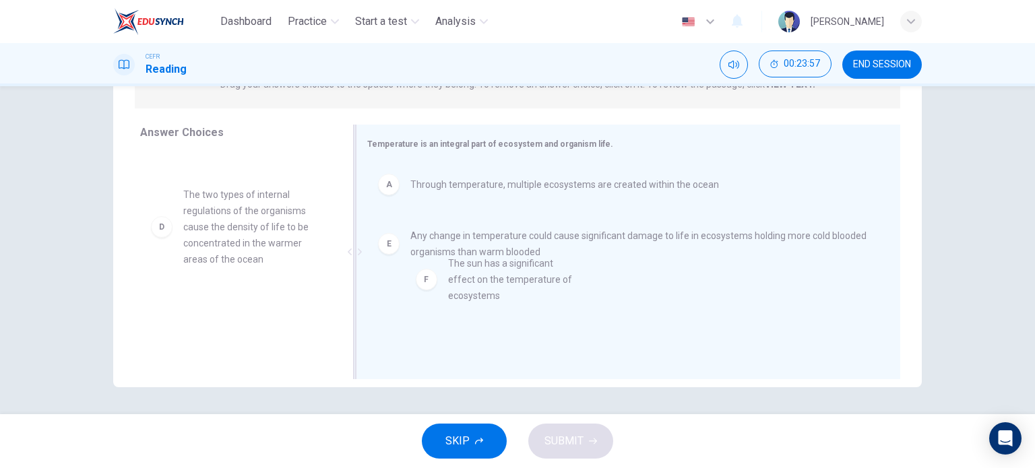
drag, startPoint x: 232, startPoint y: 328, endPoint x: 508, endPoint y: 280, distance: 280.5
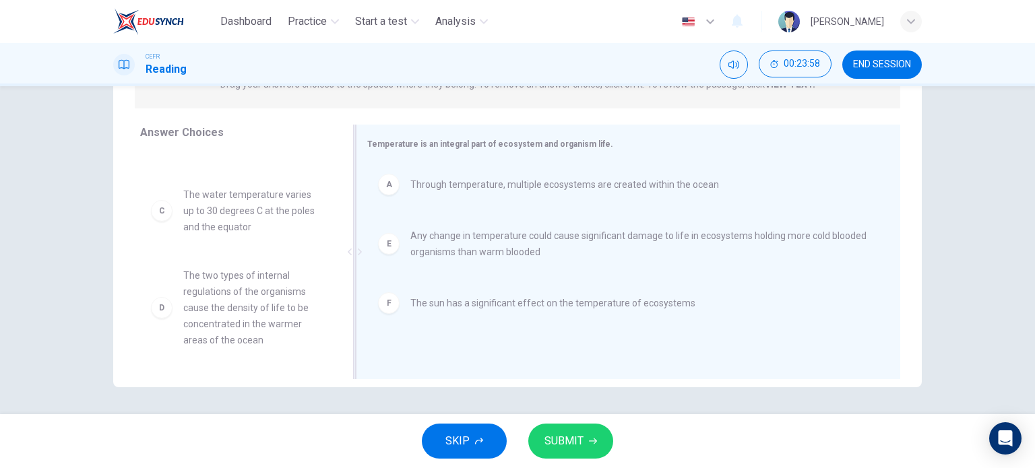
scroll to position [73, 0]
click at [580, 433] on span "SUBMIT" at bounding box center [564, 441] width 39 height 19
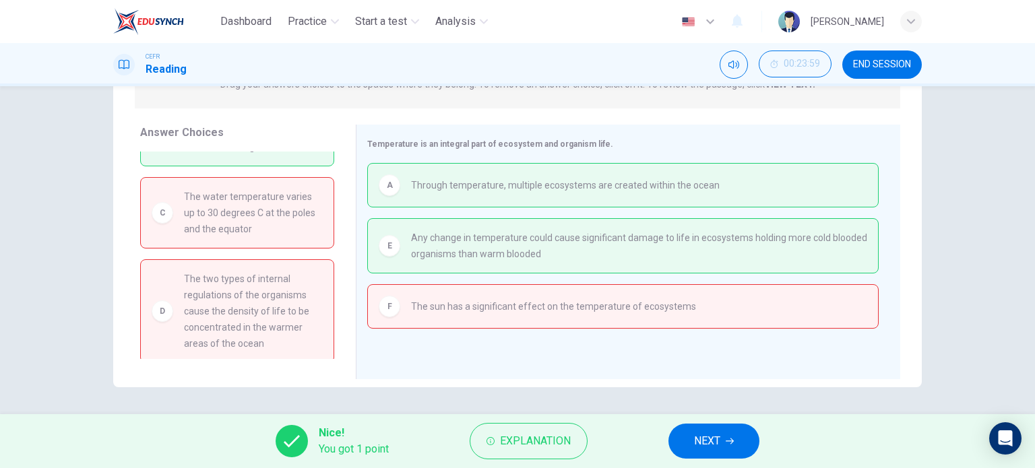
scroll to position [0, 0]
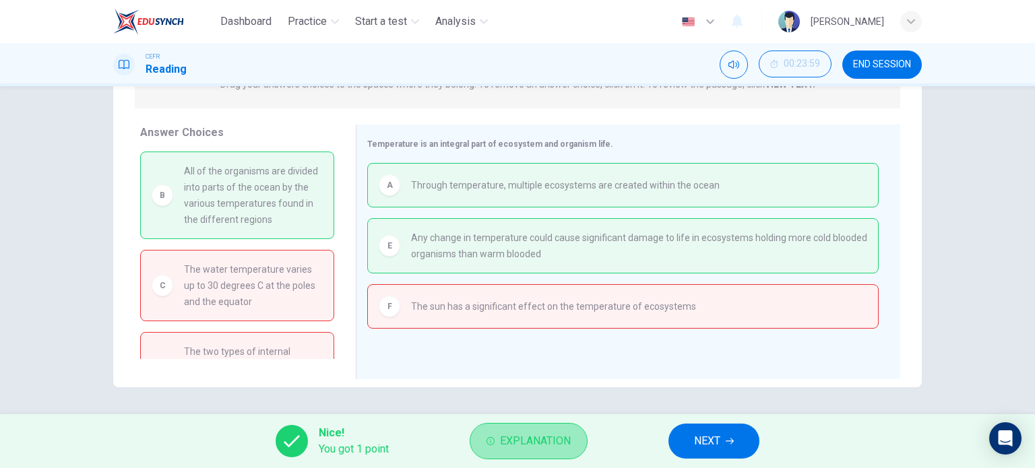
click at [535, 450] on span "Explanation" at bounding box center [535, 441] width 71 height 19
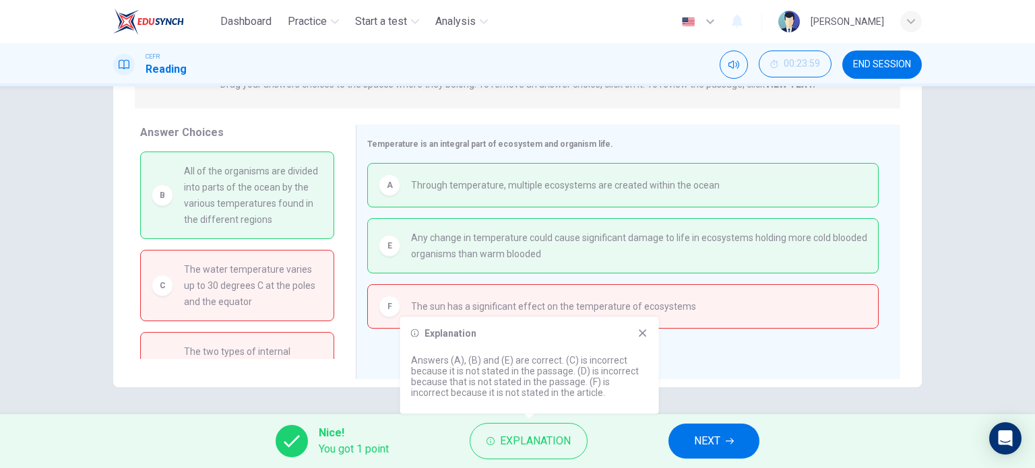
click at [639, 332] on icon at bounding box center [643, 333] width 11 height 11
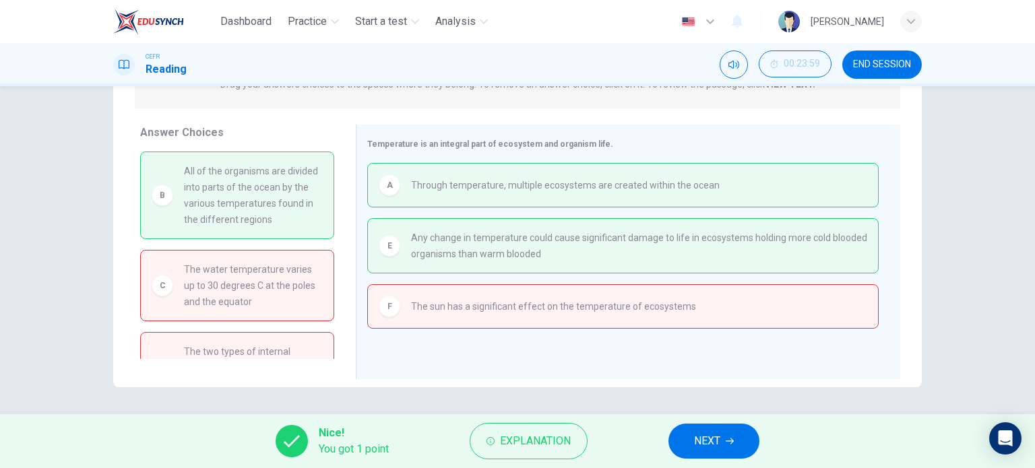
click at [709, 435] on span "NEXT" at bounding box center [707, 441] width 26 height 19
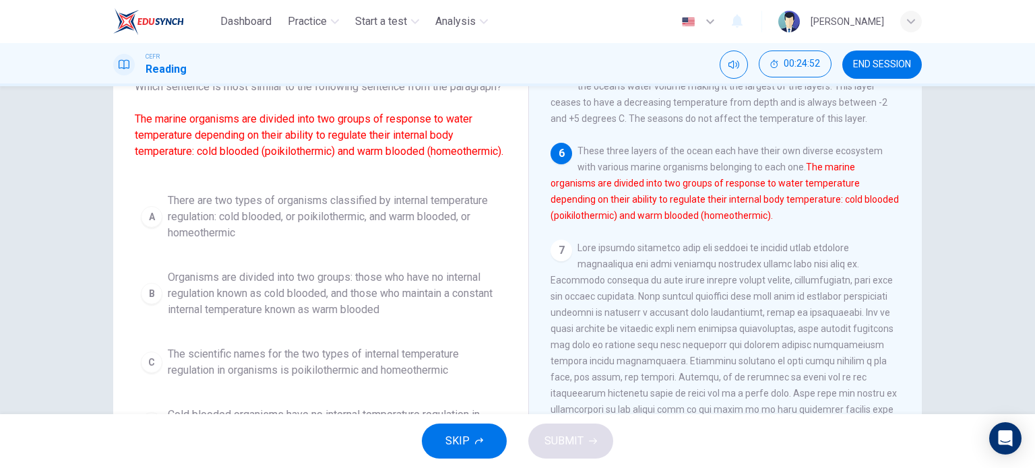
scroll to position [97, 0]
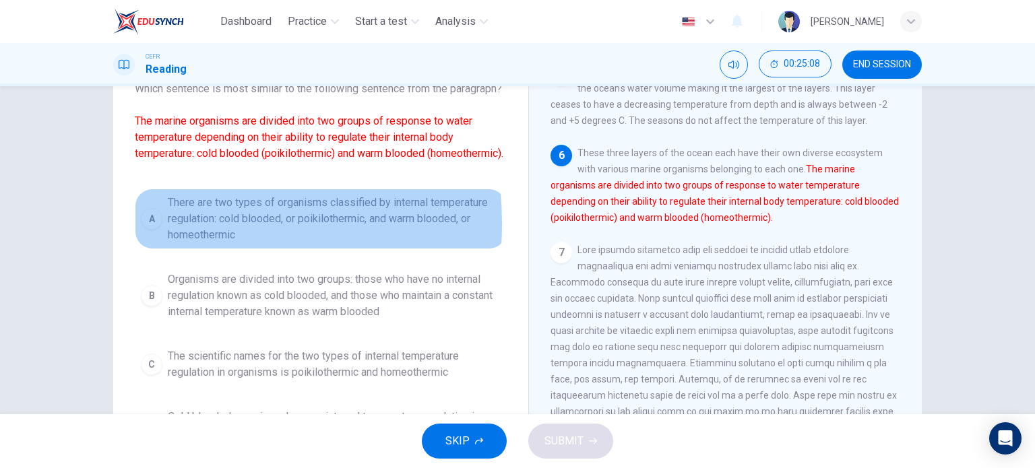
click at [149, 230] on div "A" at bounding box center [152, 219] width 22 height 22
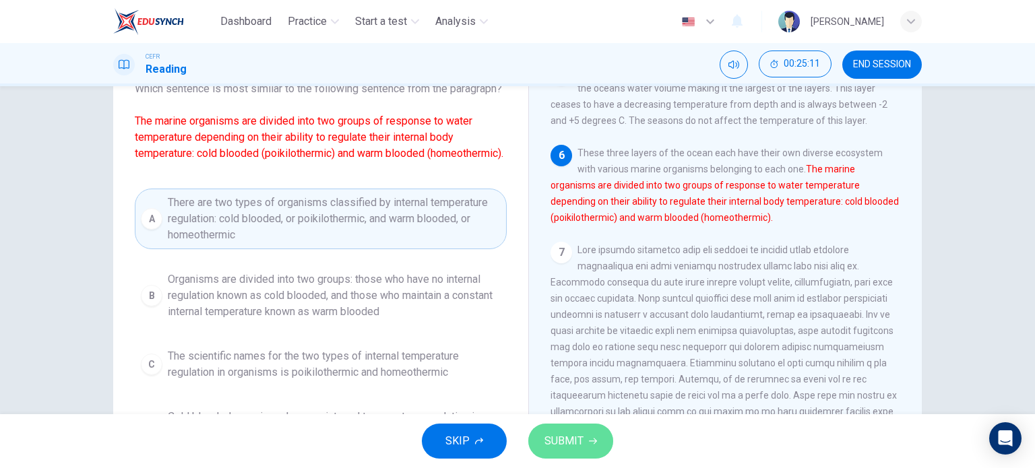
click at [564, 436] on span "SUBMIT" at bounding box center [564, 441] width 39 height 19
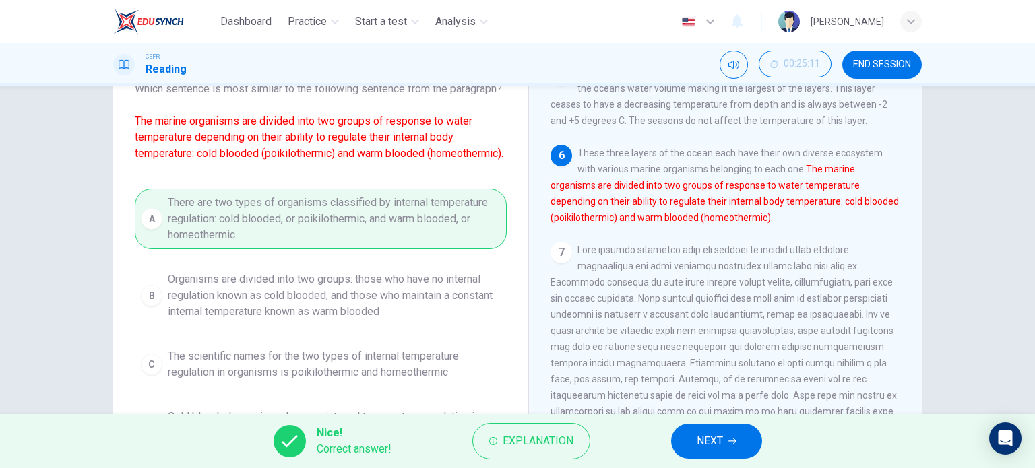
click at [710, 442] on span "NEXT" at bounding box center [710, 441] width 26 height 19
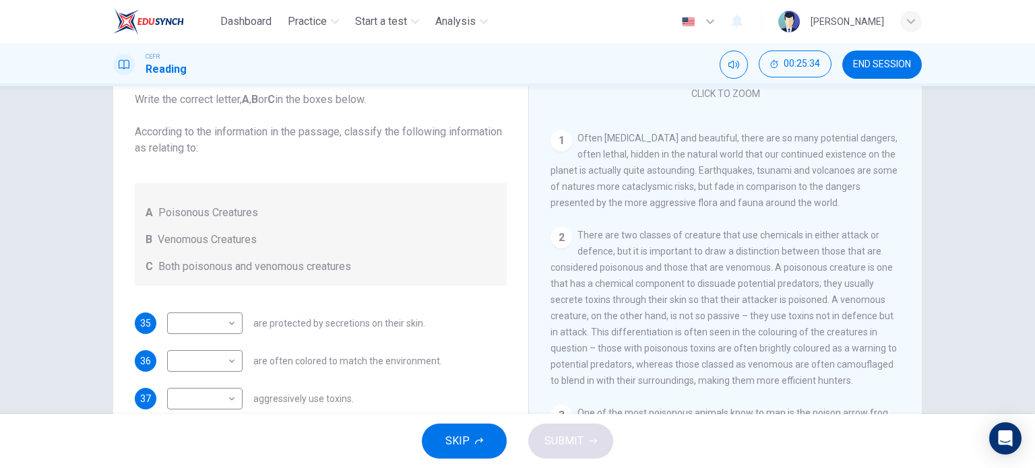
scroll to position [240, 0]
click at [219, 326] on body "Dashboard Practice Start a test Analysis English en ​ MUHAMMAD ADIBHAKIMI BIN M…" at bounding box center [517, 234] width 1035 height 468
click at [197, 349] on li "A" at bounding box center [201, 345] width 75 height 22
type input "A"
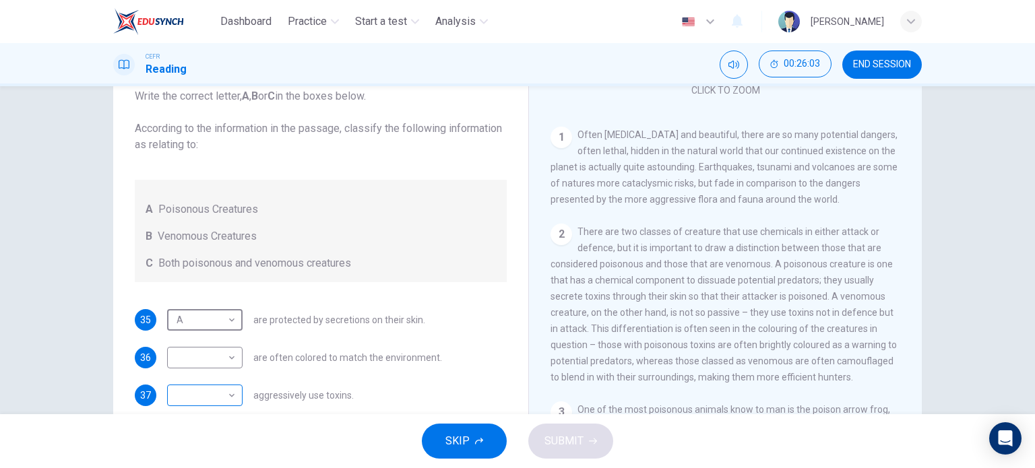
click at [221, 402] on body "Dashboard Practice Start a test Analysis English en ​ MUHAMMAD ADIBHAKIMI BIN M…" at bounding box center [517, 234] width 1035 height 468
click at [186, 452] on li "C" at bounding box center [201, 447] width 75 height 22
type input "C"
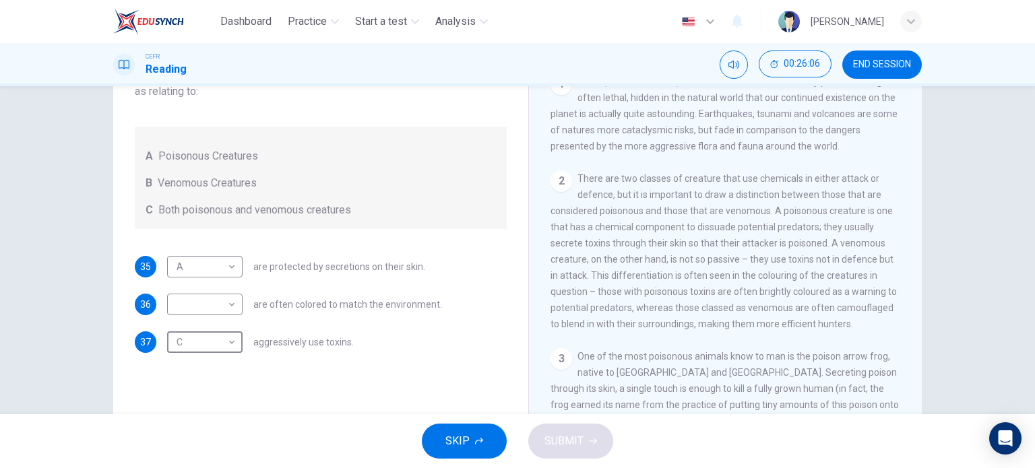
scroll to position [144, 0]
click at [228, 309] on body "Dashboard Practice Start a test Analysis English en ​ MUHAMMAD ADIBHAKIMI BIN M…" at bounding box center [517, 234] width 1035 height 468
click at [187, 350] on li "B" at bounding box center [201, 347] width 75 height 22
type input "B"
click at [563, 448] on span "SUBMIT" at bounding box center [564, 441] width 39 height 19
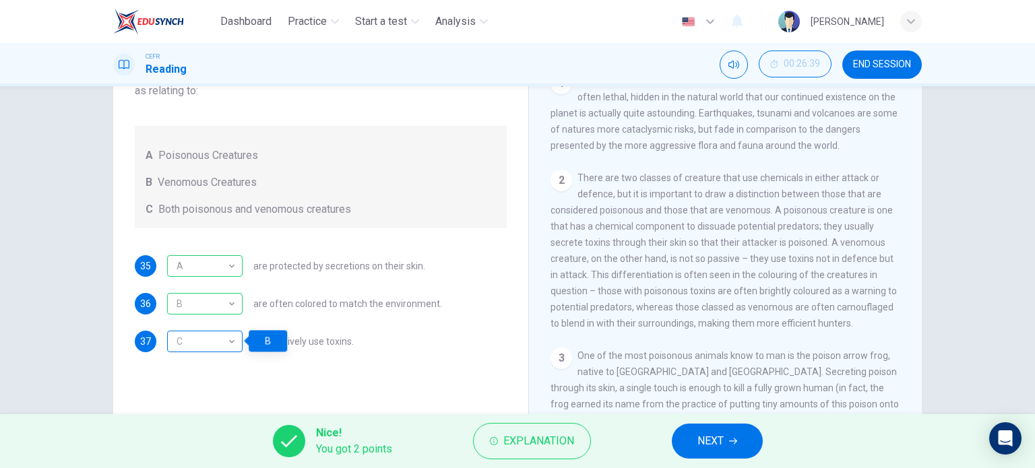
click at [230, 340] on div "C" at bounding box center [202, 342] width 71 height 38
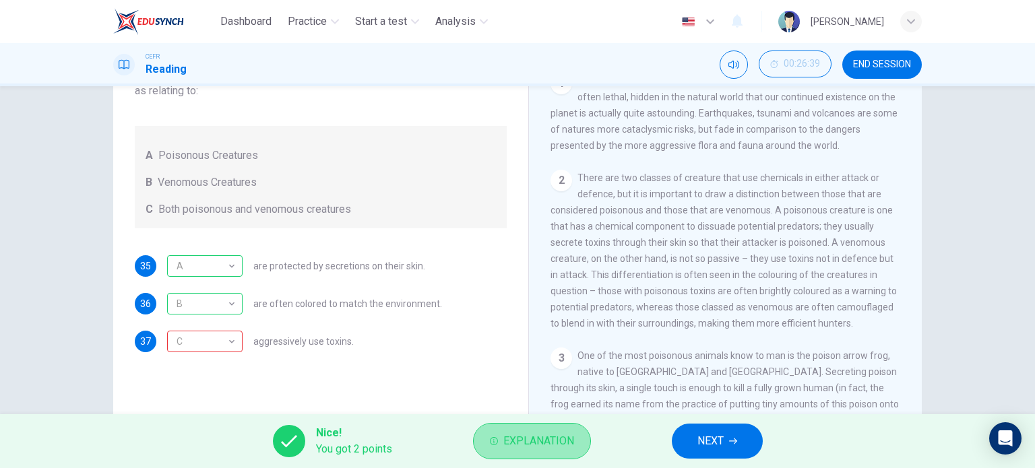
click at [545, 446] on span "Explanation" at bounding box center [539, 441] width 71 height 19
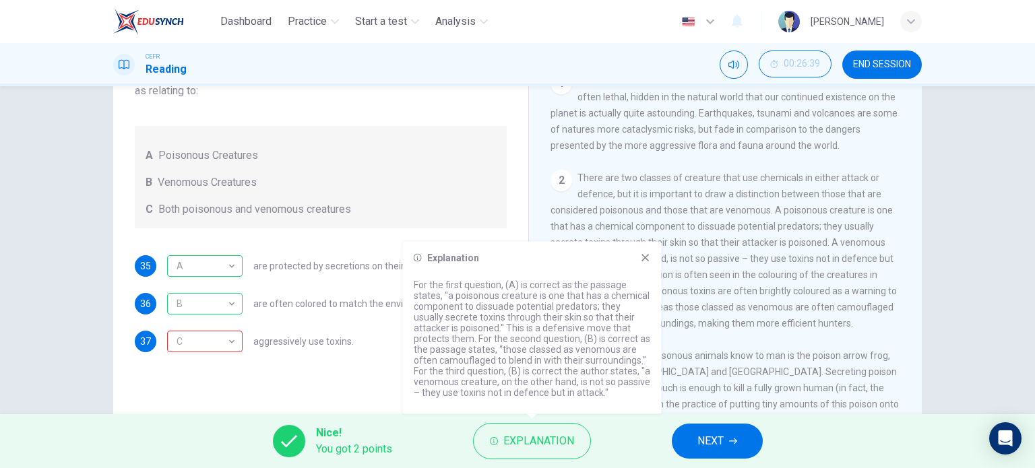
click at [647, 261] on icon at bounding box center [645, 257] width 7 height 7
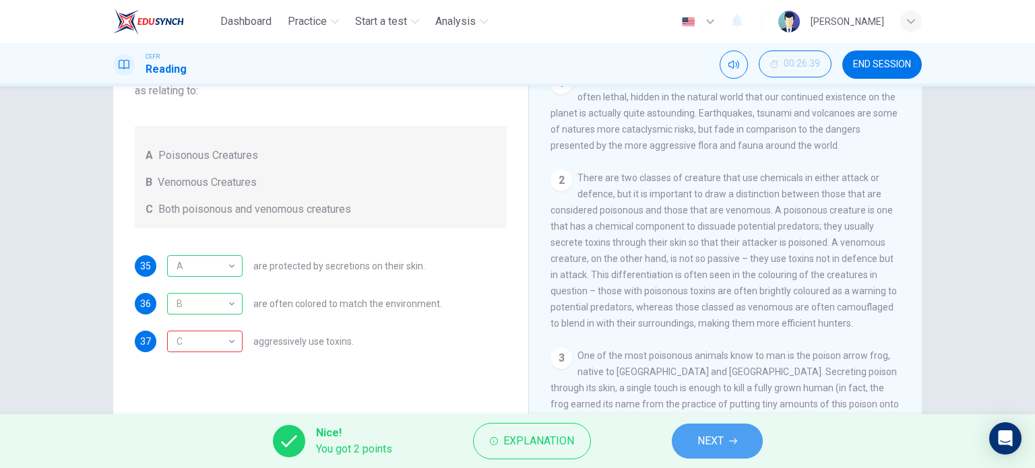
click at [710, 441] on span "NEXT" at bounding box center [711, 441] width 26 height 19
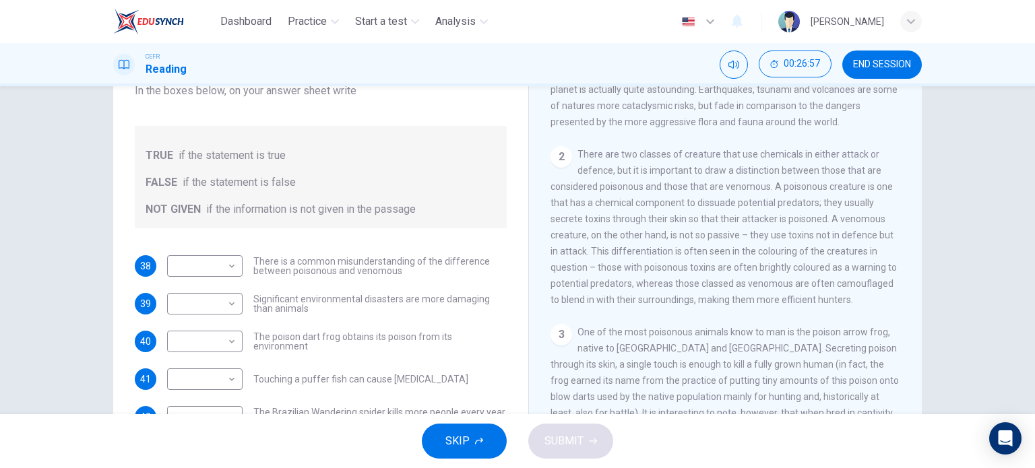
scroll to position [264, 0]
click at [224, 267] on body "Dashboard Practice Start a test Analysis English en ​ MUHAMMAD ADIBHAKIMI BIN M…" at bounding box center [517, 234] width 1035 height 468
click at [209, 334] on li "NOT GIVEN" at bounding box center [201, 331] width 75 height 22
type input "NOT GIVEN"
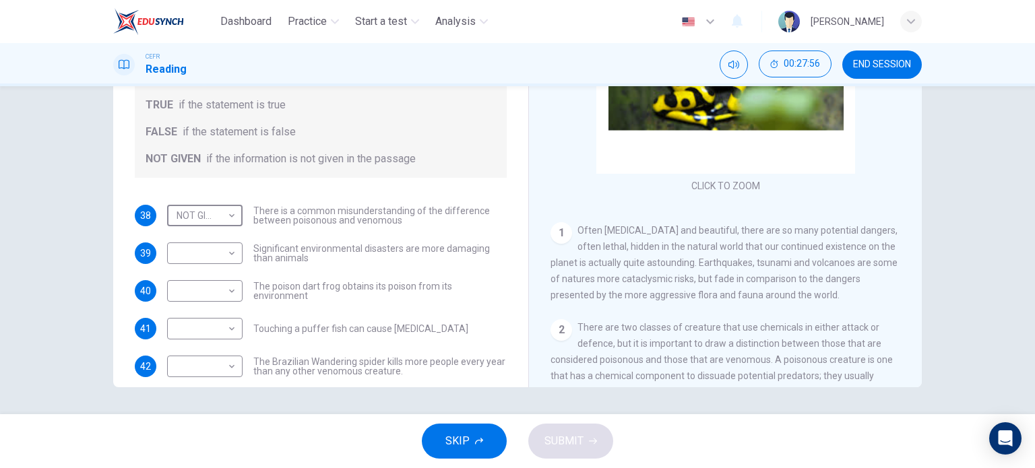
scroll to position [42, 0]
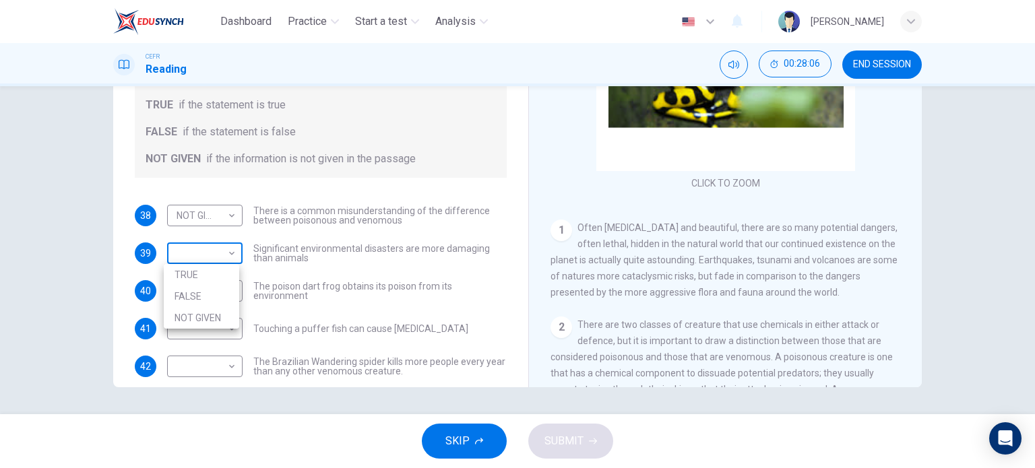
click at [224, 255] on body "Dashboard Practice Start a test Analysis English en ​ MUHAMMAD ADIBHAKIMI BIN M…" at bounding box center [517, 234] width 1035 height 468
click at [210, 288] on li "FALSE" at bounding box center [201, 297] width 75 height 22
type input "FALSE"
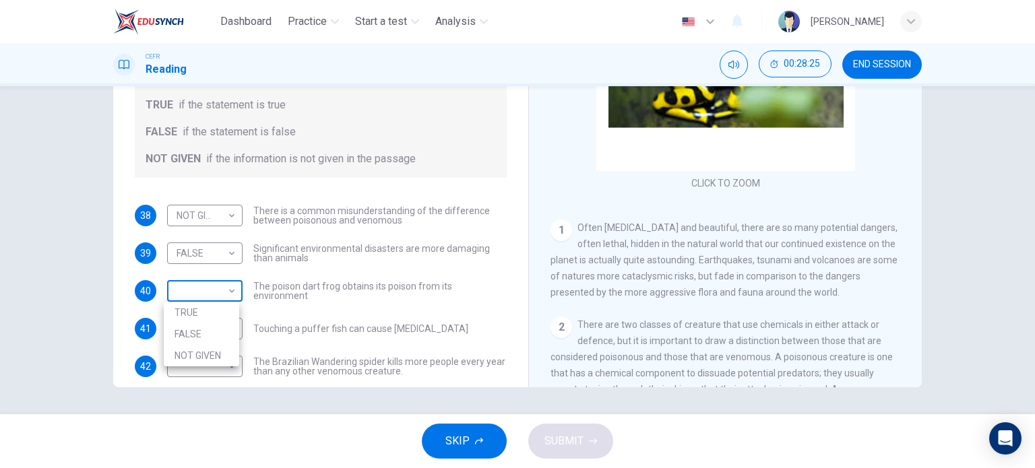
click at [221, 291] on body "Dashboard Practice Start a test Analysis English en ​ MUHAMMAD ADIBHAKIMI BIN M…" at bounding box center [517, 234] width 1035 height 468
click at [210, 313] on li "TRUE" at bounding box center [201, 313] width 75 height 22
type input "TRUE"
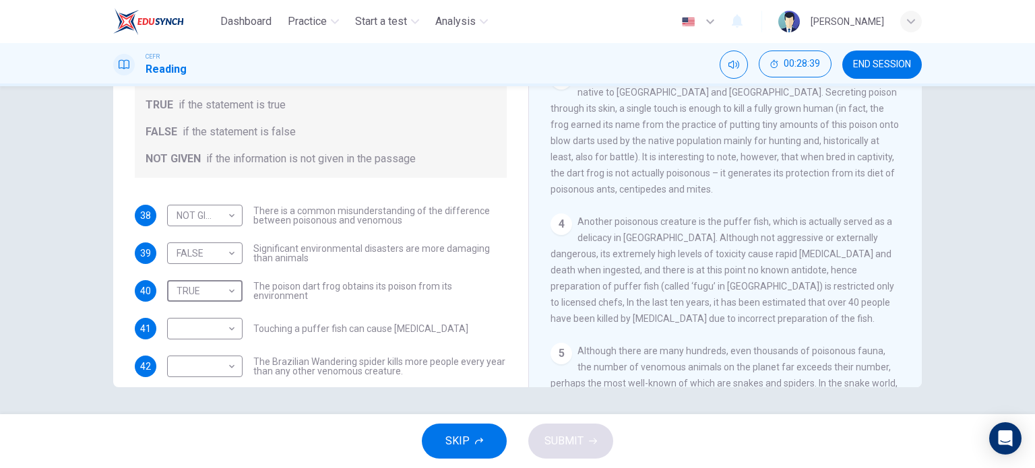
scroll to position [477, 0]
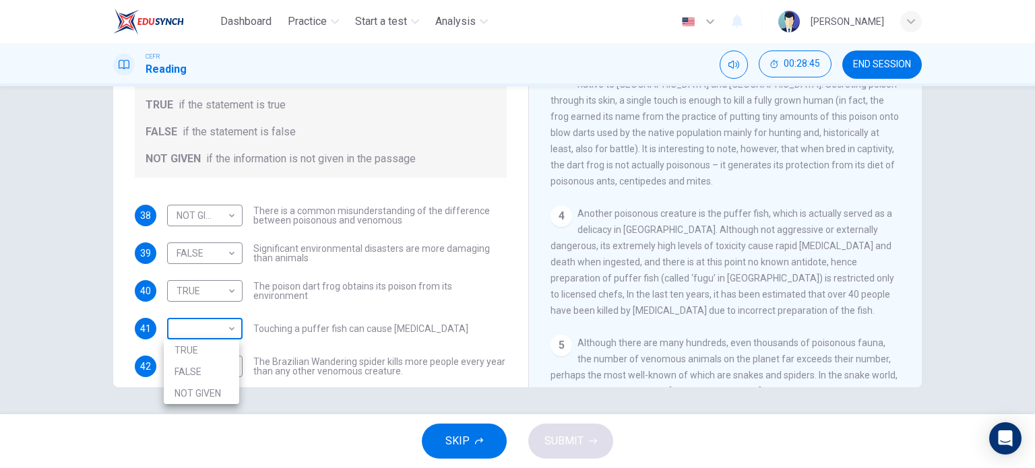
click at [216, 332] on body "Dashboard Practice Start a test Analysis English en ​ MUHAMMAD ADIBHAKIMI BIN M…" at bounding box center [517, 234] width 1035 height 468
click at [194, 355] on li "TRUE" at bounding box center [201, 351] width 75 height 22
type input "TRUE"
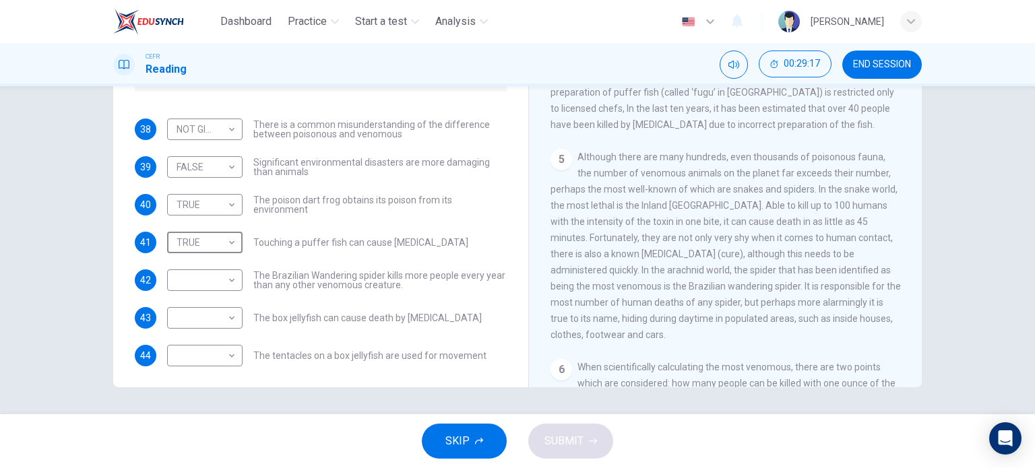
scroll to position [88, 0]
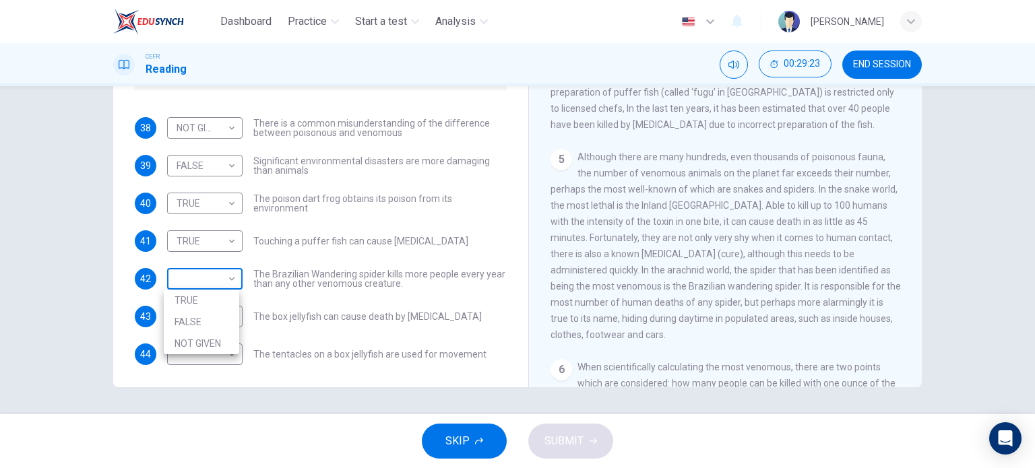
click at [228, 278] on body "Dashboard Practice Start a test Analysis English en ​ MUHAMMAD ADIBHAKIMI BIN M…" at bounding box center [517, 234] width 1035 height 468
click at [205, 297] on li "TRUE" at bounding box center [201, 301] width 75 height 22
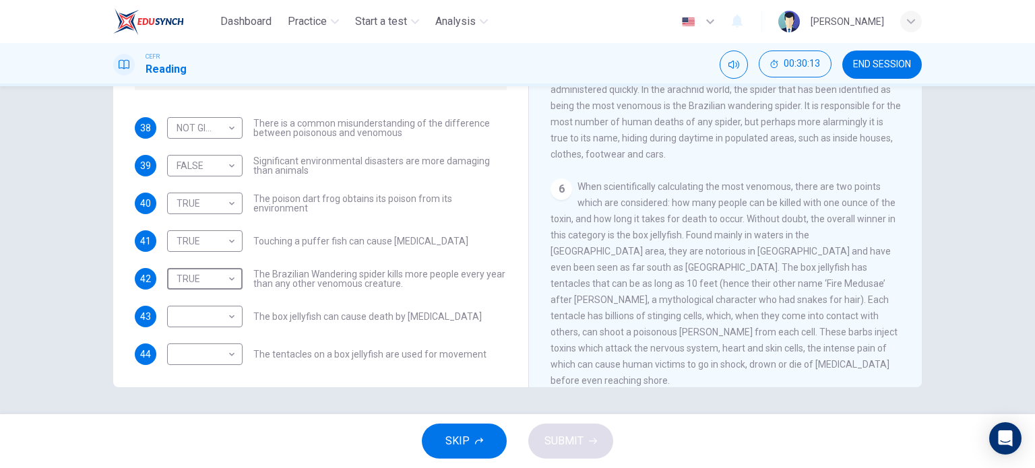
scroll to position [844, 0]
click at [218, 284] on body "Dashboard Practice Start a test Analysis English en ​ MUHAMMAD ADIBHAKIMI BIN M…" at bounding box center [517, 234] width 1035 height 468
click at [214, 322] on li "FALSE" at bounding box center [201, 322] width 75 height 22
type input "FALSE"
click at [228, 328] on body "Dashboard Practice Start a test Analysis English en ​ MUHAMMAD ADIBHAKIMI BIN M…" at bounding box center [517, 234] width 1035 height 468
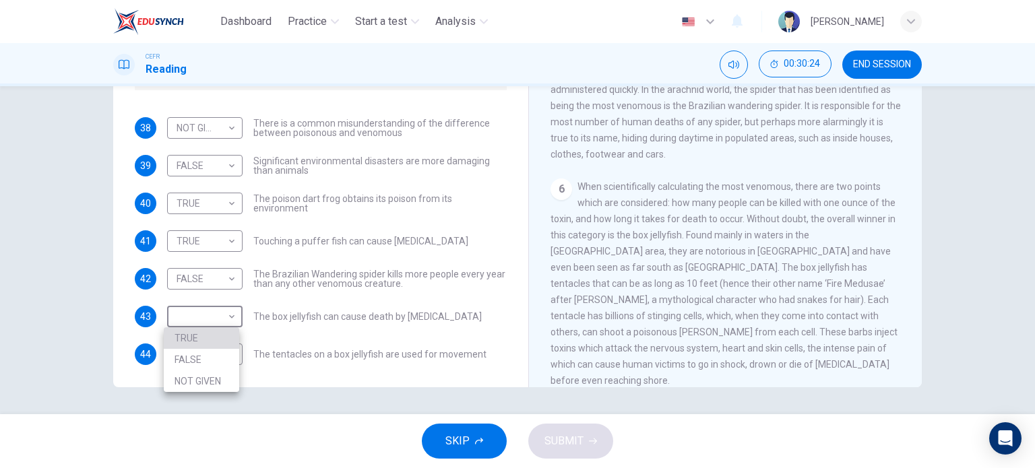
click at [205, 338] on li "TRUE" at bounding box center [201, 339] width 75 height 22
type input "TRUE"
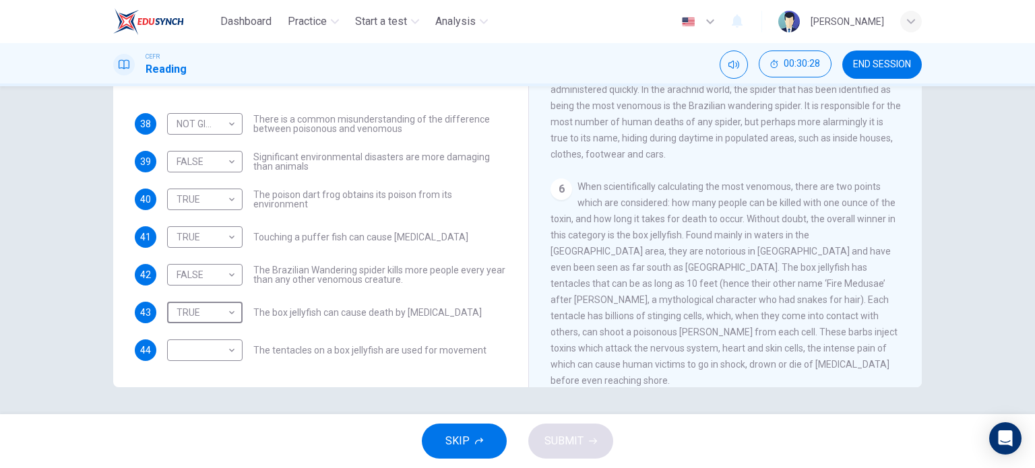
scroll to position [874, 0]
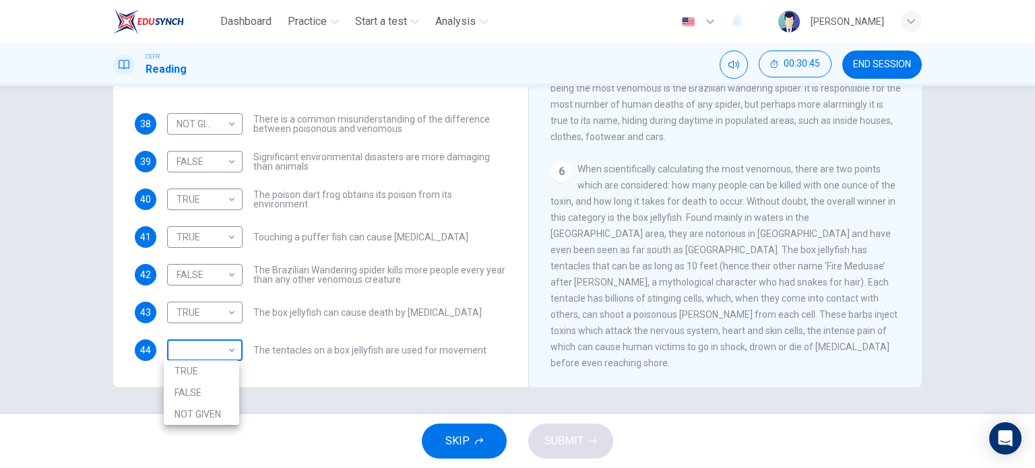
click at [233, 354] on body "Dashboard Practice Start a test Analysis English en ​ MUHAMMAD ADIBHAKIMI BIN M…" at bounding box center [517, 234] width 1035 height 468
click at [206, 412] on li "NOT GIVEN" at bounding box center [201, 415] width 75 height 22
type input "NOT GIVEN"
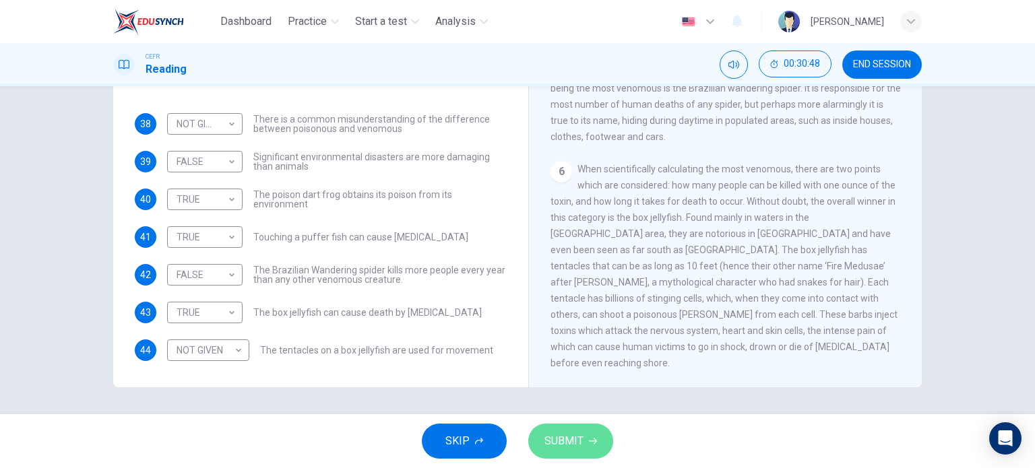
click at [553, 431] on button "SUBMIT" at bounding box center [570, 441] width 85 height 35
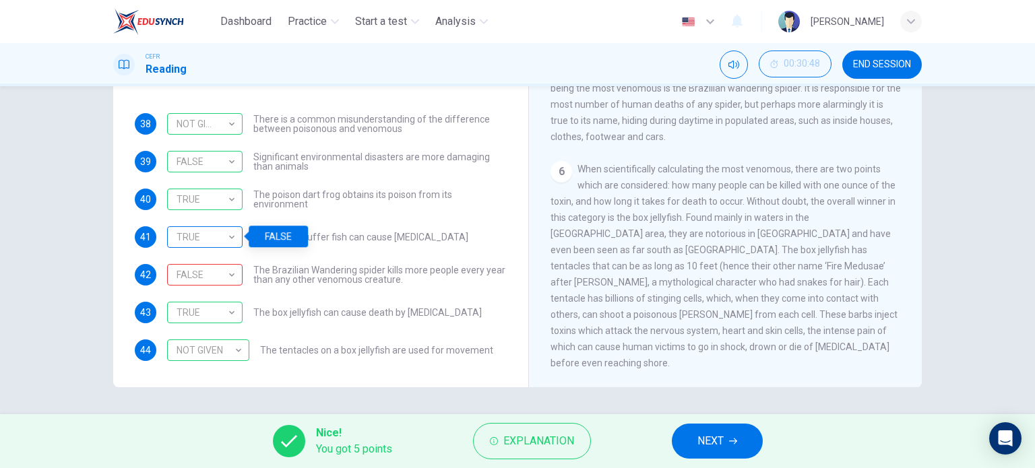
click at [233, 239] on div "TRUE" at bounding box center [202, 237] width 71 height 38
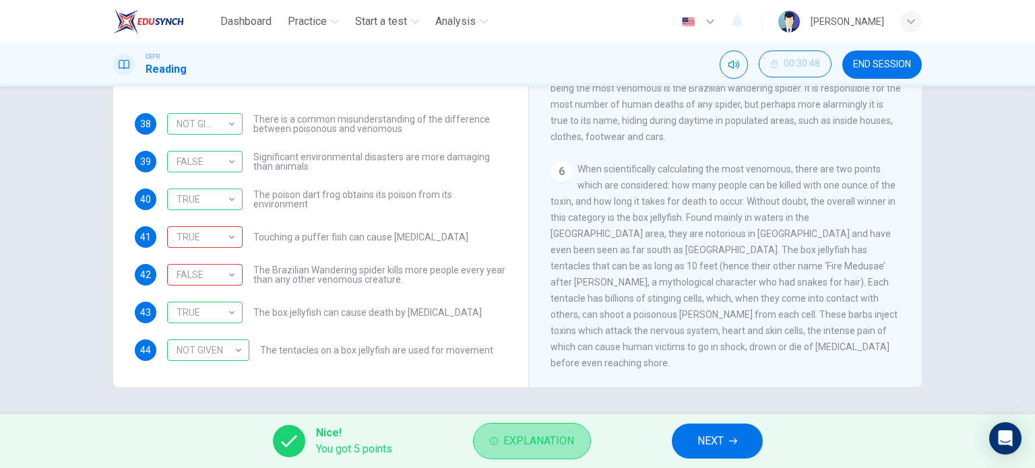
click at [504, 457] on button "Explanation" at bounding box center [532, 441] width 118 height 36
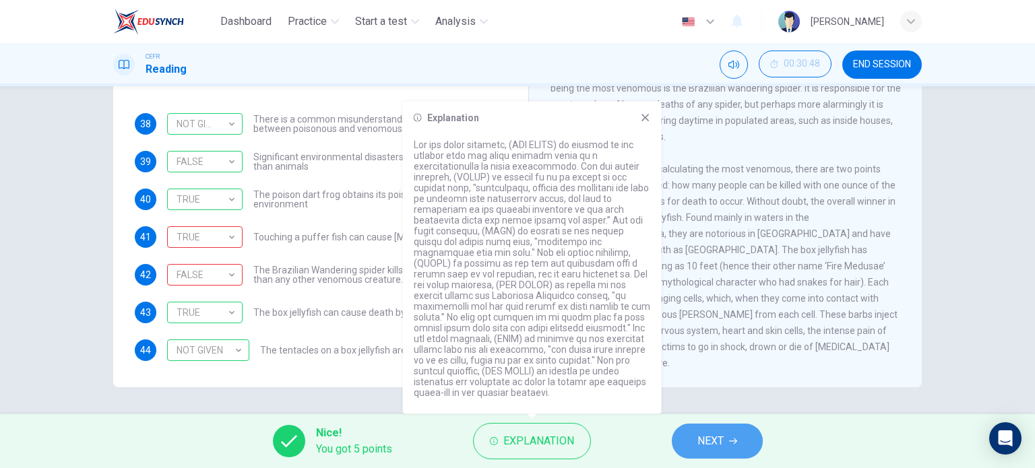
click at [721, 443] on span "NEXT" at bounding box center [711, 441] width 26 height 19
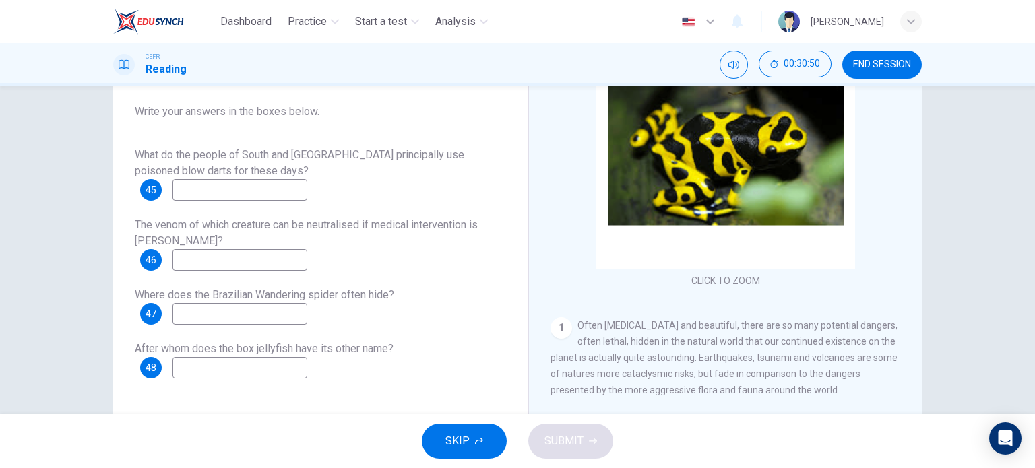
scroll to position [140, 0]
click at [882, 72] on button "END SESSION" at bounding box center [883, 65] width 80 height 28
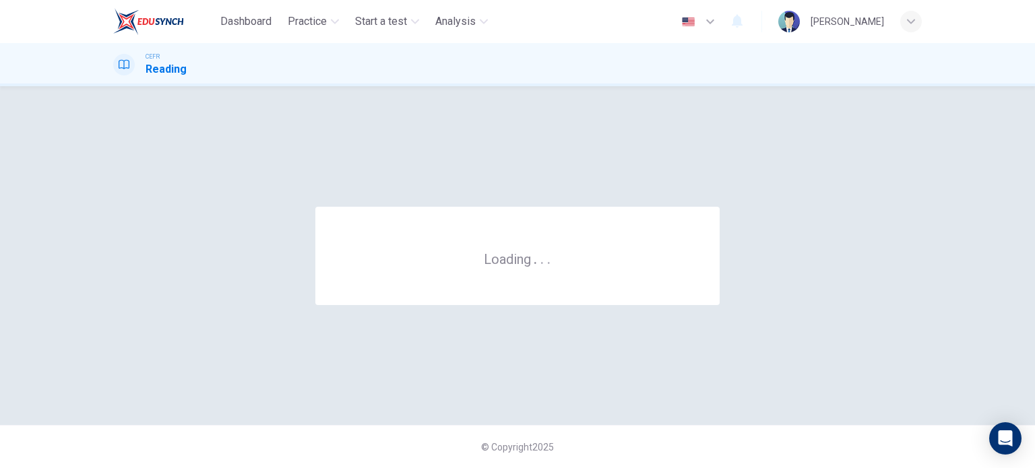
scroll to position [0, 0]
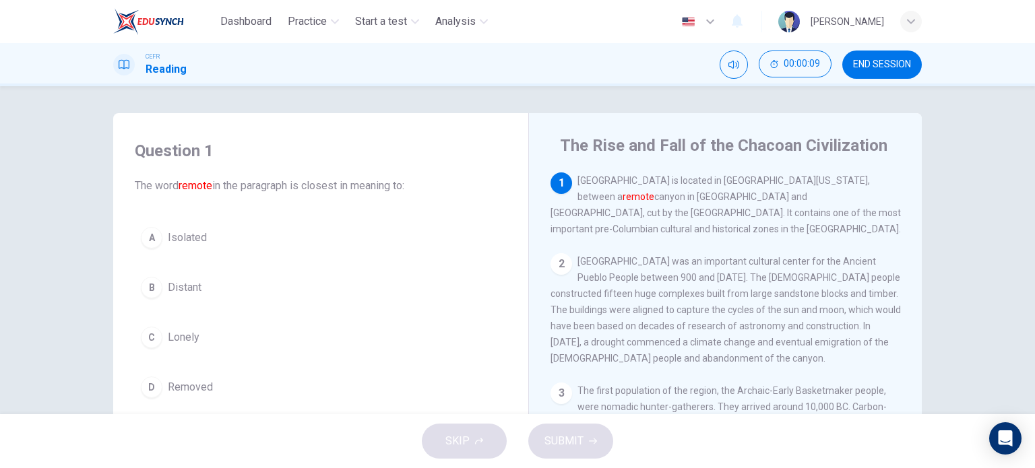
click at [148, 237] on div "A" at bounding box center [152, 238] width 22 height 22
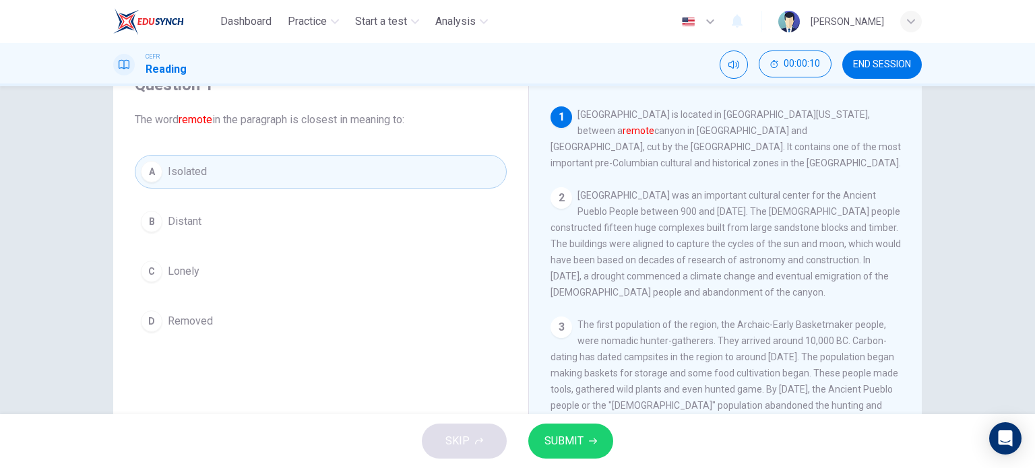
scroll to position [67, 0]
click at [594, 448] on button "SUBMIT" at bounding box center [570, 441] width 85 height 35
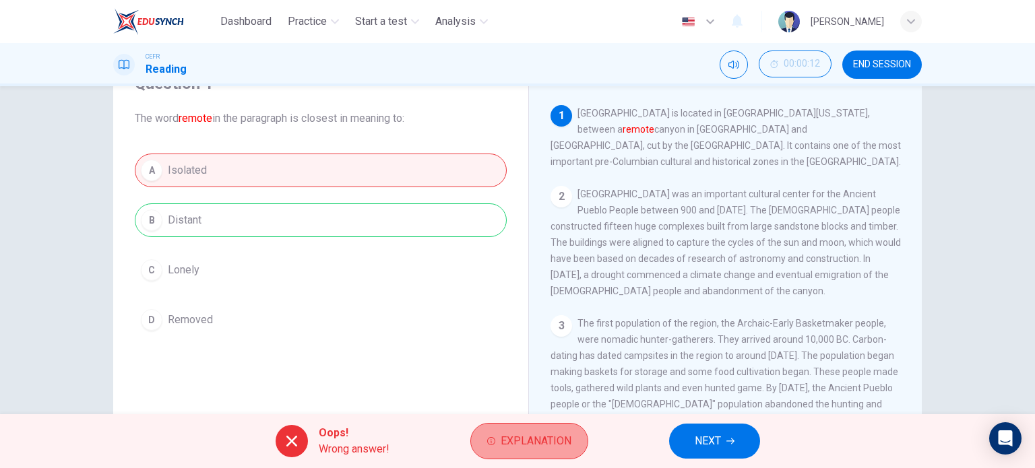
click at [520, 451] on button "Explanation" at bounding box center [529, 441] width 118 height 36
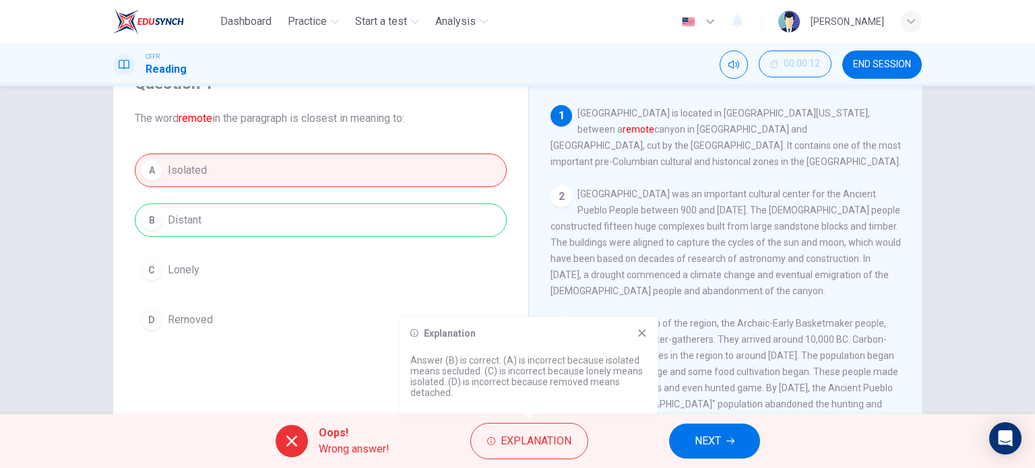
click at [640, 339] on div "Explanation Answer (B) is correct. (A) is incorrect because isolated means secl…" at bounding box center [529, 365] width 259 height 97
click at [634, 334] on div "Explanation" at bounding box center [529, 333] width 237 height 11
click at [639, 334] on icon at bounding box center [642, 333] width 11 height 11
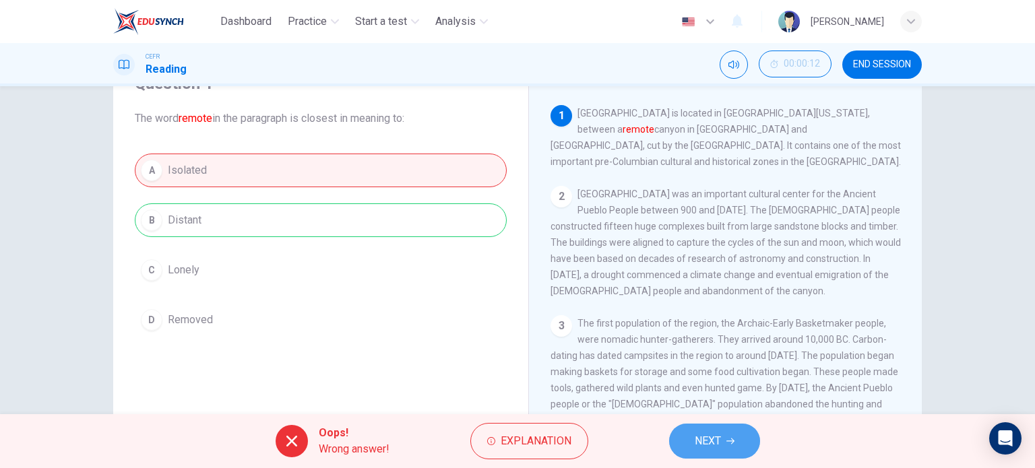
click at [734, 449] on button "NEXT" at bounding box center [714, 441] width 91 height 35
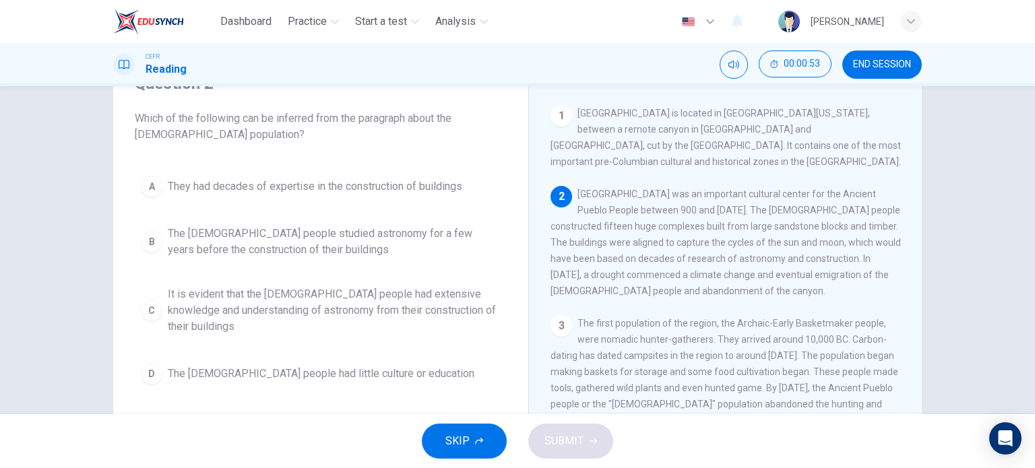
click at [147, 237] on div "B" at bounding box center [152, 242] width 22 height 22
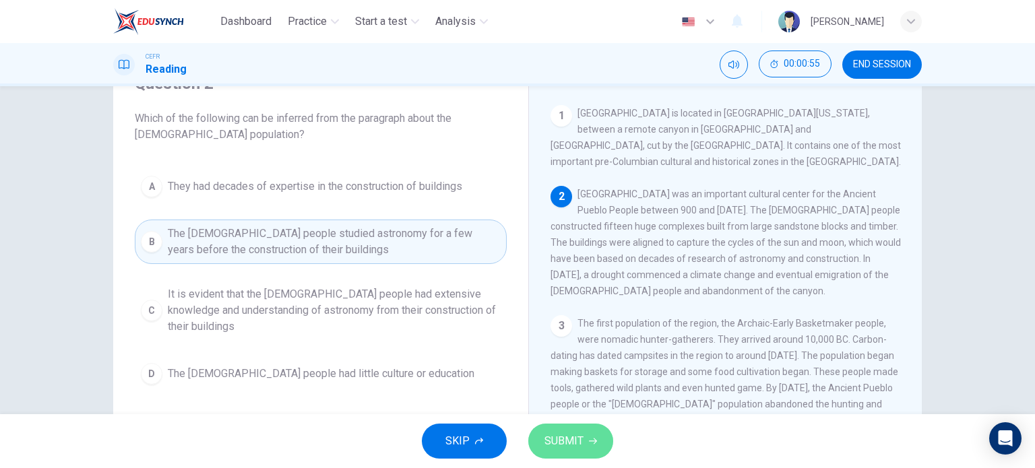
click at [560, 442] on span "SUBMIT" at bounding box center [564, 441] width 39 height 19
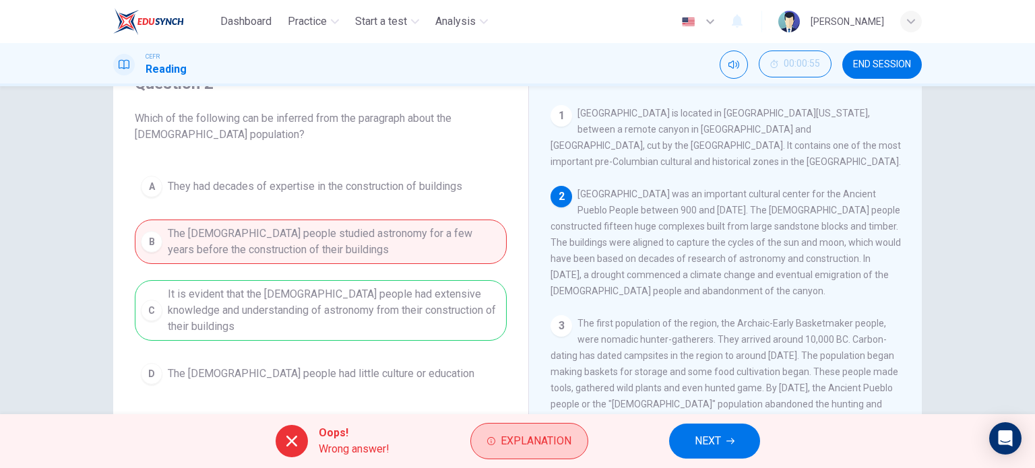
click at [499, 442] on button "Explanation" at bounding box center [529, 441] width 118 height 36
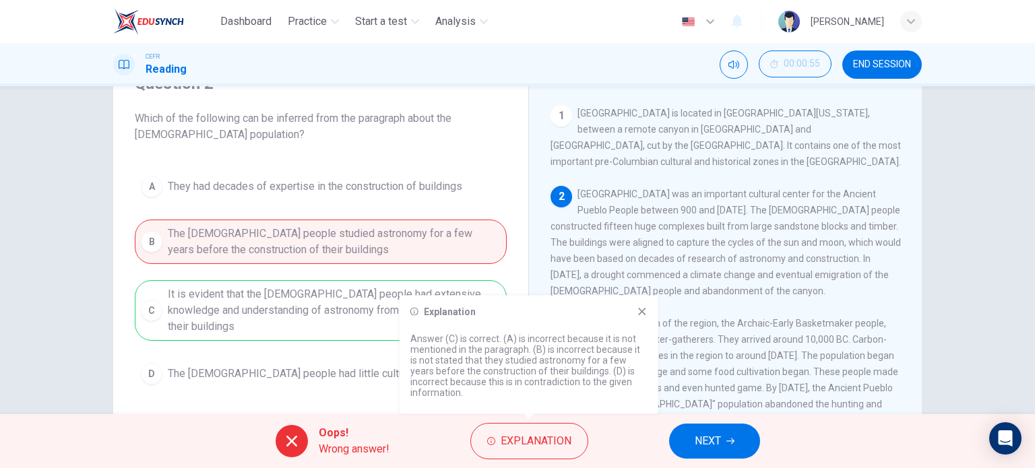
click at [639, 317] on icon at bounding box center [642, 312] width 11 height 11
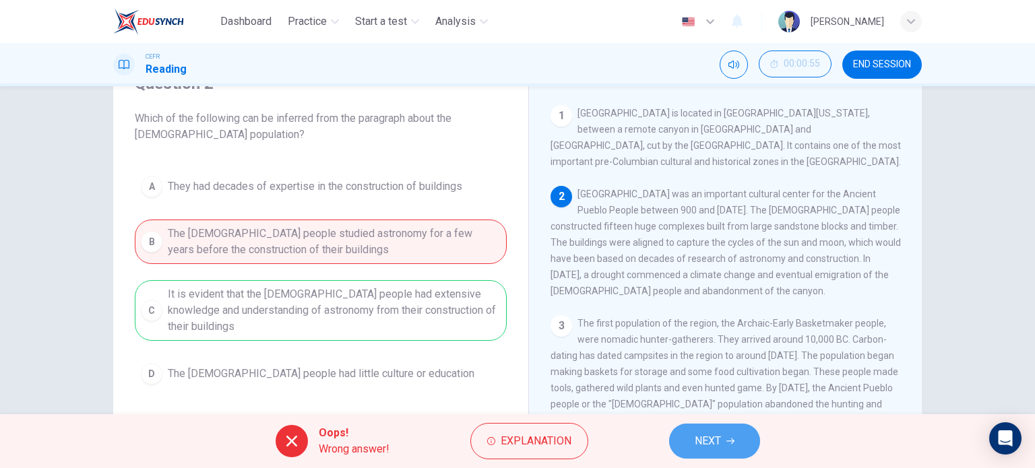
click at [715, 442] on span "NEXT" at bounding box center [708, 441] width 26 height 19
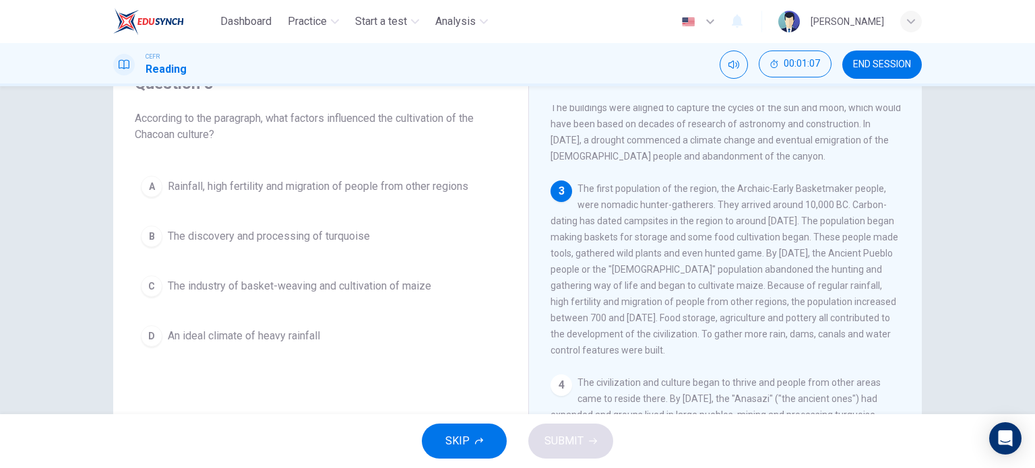
scroll to position [135, 0]
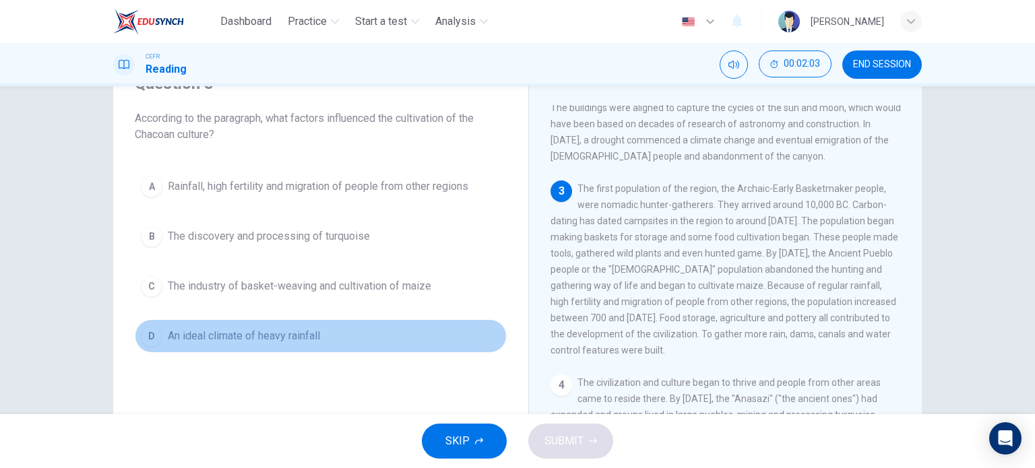
click at [146, 330] on div "D" at bounding box center [152, 337] width 22 height 22
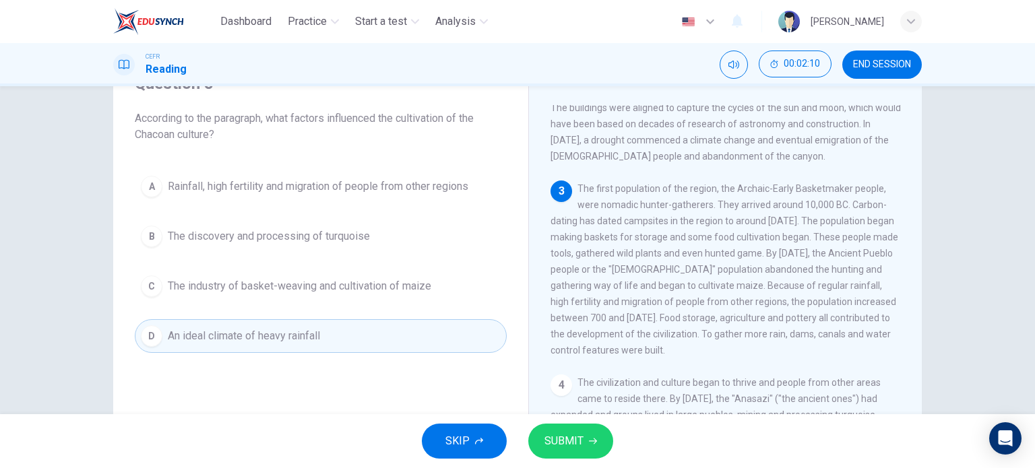
click at [571, 443] on span "SUBMIT" at bounding box center [564, 441] width 39 height 19
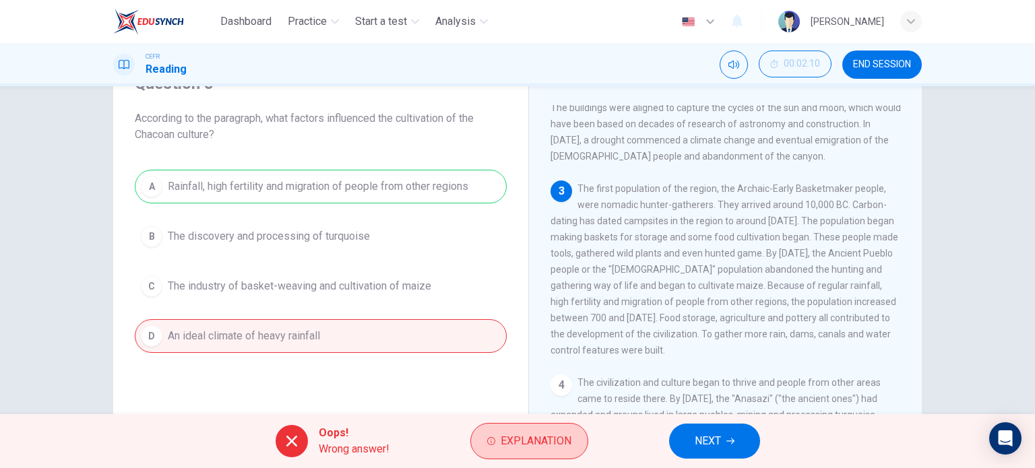
click at [553, 438] on span "Explanation" at bounding box center [536, 441] width 71 height 19
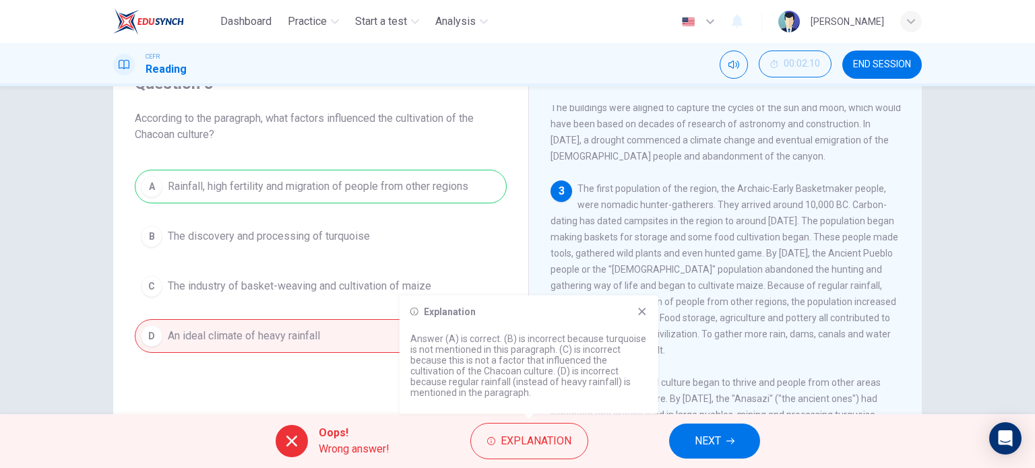
click at [641, 312] on icon at bounding box center [642, 312] width 11 height 11
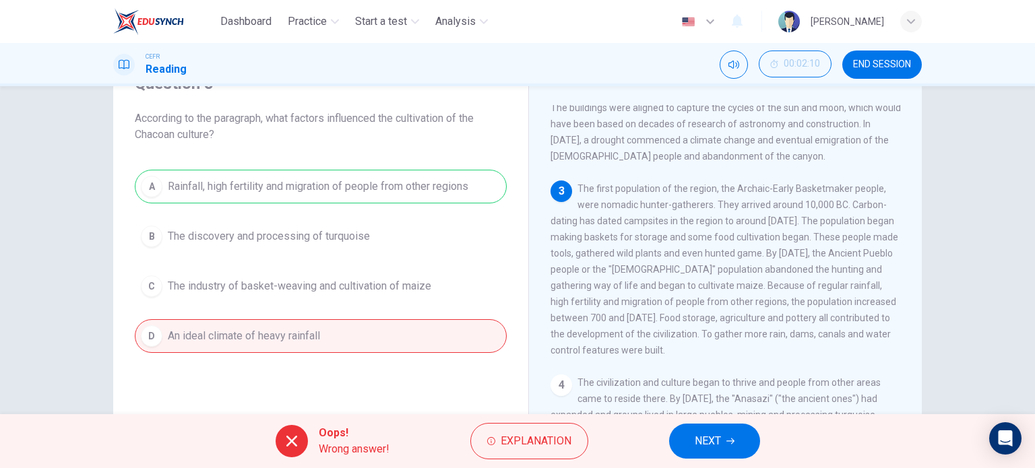
click at [710, 442] on span "NEXT" at bounding box center [708, 441] width 26 height 19
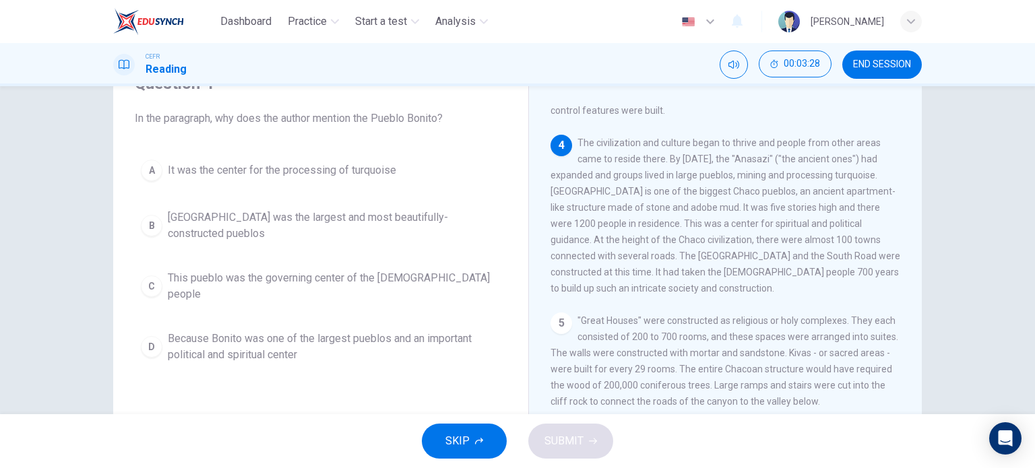
scroll to position [404, 0]
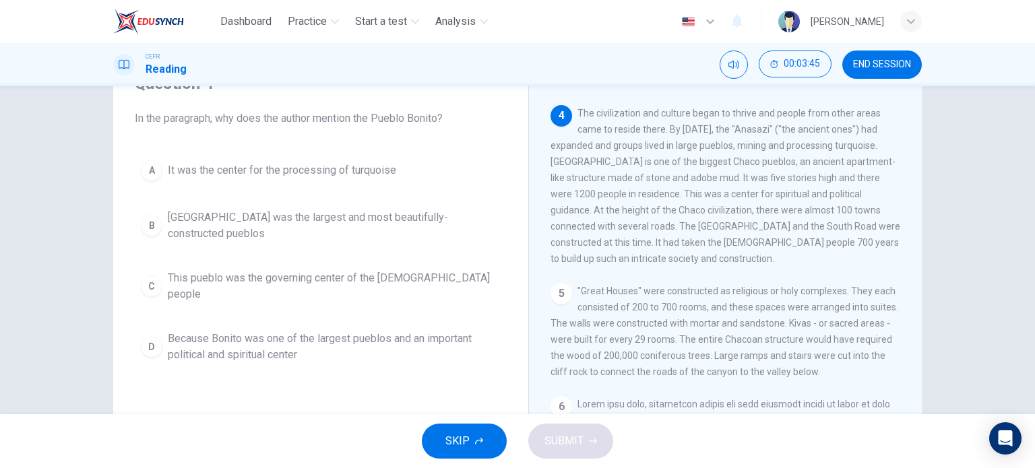
click at [141, 336] on div "D" at bounding box center [152, 347] width 22 height 22
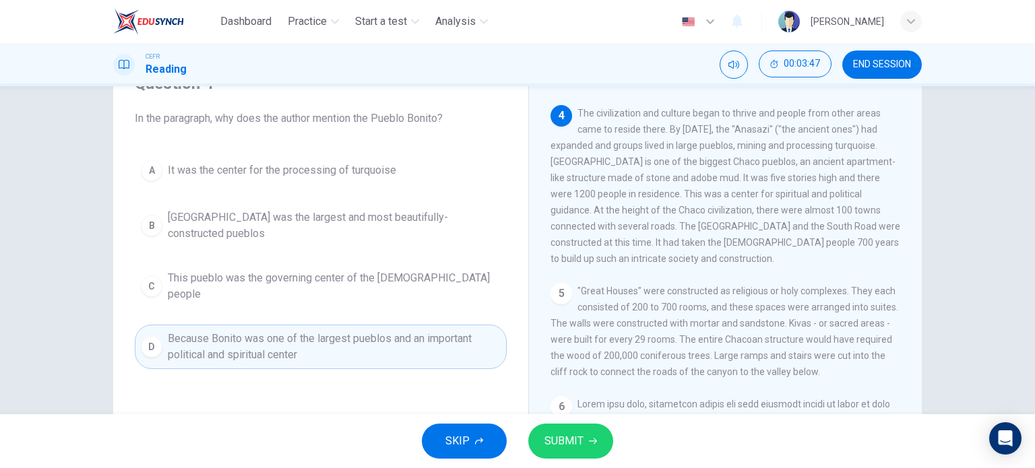
click at [561, 439] on span "SUBMIT" at bounding box center [564, 441] width 39 height 19
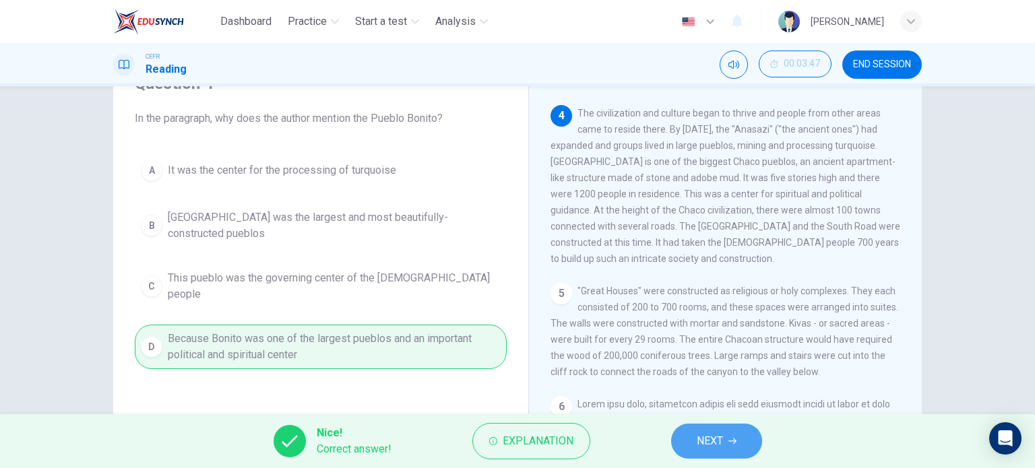
click at [717, 439] on span "NEXT" at bounding box center [710, 441] width 26 height 19
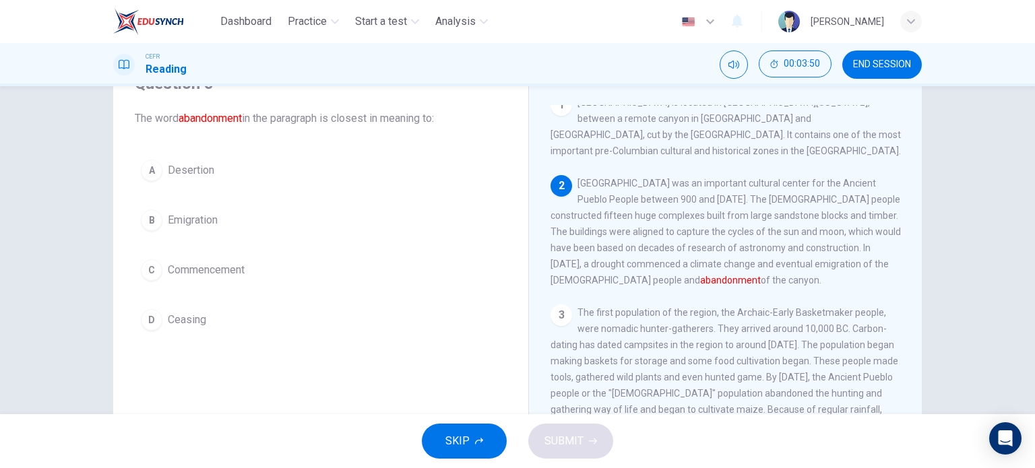
scroll to position [0, 0]
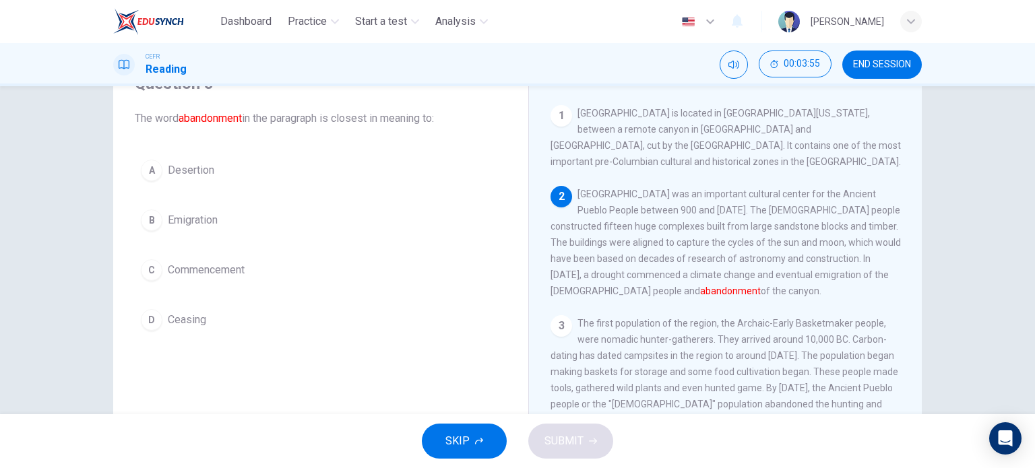
click at [155, 171] on div "A" at bounding box center [152, 171] width 22 height 22
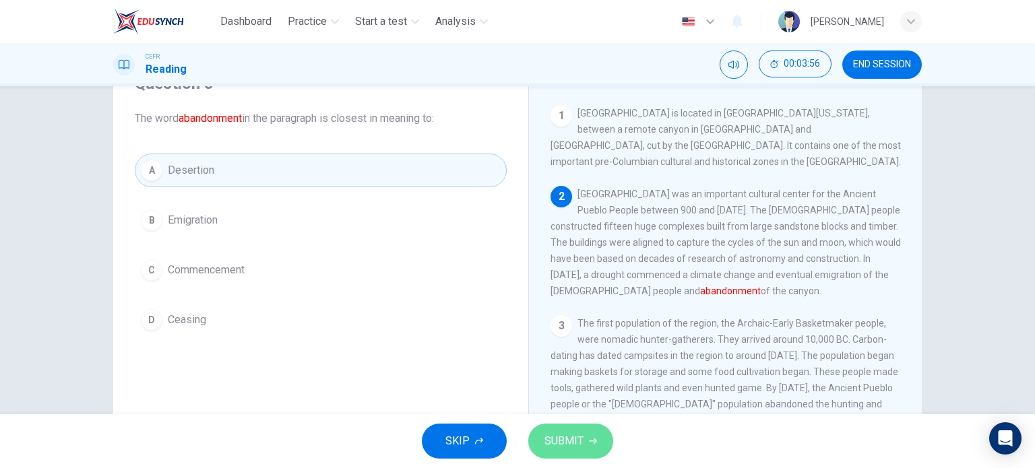
click at [569, 442] on span "SUBMIT" at bounding box center [564, 441] width 39 height 19
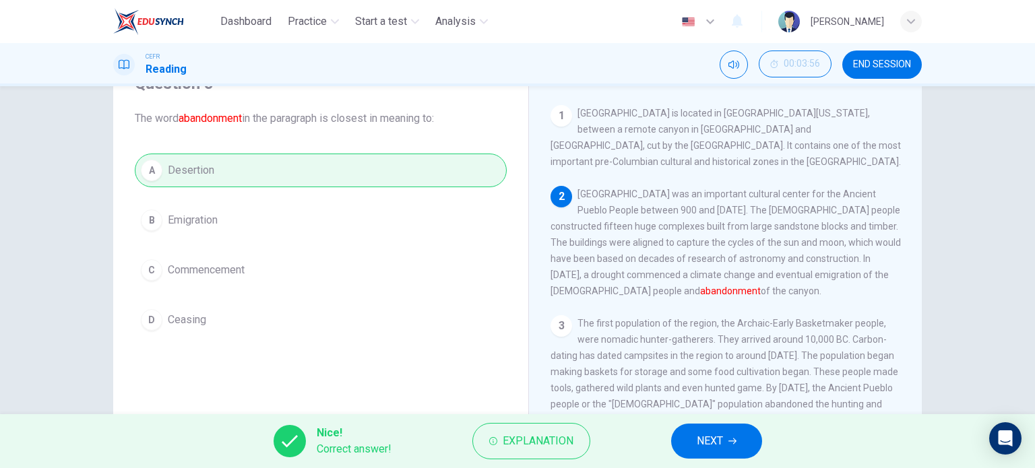
click at [710, 436] on span "NEXT" at bounding box center [710, 441] width 26 height 19
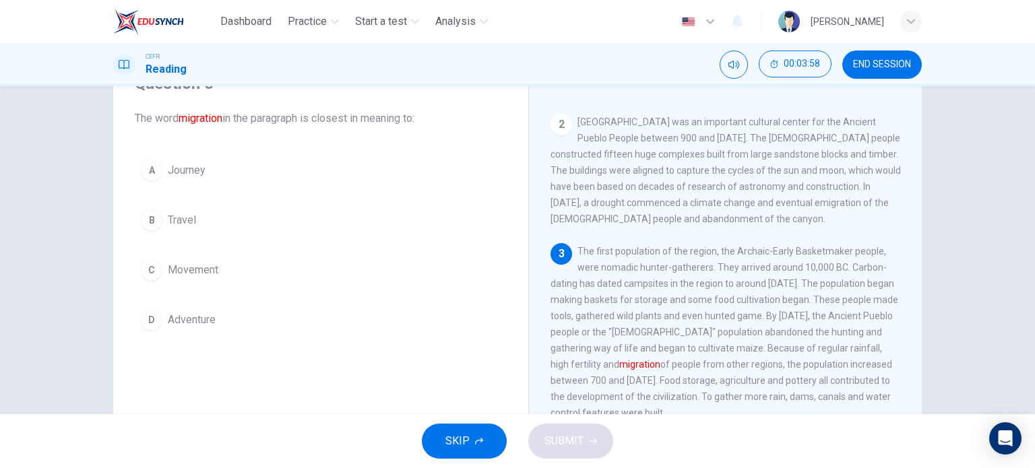
scroll to position [135, 0]
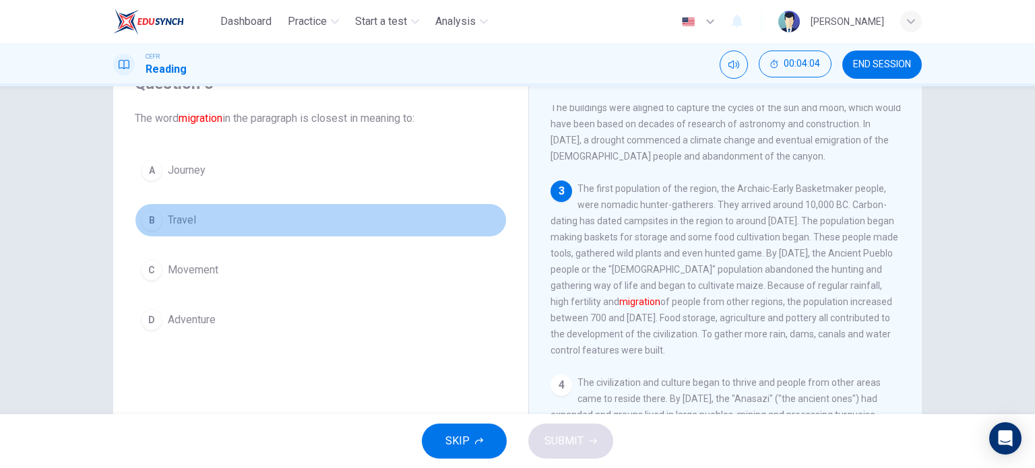
click at [149, 214] on div "B" at bounding box center [152, 221] width 22 height 22
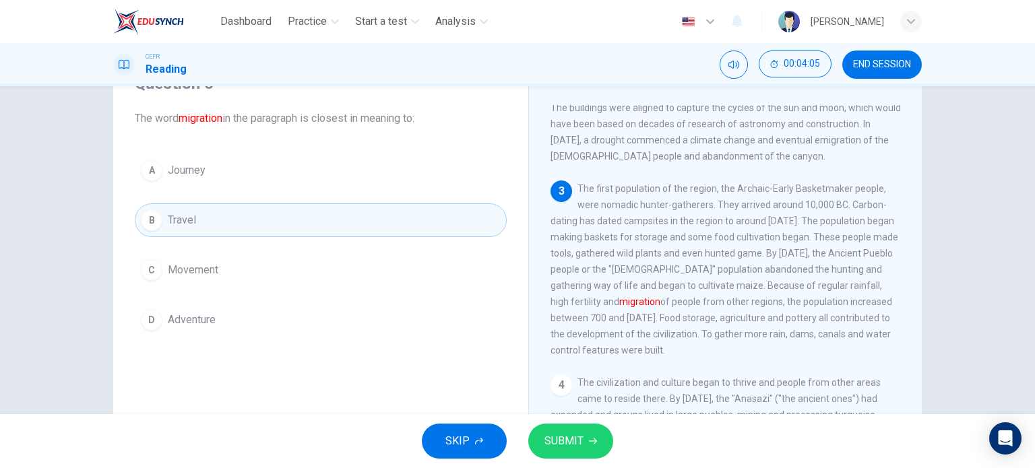
click at [591, 448] on button "SUBMIT" at bounding box center [570, 441] width 85 height 35
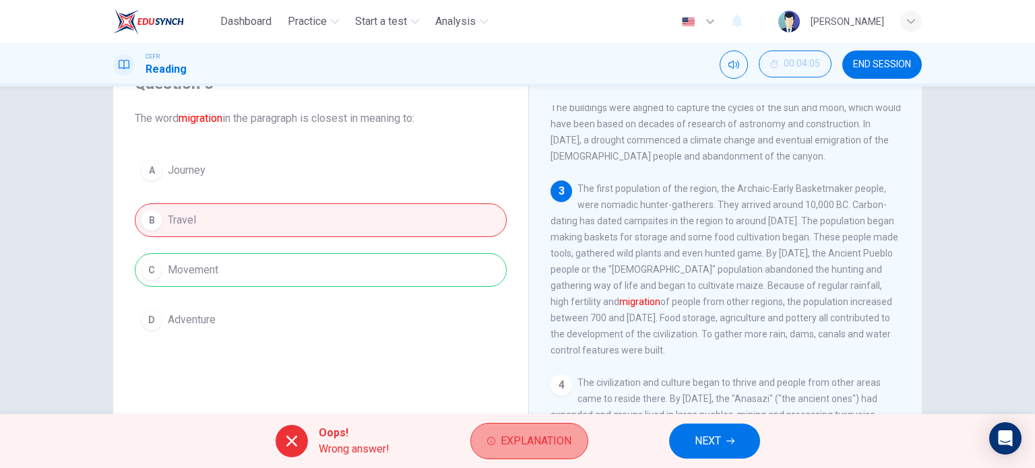
click at [542, 439] on span "Explanation" at bounding box center [536, 441] width 71 height 19
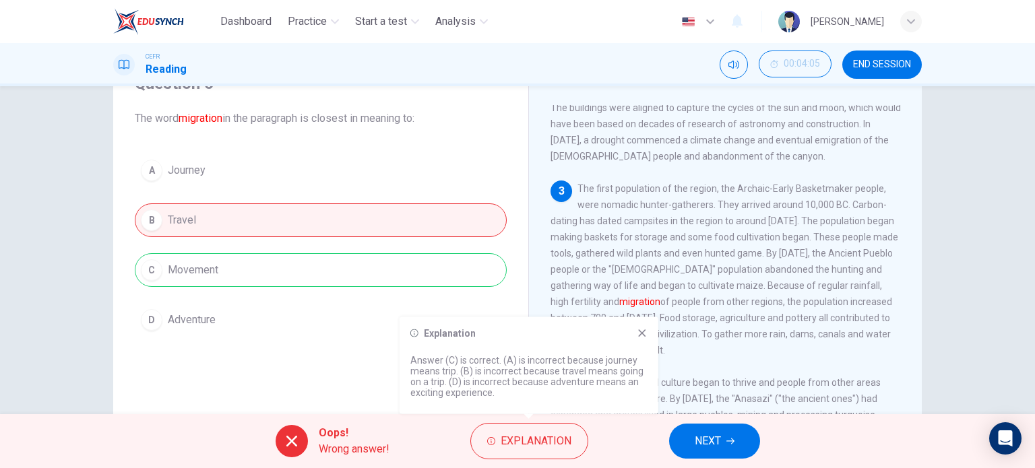
click at [704, 436] on span "NEXT" at bounding box center [708, 441] width 26 height 19
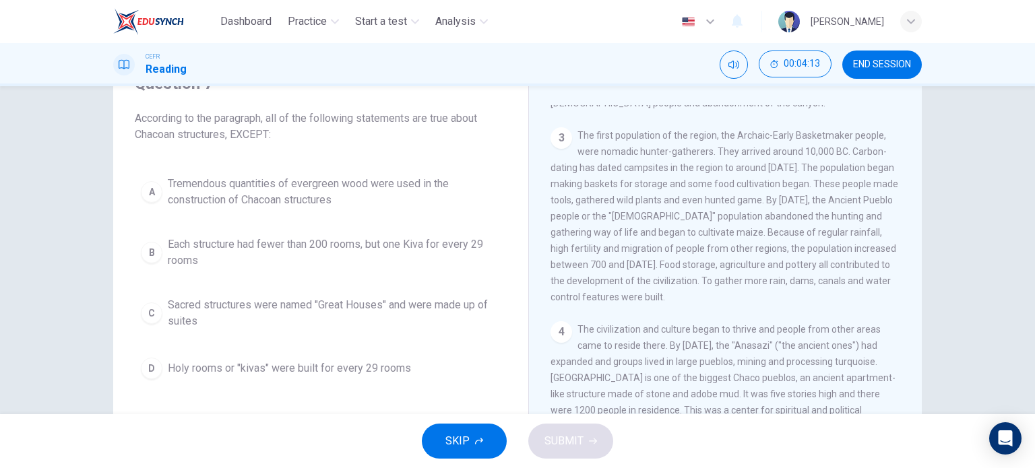
scroll to position [472, 0]
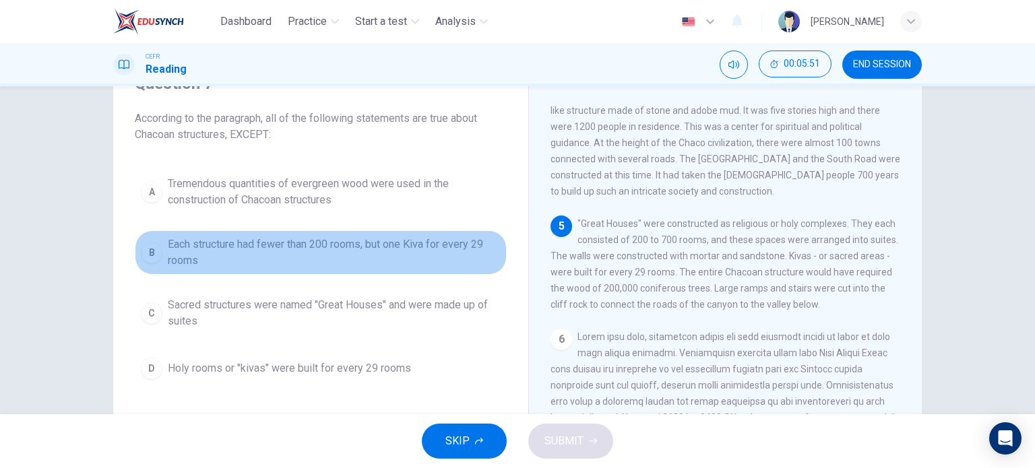
click at [151, 252] on div "B" at bounding box center [152, 253] width 22 height 22
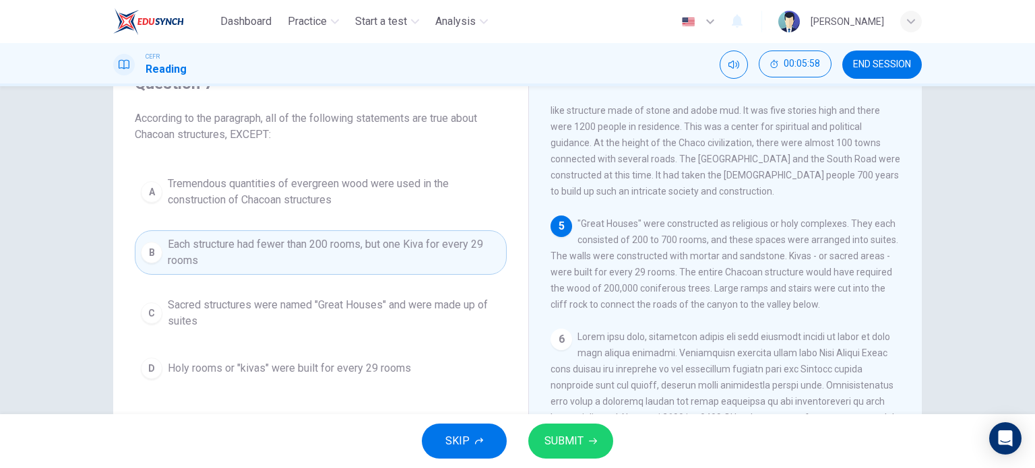
click at [596, 444] on button "SUBMIT" at bounding box center [570, 441] width 85 height 35
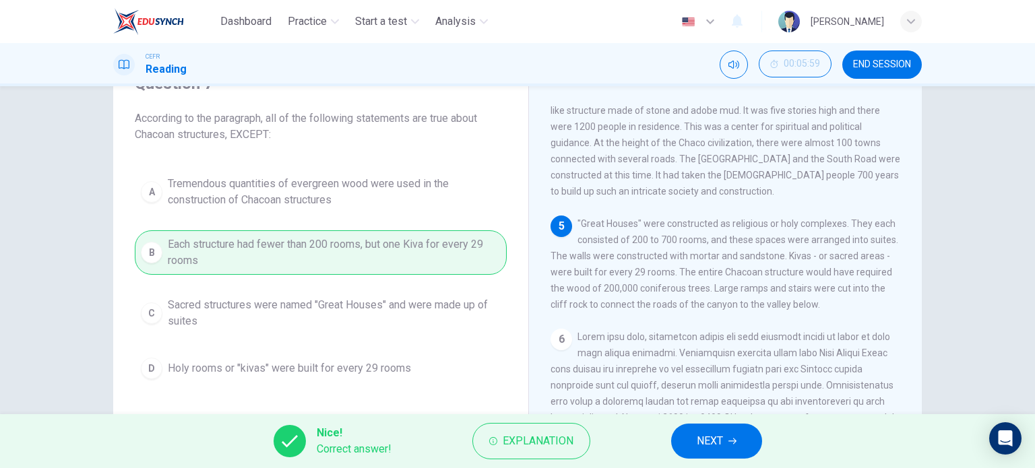
click at [704, 442] on span "NEXT" at bounding box center [710, 441] width 26 height 19
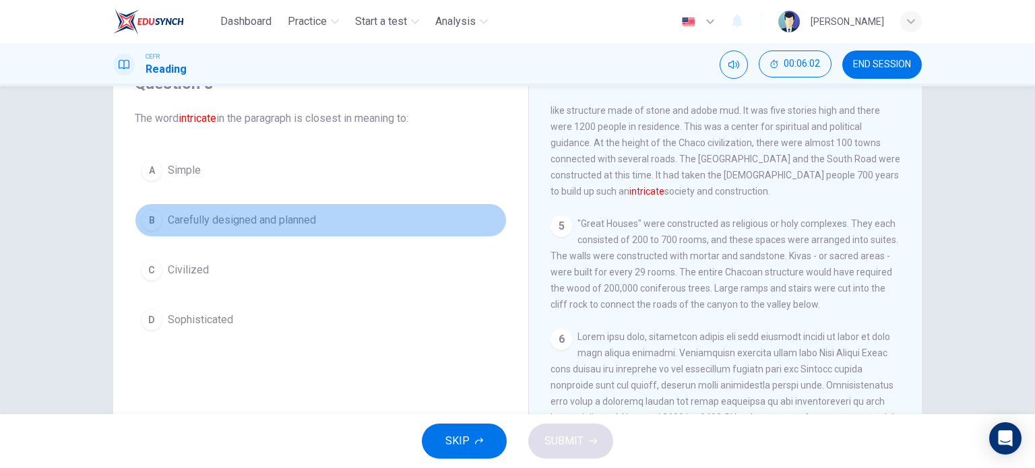
click at [142, 218] on div "B" at bounding box center [152, 221] width 22 height 22
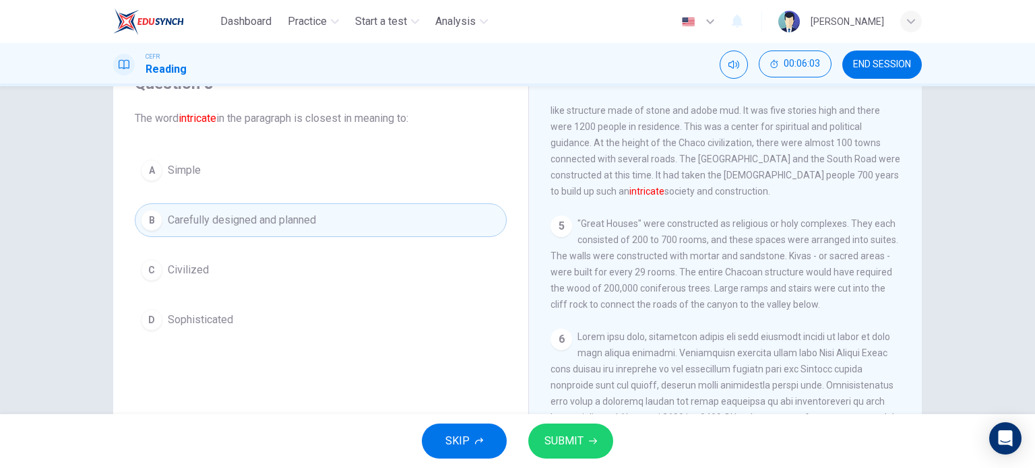
click at [585, 450] on button "SUBMIT" at bounding box center [570, 441] width 85 height 35
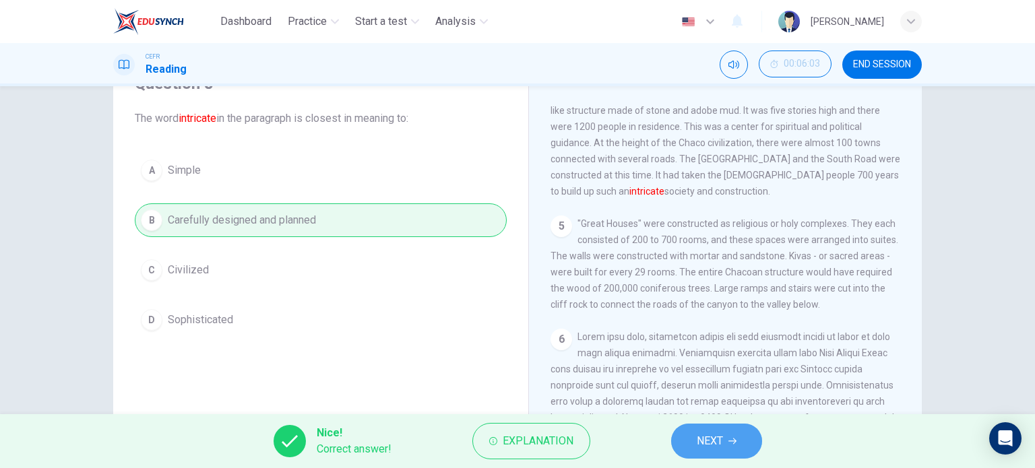
click at [717, 435] on span "NEXT" at bounding box center [710, 441] width 26 height 19
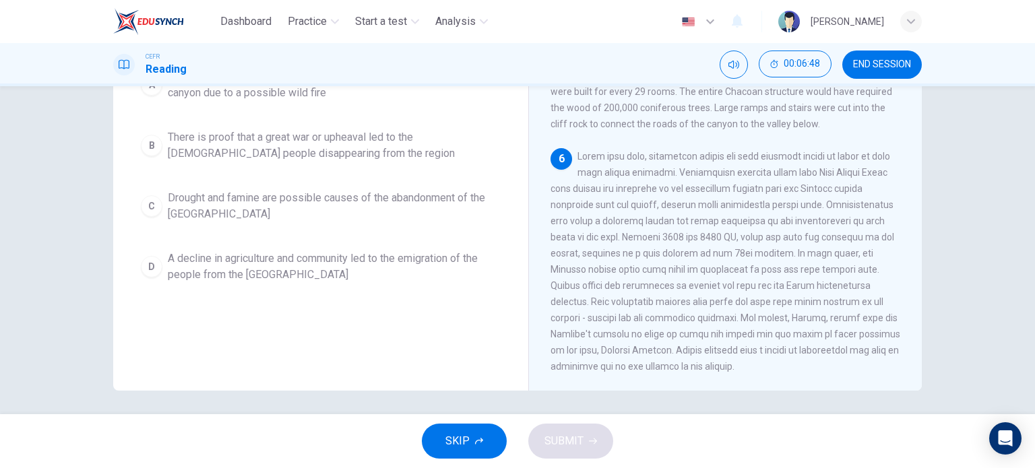
scroll to position [194, 0]
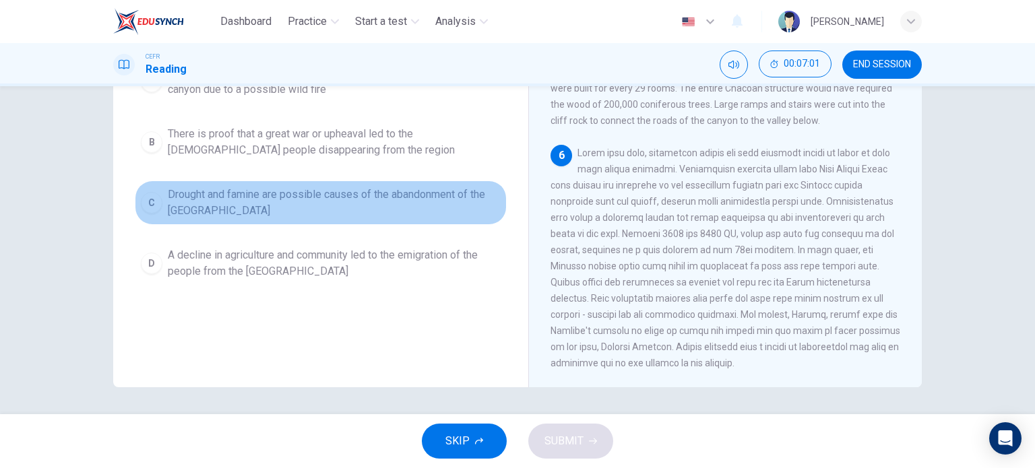
click at [149, 192] on div "C" at bounding box center [152, 203] width 22 height 22
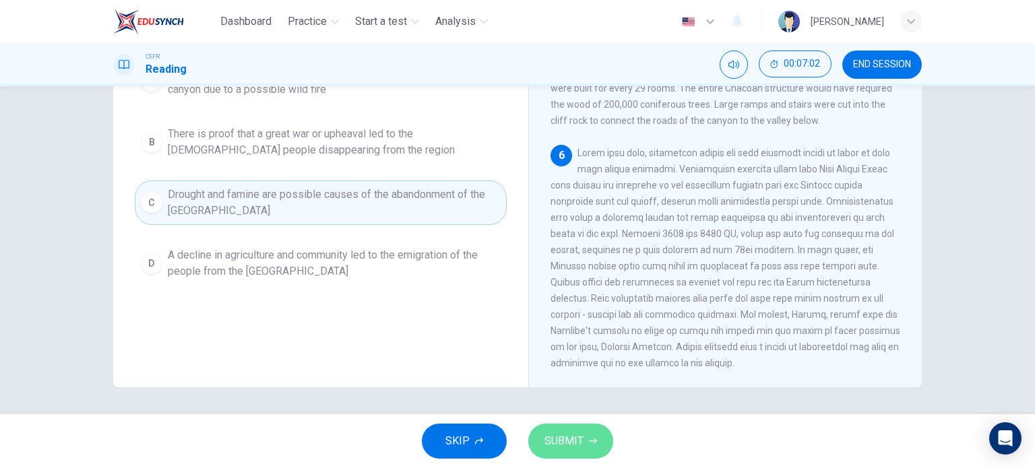
click at [578, 440] on span "SUBMIT" at bounding box center [564, 441] width 39 height 19
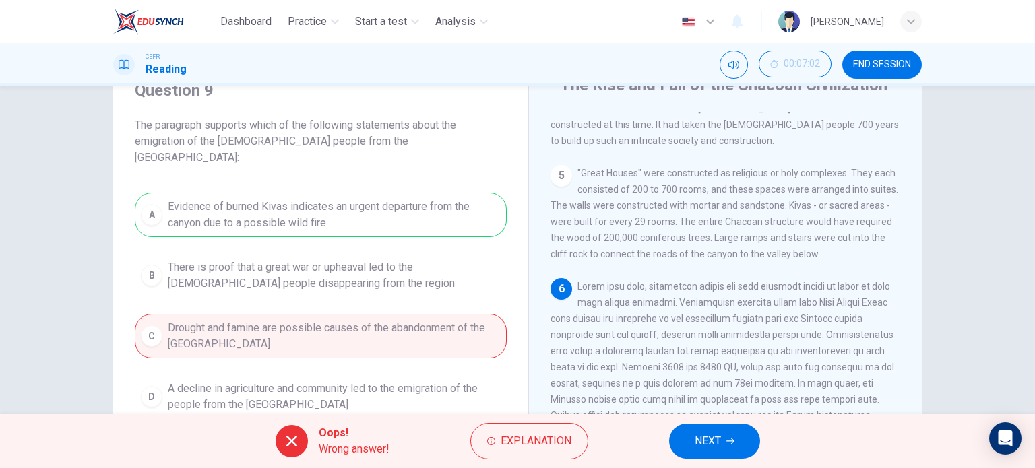
scroll to position [59, 0]
click at [518, 450] on span "Explanation" at bounding box center [536, 441] width 71 height 19
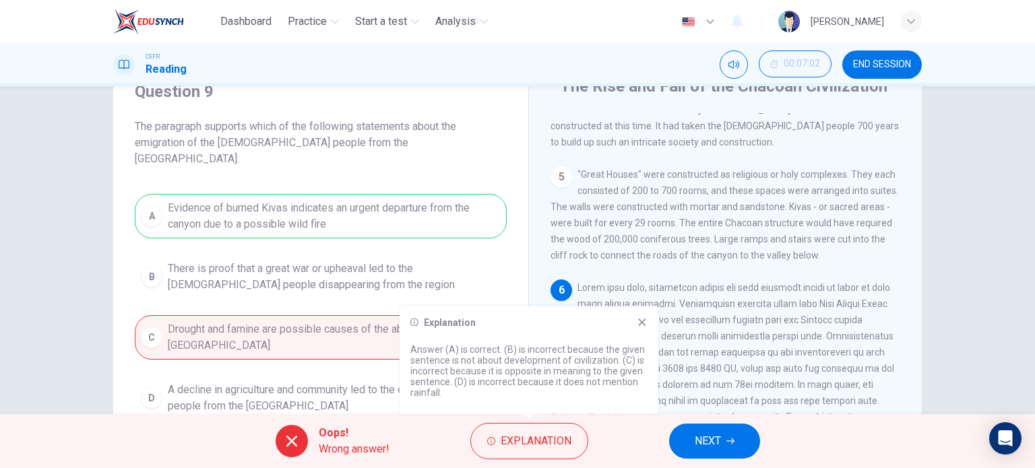
click at [641, 318] on icon at bounding box center [642, 322] width 11 height 11
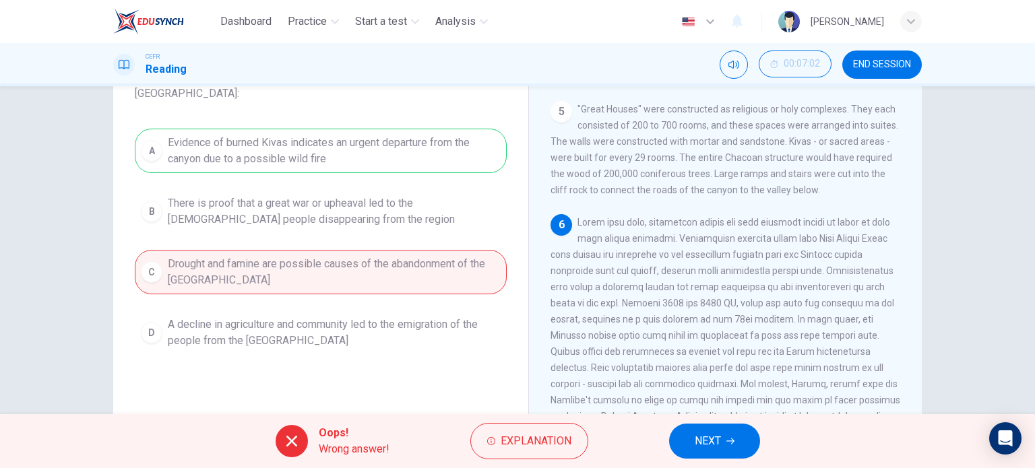
scroll to position [127, 0]
click at [503, 449] on span "Explanation" at bounding box center [536, 441] width 71 height 19
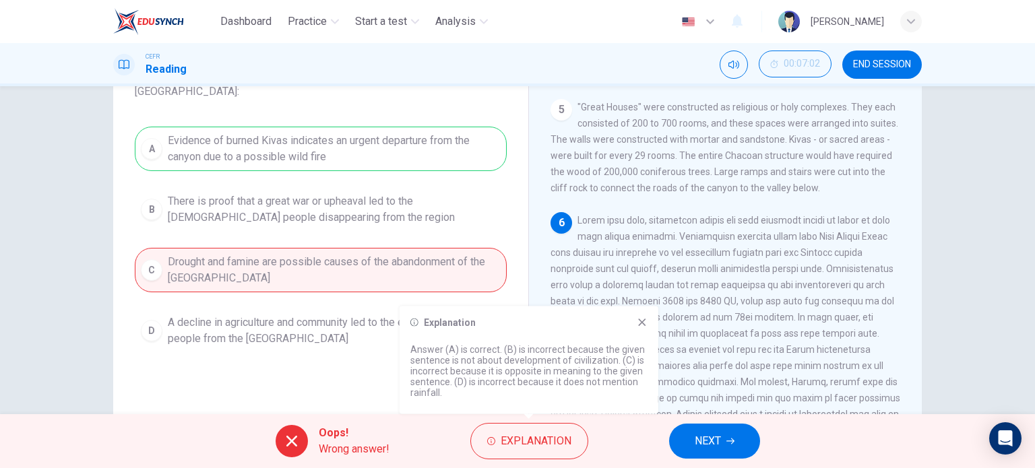
click at [646, 320] on icon at bounding box center [642, 322] width 11 height 11
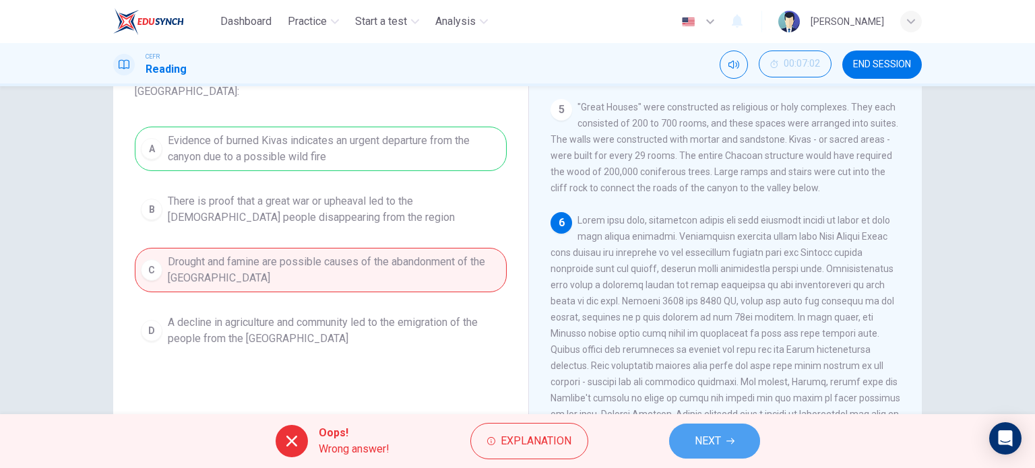
click at [682, 442] on button "NEXT" at bounding box center [714, 441] width 91 height 35
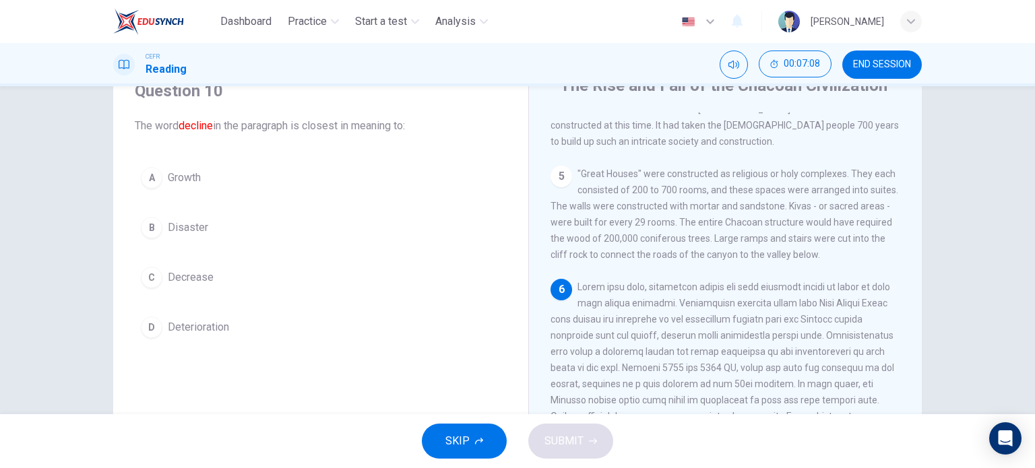
scroll to position [59, 0]
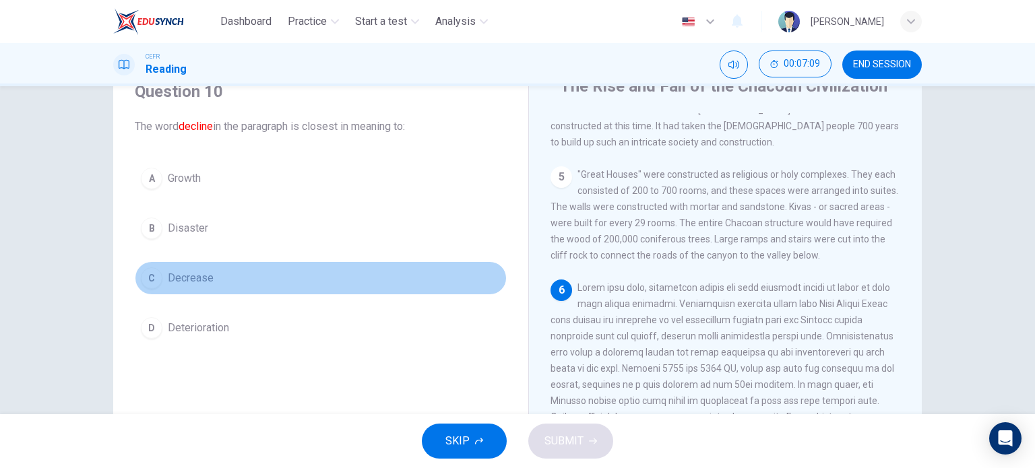
click at [148, 272] on div "C" at bounding box center [152, 279] width 22 height 22
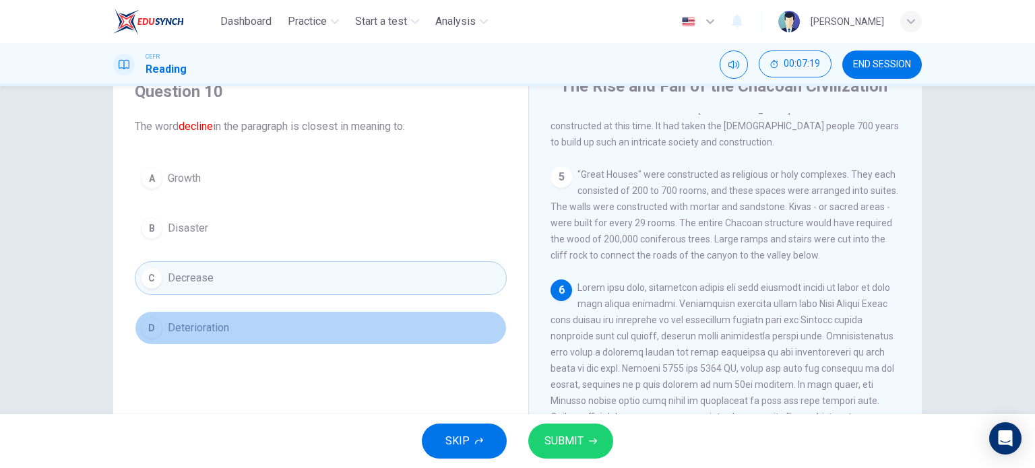
click at [151, 328] on div "D" at bounding box center [152, 328] width 22 height 22
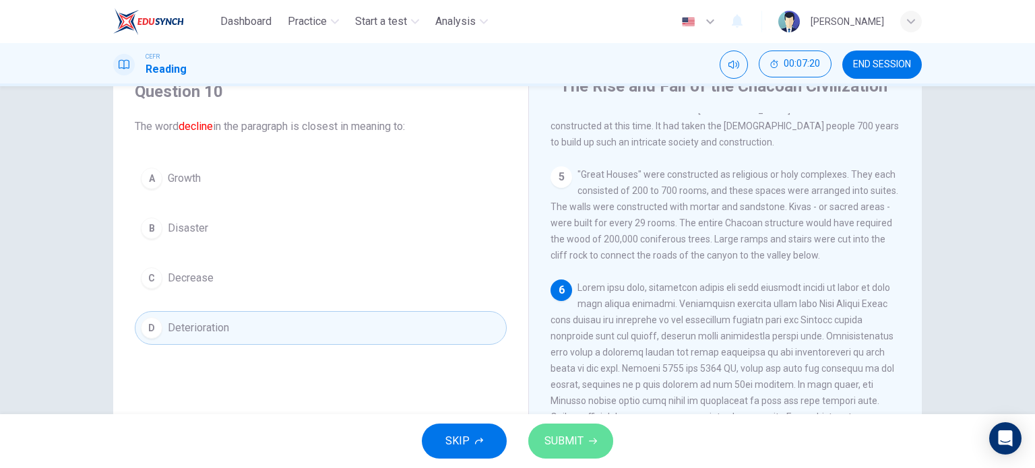
click at [559, 435] on span "SUBMIT" at bounding box center [564, 441] width 39 height 19
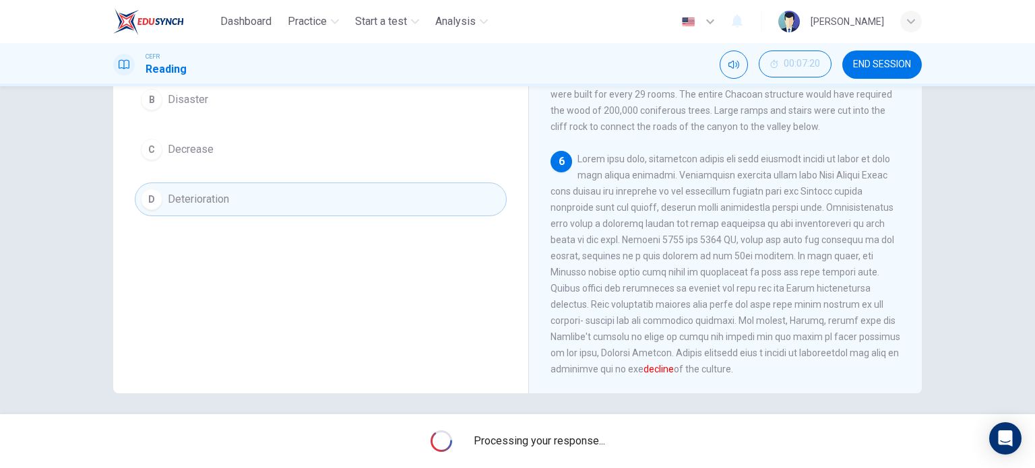
scroll to position [194, 0]
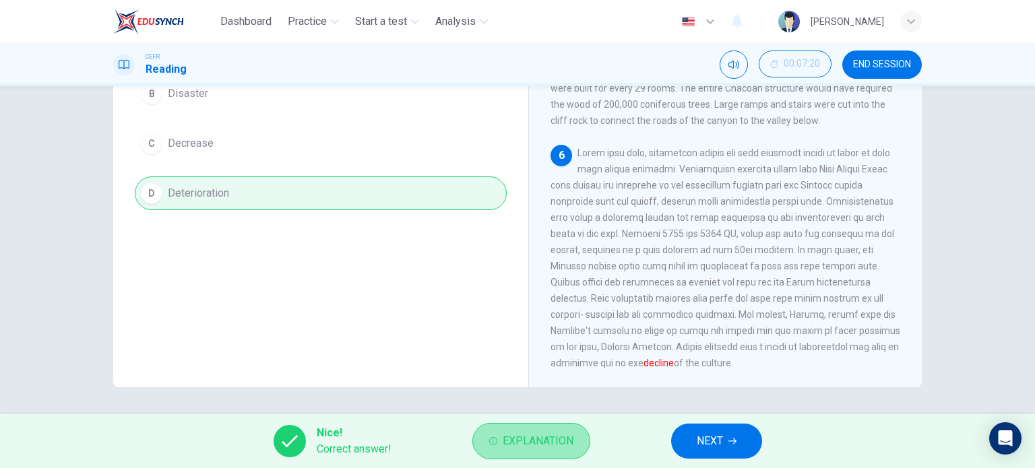
click at [558, 440] on span "Explanation" at bounding box center [538, 441] width 71 height 19
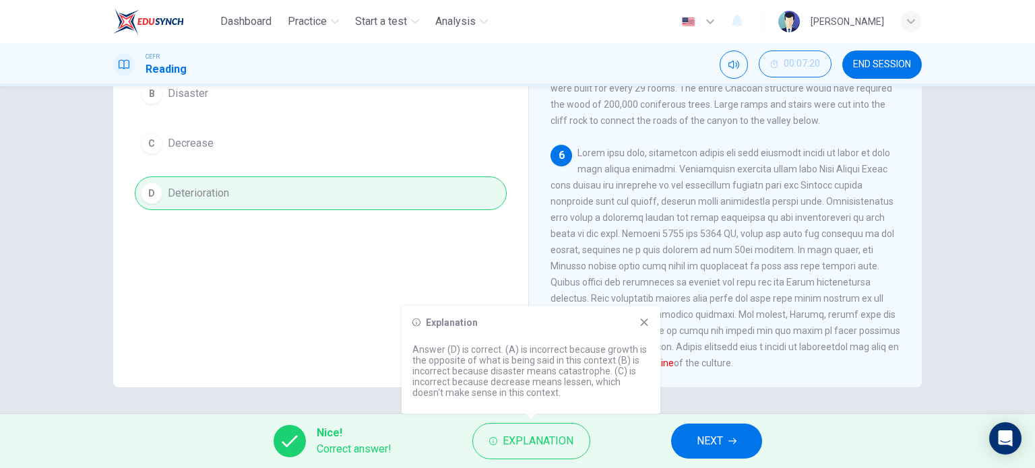
click at [648, 323] on icon at bounding box center [644, 322] width 11 height 11
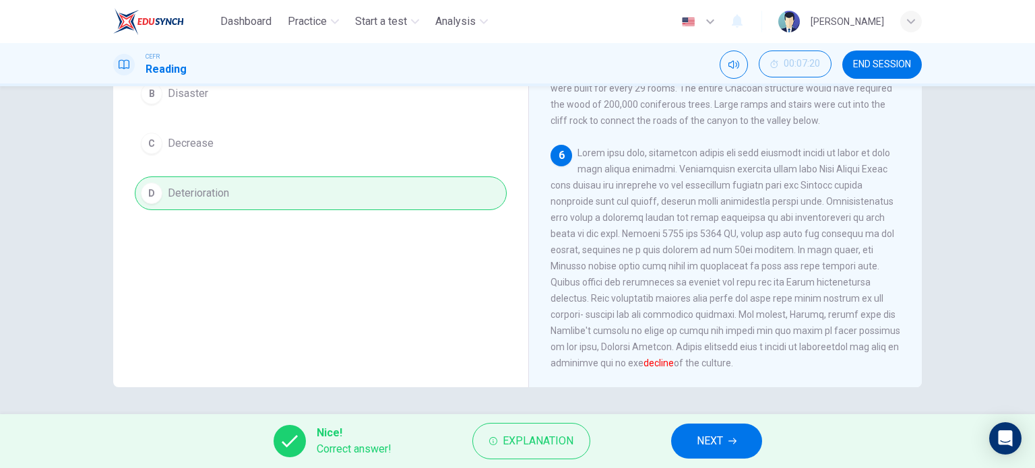
click at [697, 431] on button "NEXT" at bounding box center [716, 441] width 91 height 35
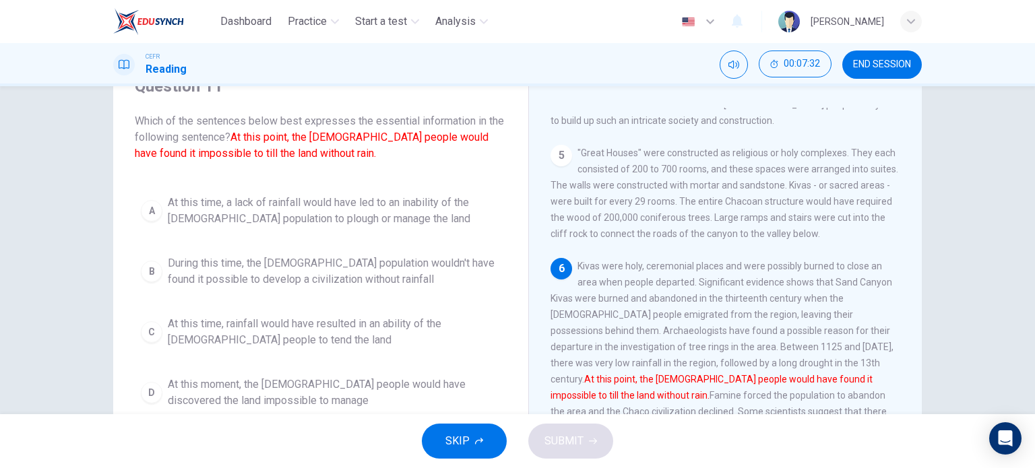
scroll to position [59, 0]
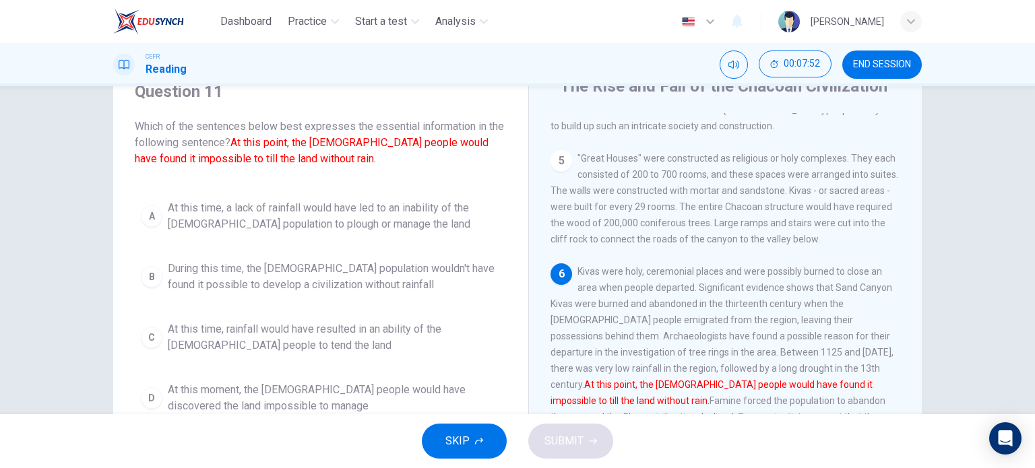
click at [149, 216] on div "A" at bounding box center [152, 217] width 22 height 22
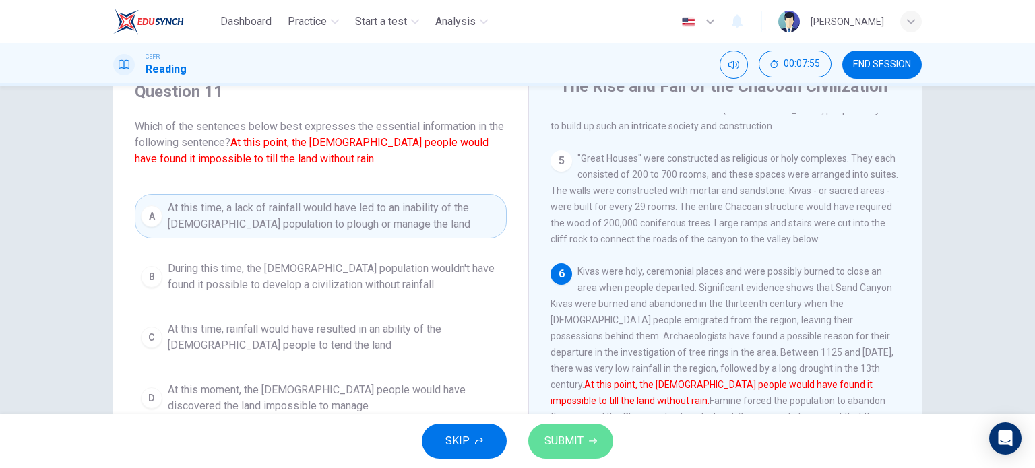
click at [576, 439] on span "SUBMIT" at bounding box center [564, 441] width 39 height 19
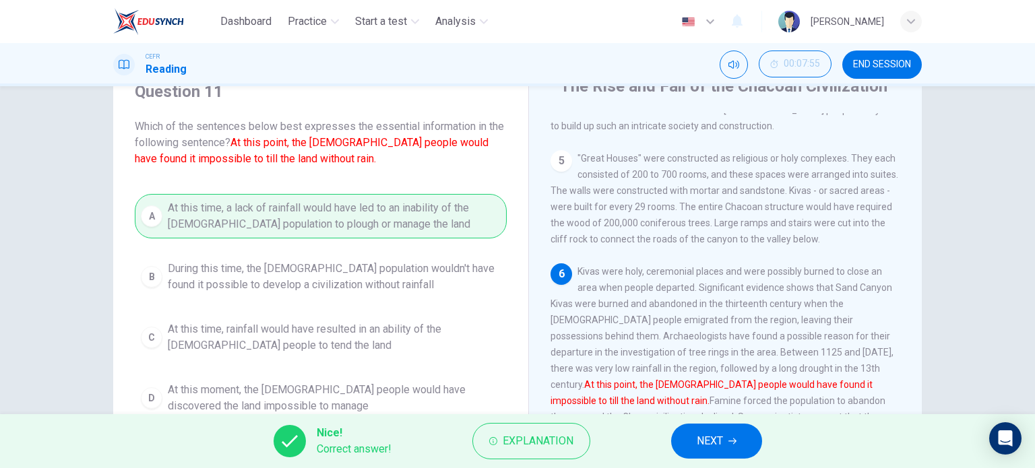
click at [698, 439] on span "NEXT" at bounding box center [710, 441] width 26 height 19
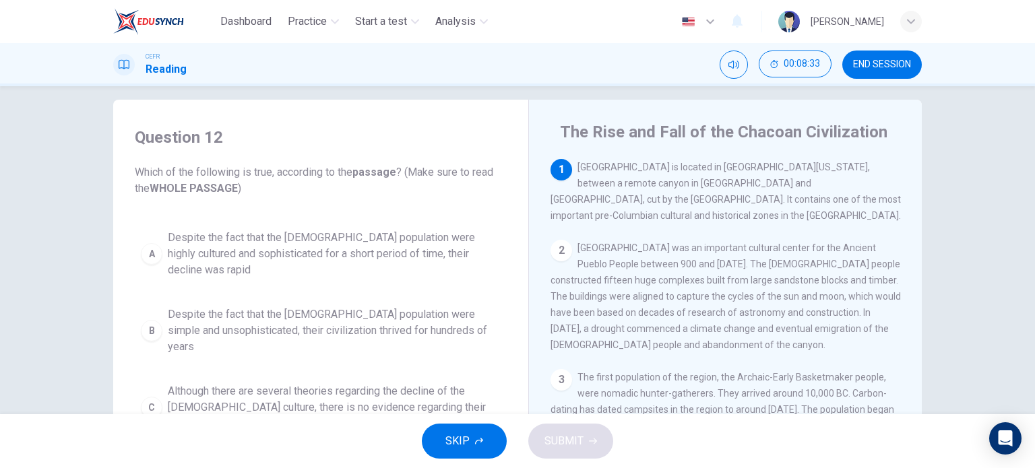
scroll to position [0, 0]
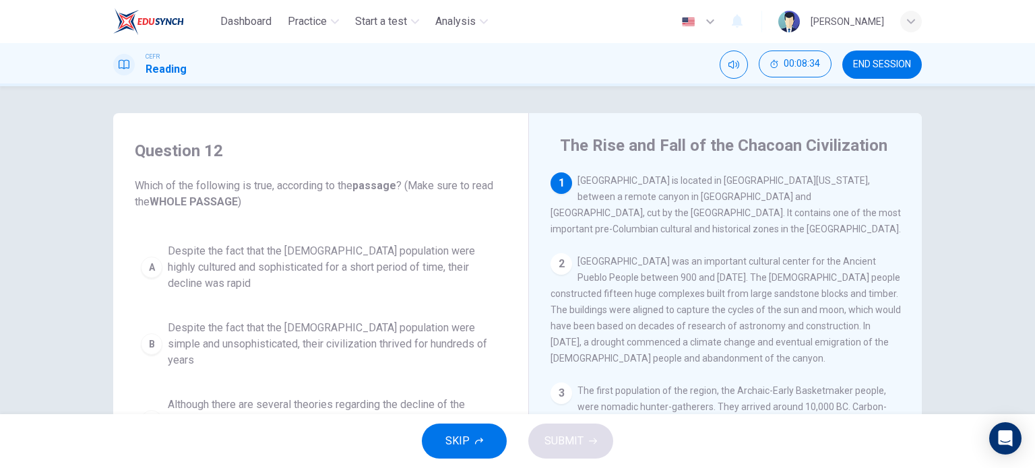
click at [142, 257] on div "A" at bounding box center [152, 268] width 22 height 22
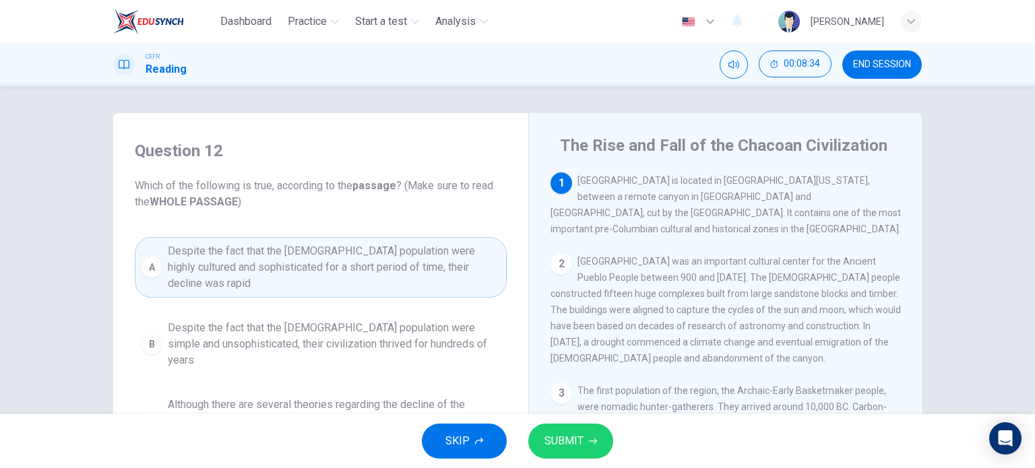
click at [557, 438] on span "SUBMIT" at bounding box center [564, 441] width 39 height 19
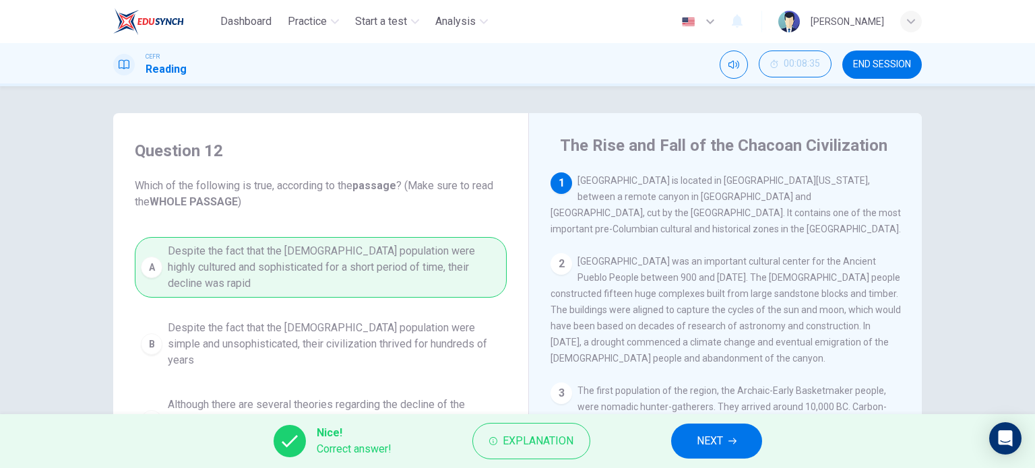
click at [728, 446] on button "NEXT" at bounding box center [716, 441] width 91 height 35
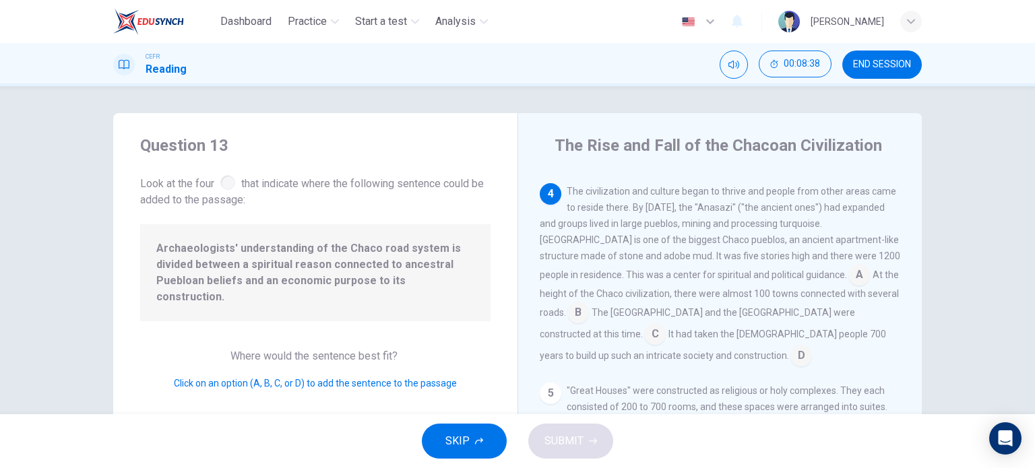
scroll to position [397, 0]
click at [849, 270] on input at bounding box center [860, 273] width 22 height 22
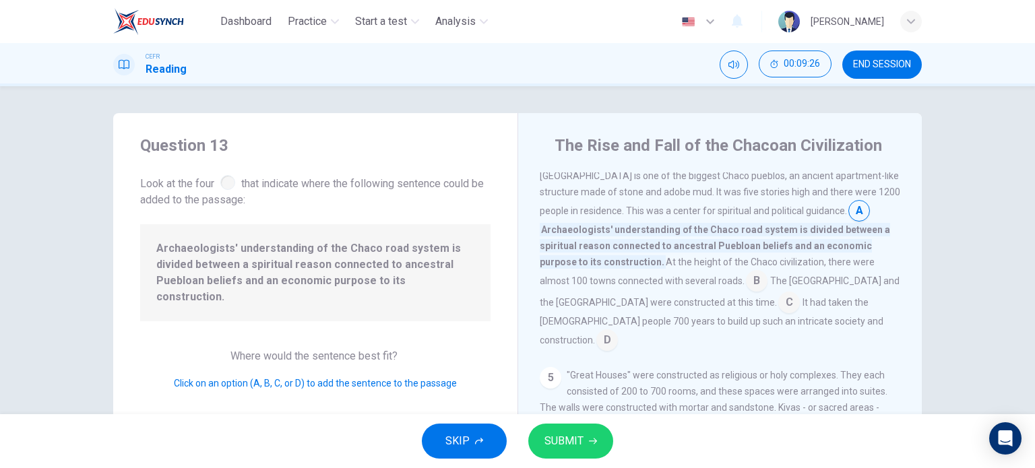
scroll to position [464, 0]
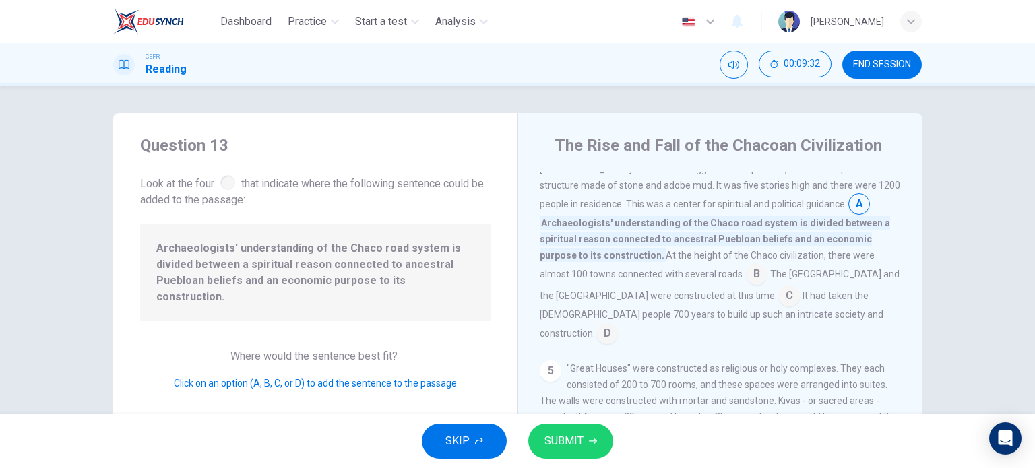
click at [746, 275] on input at bounding box center [757, 276] width 22 height 22
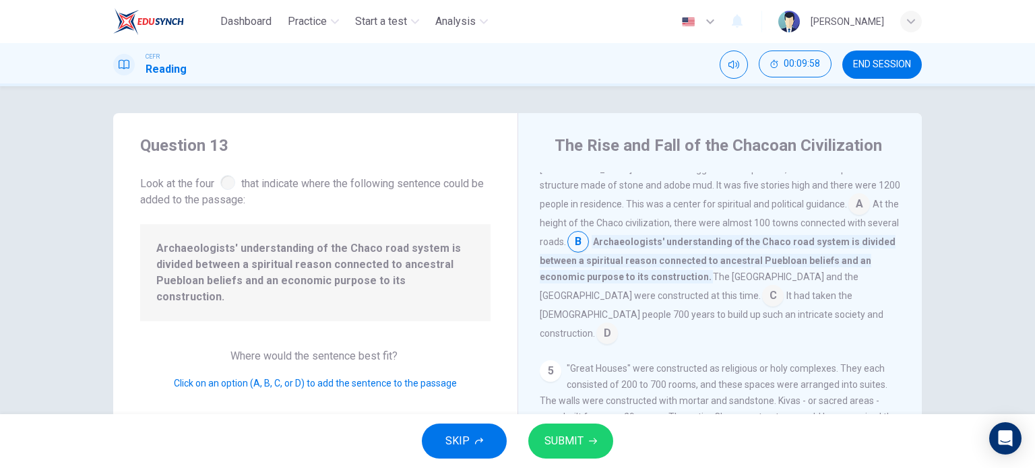
click at [762, 292] on input at bounding box center [773, 297] width 22 height 22
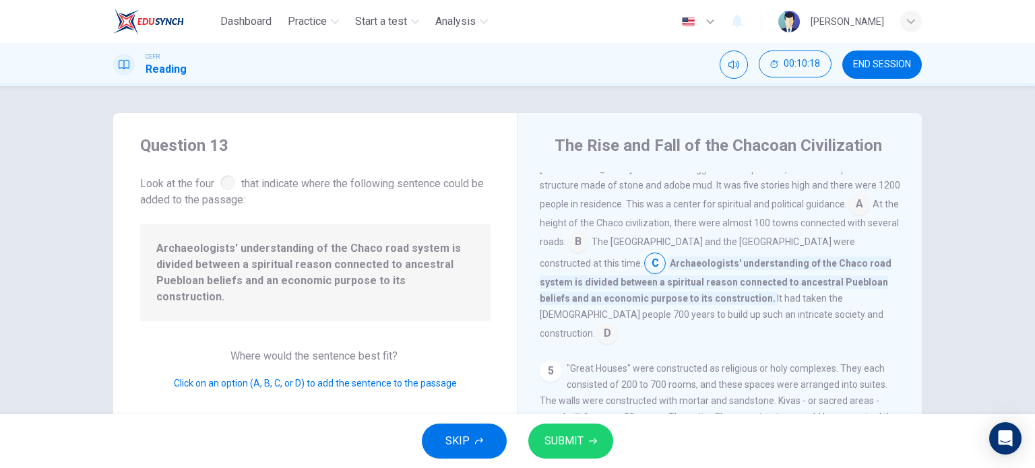
click at [585, 452] on button "SUBMIT" at bounding box center [570, 441] width 85 height 35
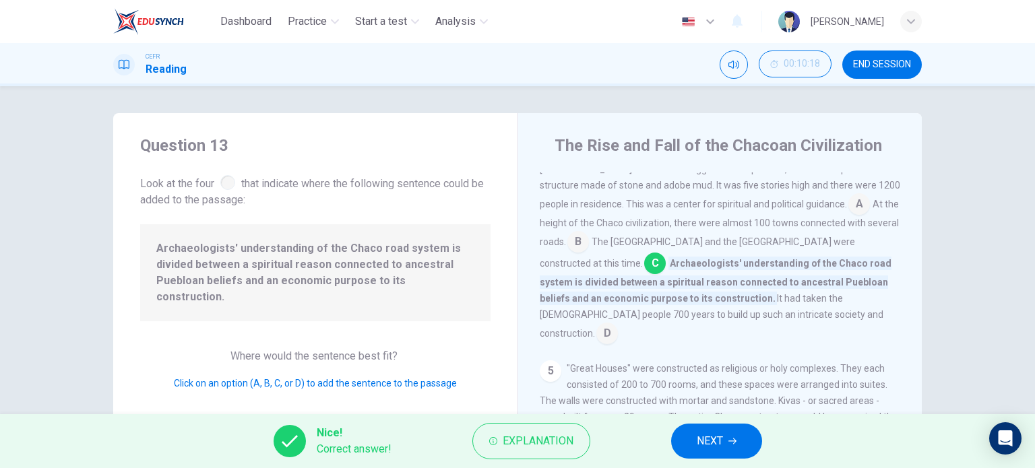
click at [715, 432] on span "NEXT" at bounding box center [710, 441] width 26 height 19
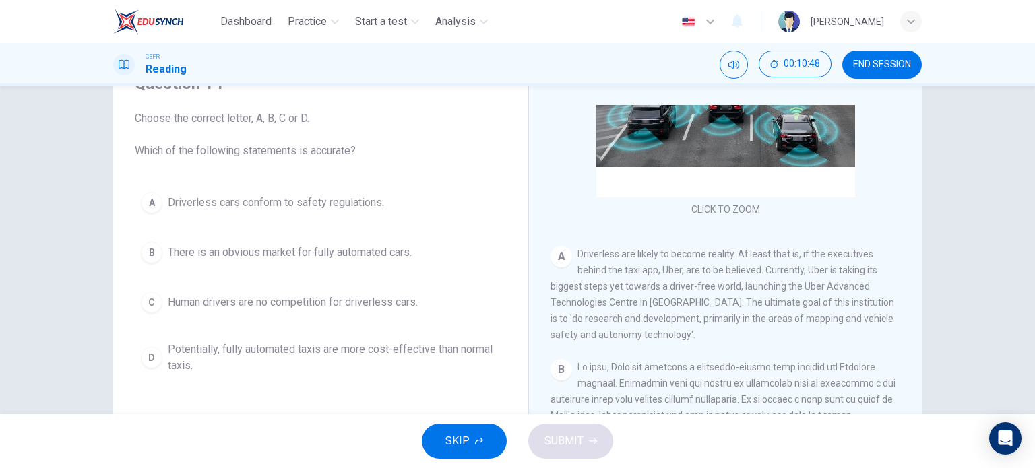
scroll to position [181, 0]
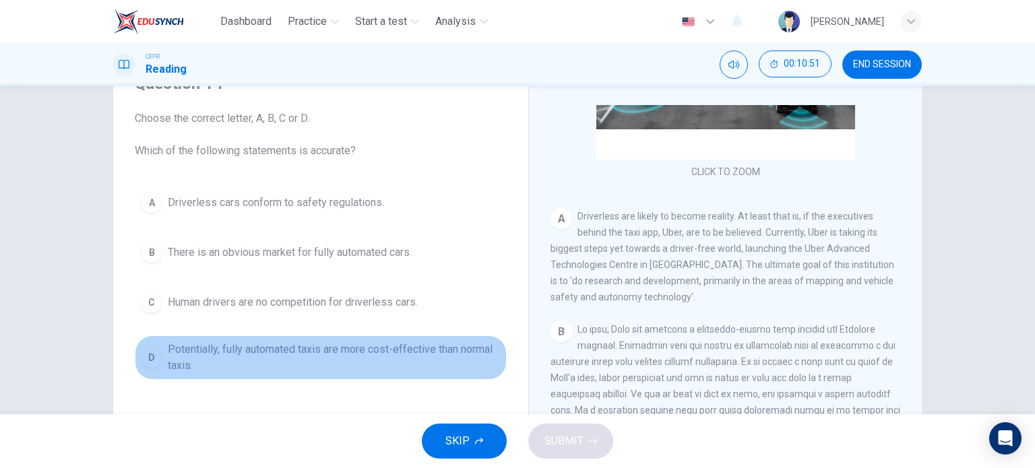
click at [148, 355] on div "D" at bounding box center [152, 358] width 22 height 22
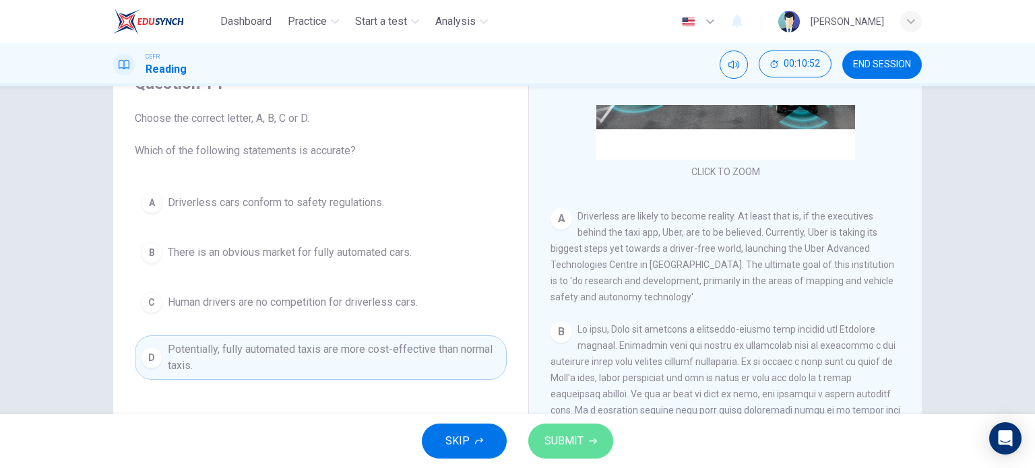
click at [598, 445] on button "SUBMIT" at bounding box center [570, 441] width 85 height 35
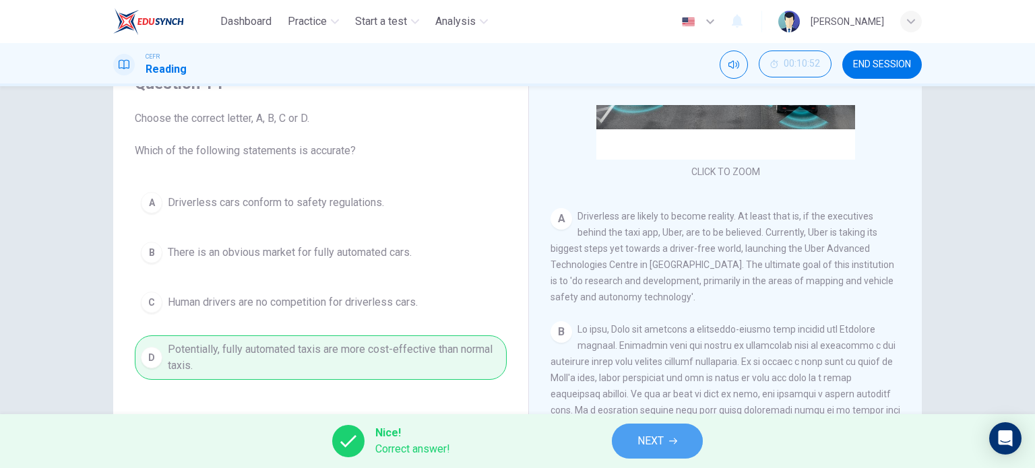
click at [657, 434] on span "NEXT" at bounding box center [651, 441] width 26 height 19
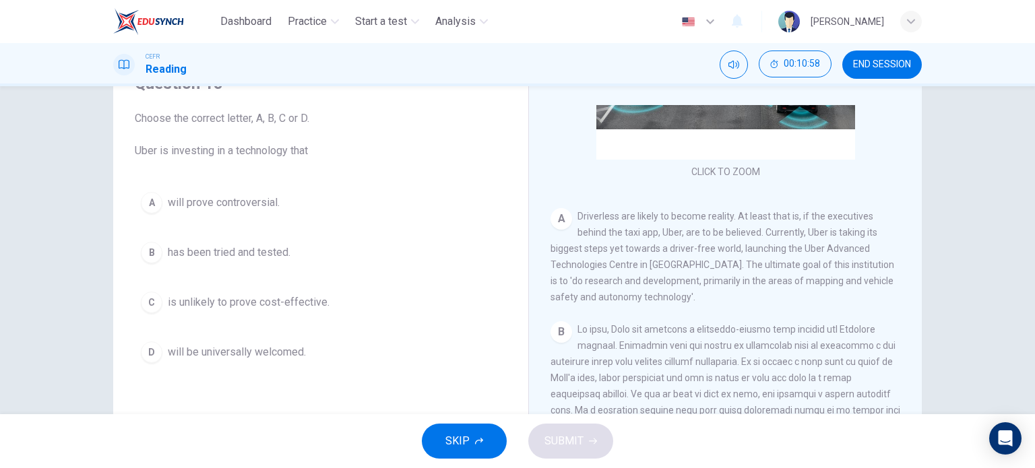
click at [143, 202] on div "A" at bounding box center [152, 203] width 22 height 22
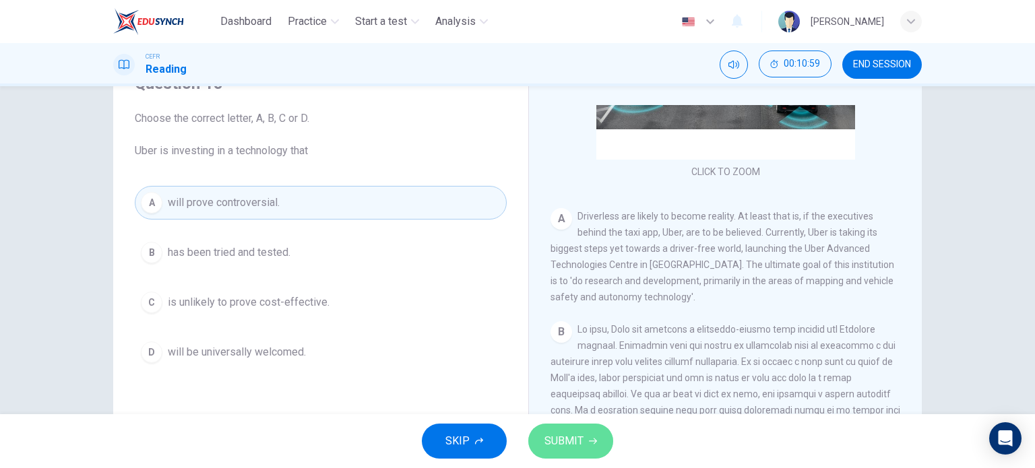
click at [597, 444] on button "SUBMIT" at bounding box center [570, 441] width 85 height 35
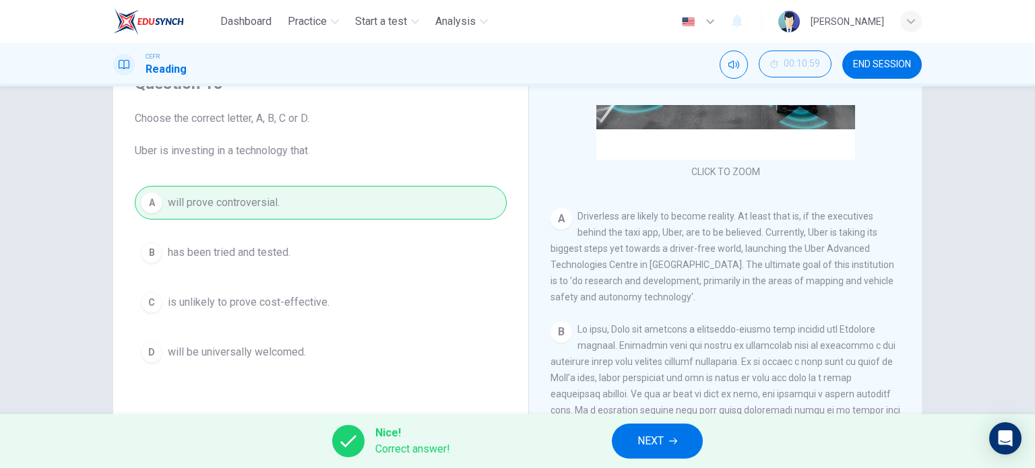
click at [644, 440] on span "NEXT" at bounding box center [651, 441] width 26 height 19
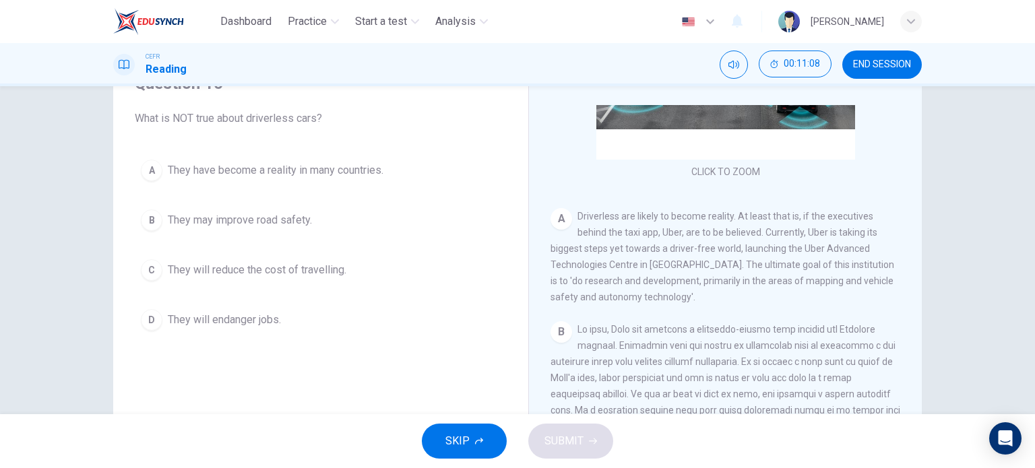
click at [145, 218] on div "B" at bounding box center [152, 221] width 22 height 22
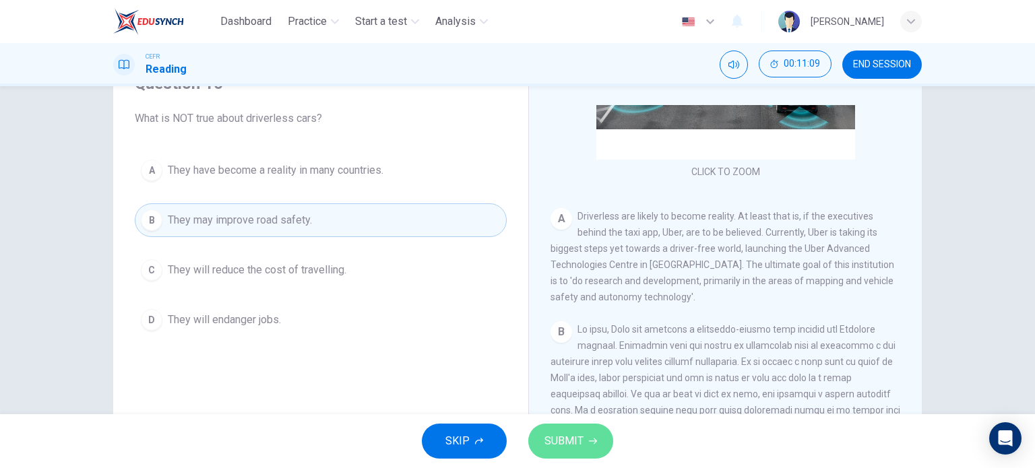
click at [570, 433] on span "SUBMIT" at bounding box center [564, 441] width 39 height 19
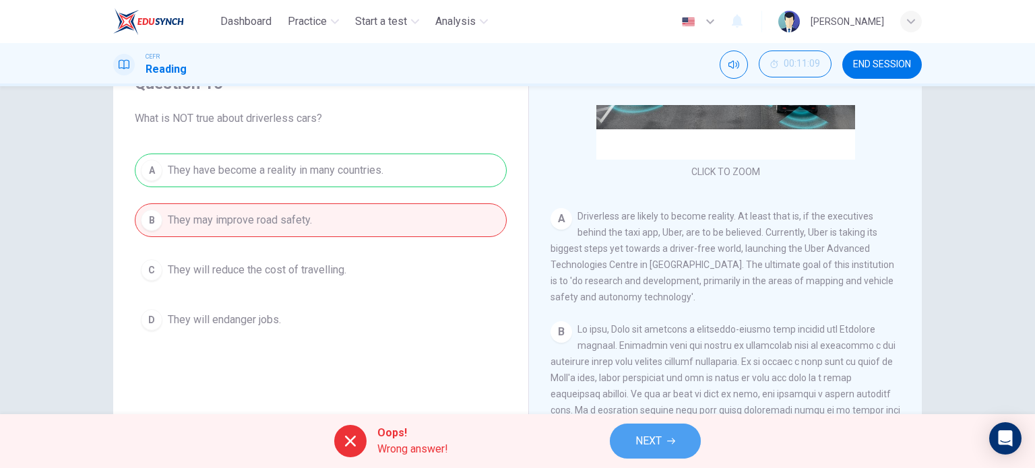
click at [663, 437] on button "NEXT" at bounding box center [655, 441] width 91 height 35
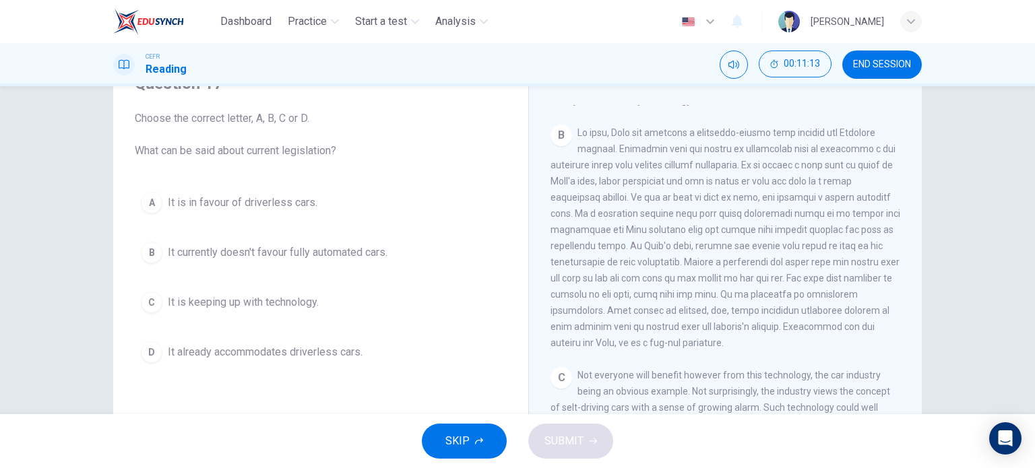
scroll to position [383, 0]
click at [149, 251] on div "B" at bounding box center [152, 253] width 22 height 22
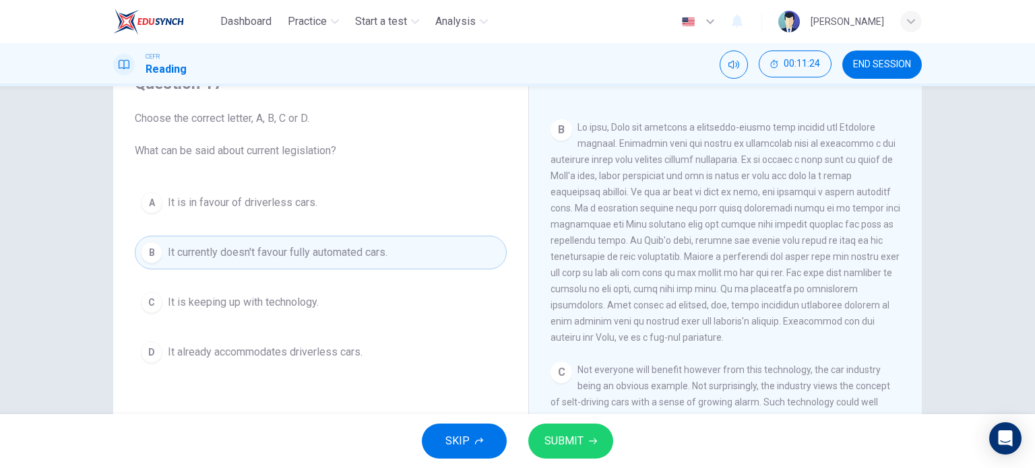
click at [574, 446] on span "SUBMIT" at bounding box center [564, 441] width 39 height 19
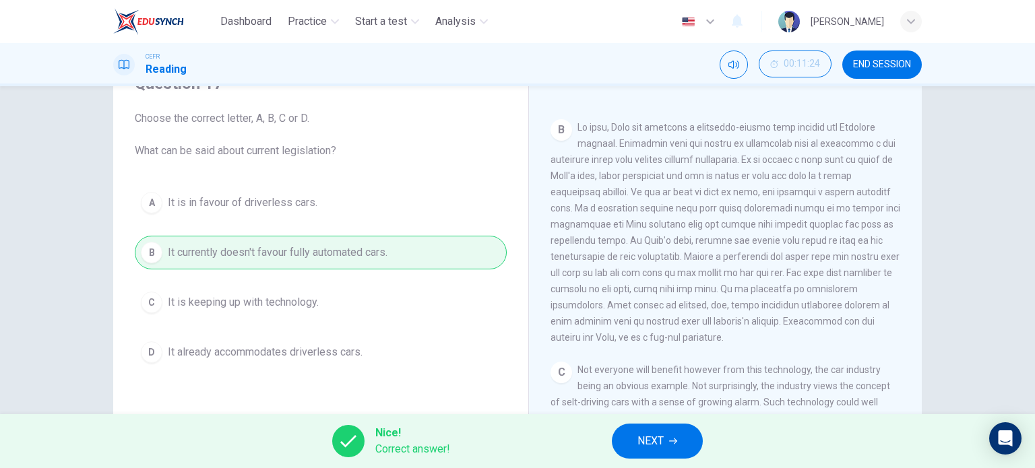
click at [669, 447] on button "NEXT" at bounding box center [657, 441] width 91 height 35
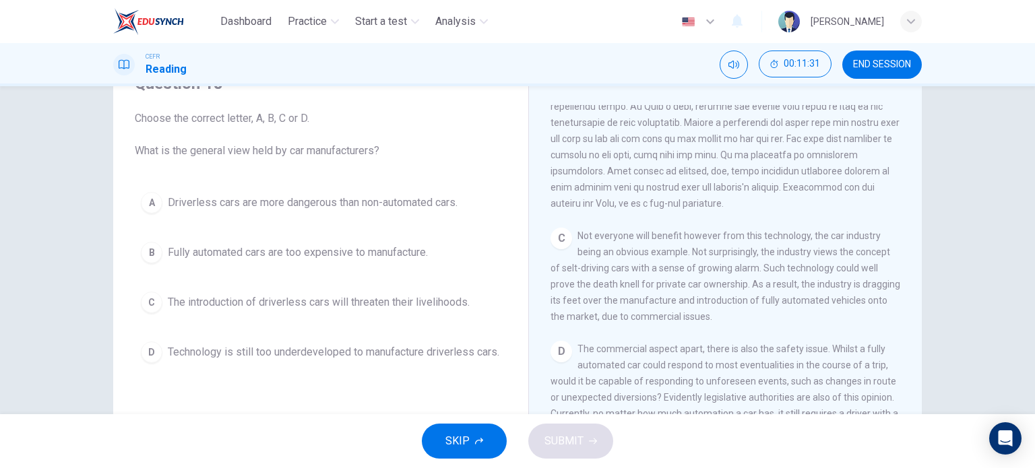
scroll to position [518, 0]
click at [142, 299] on div "C" at bounding box center [152, 303] width 22 height 22
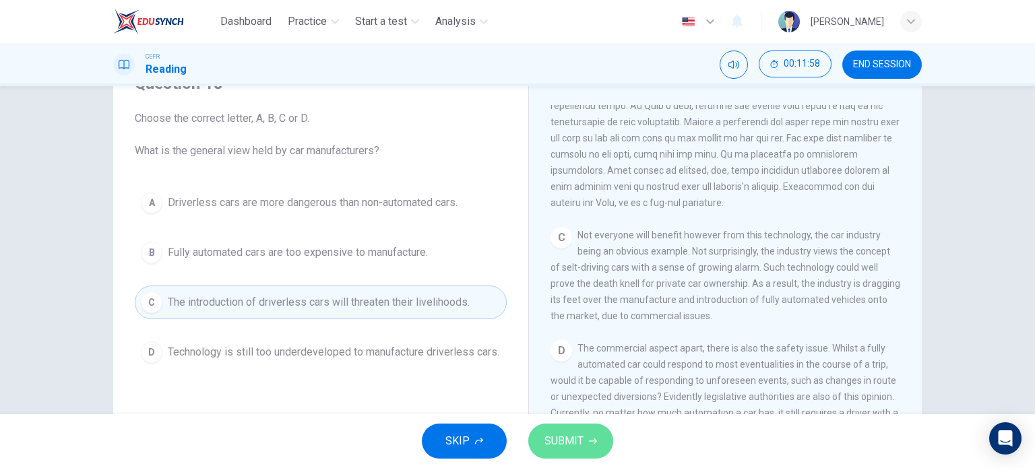
click at [572, 438] on span "SUBMIT" at bounding box center [564, 441] width 39 height 19
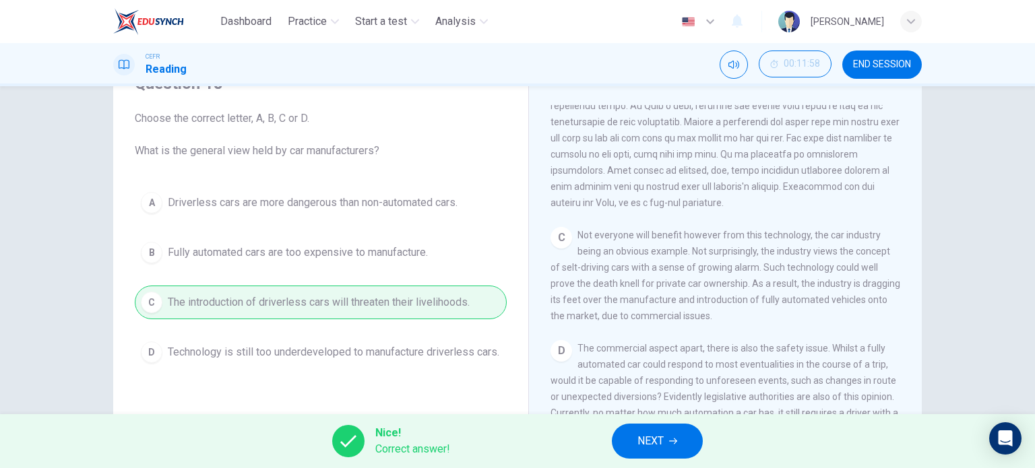
click at [650, 442] on span "NEXT" at bounding box center [651, 441] width 26 height 19
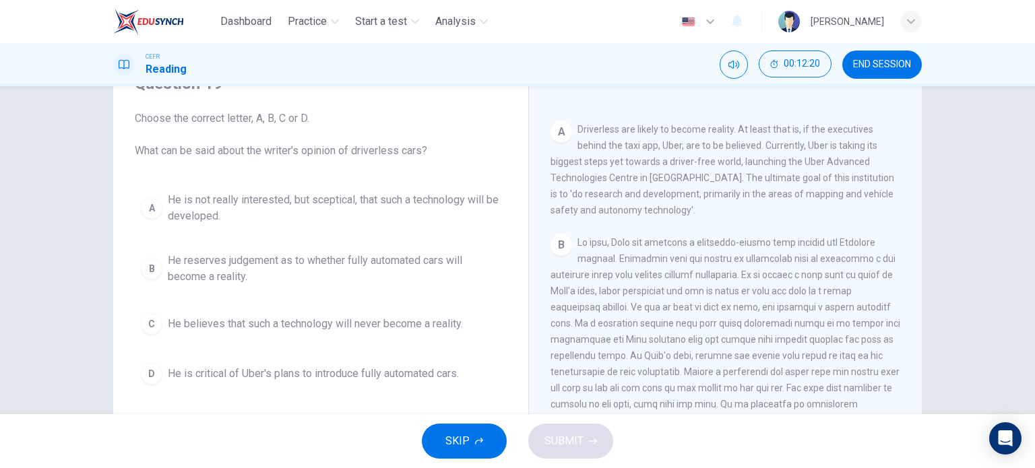
scroll to position [270, 0]
click at [146, 268] on div "B" at bounding box center [152, 269] width 22 height 22
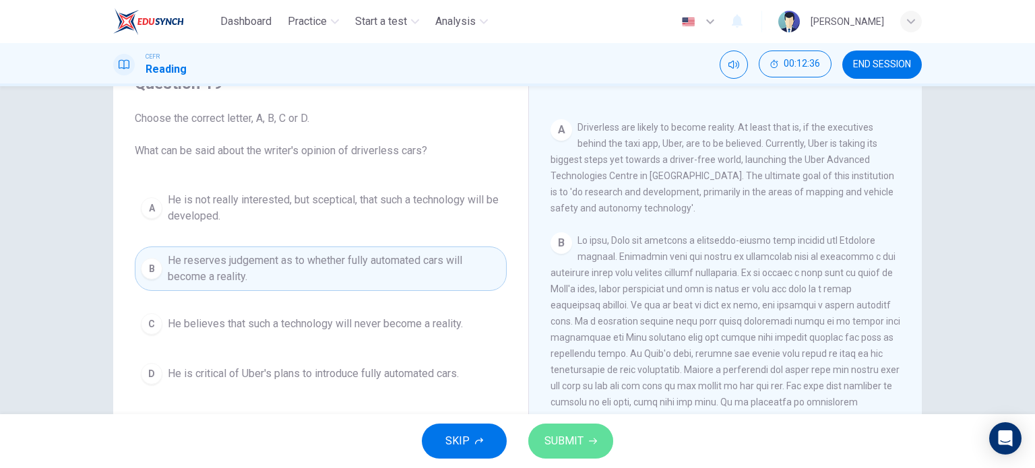
click at [591, 444] on icon "button" at bounding box center [593, 441] width 8 height 8
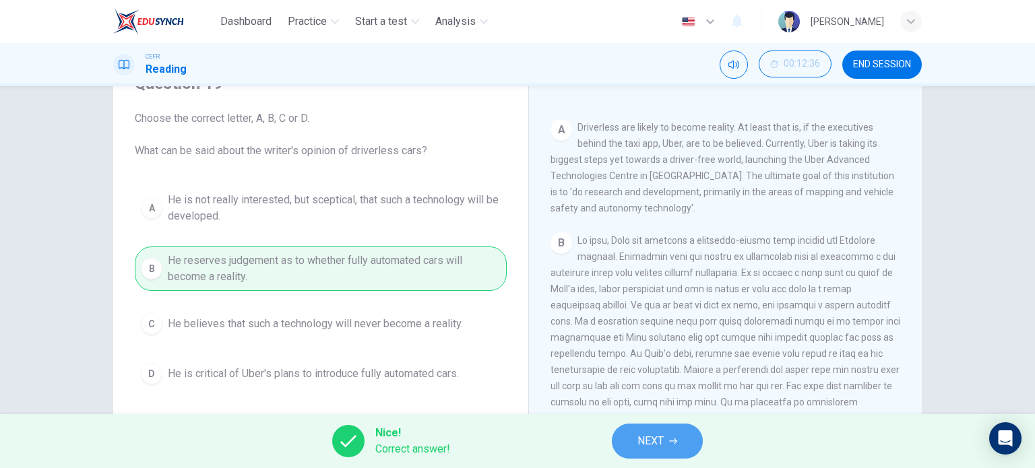
click at [666, 446] on button "NEXT" at bounding box center [657, 441] width 91 height 35
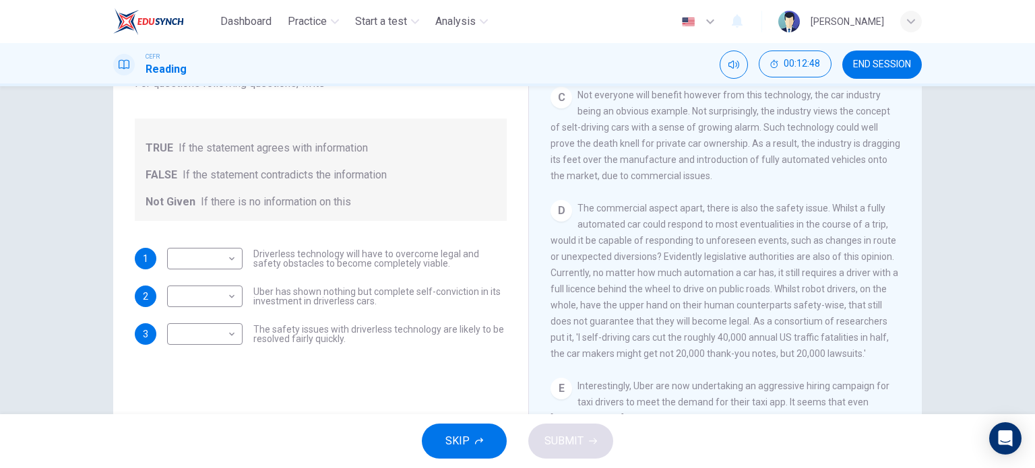
scroll to position [607, 0]
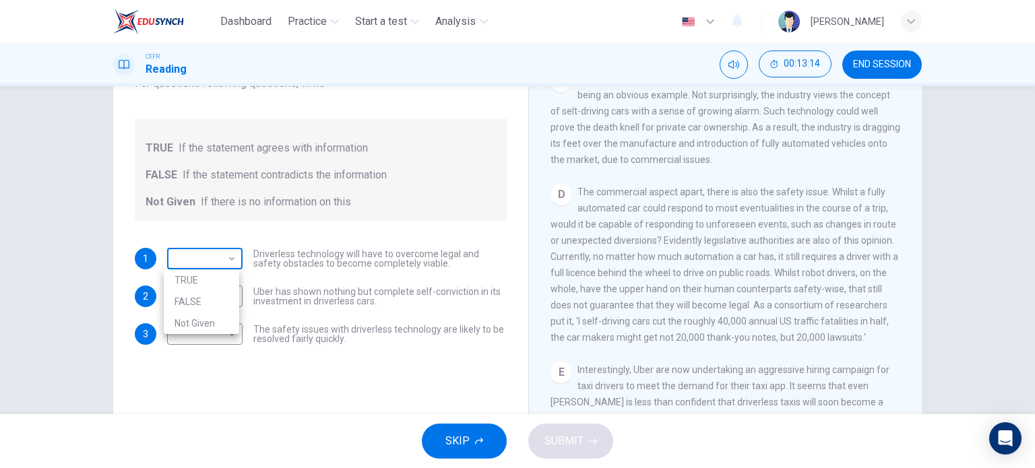
click at [229, 262] on body "Dashboard Practice Start a test Analysis English en ​ MUHAMMAD ADIBHAKIMI BIN M…" at bounding box center [517, 234] width 1035 height 468
click at [75, 223] on div at bounding box center [517, 234] width 1035 height 468
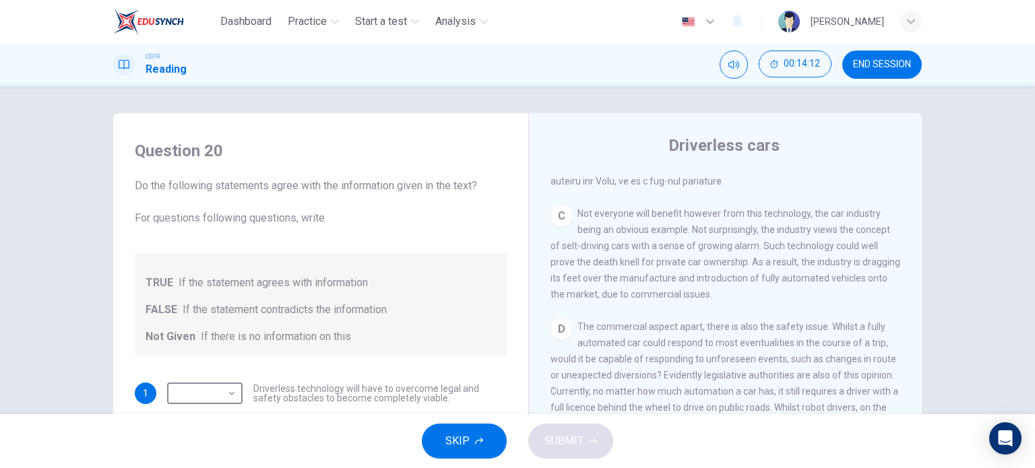
scroll to position [194, 0]
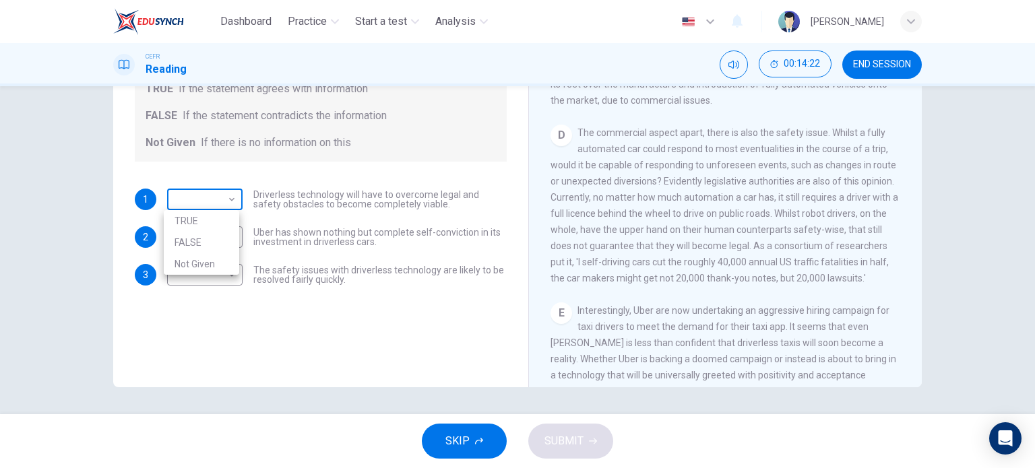
click at [223, 202] on body "Dashboard Practice Start a test Analysis English en ​ MUHAMMAD ADIBHAKIMI BIN M…" at bounding box center [517, 234] width 1035 height 468
click at [205, 215] on li "TRUE" at bounding box center [201, 221] width 75 height 22
type input "TRUE"
click at [218, 235] on body "Dashboard Practice Start a test Analysis English en ​ MUHAMMAD ADIBHAKIMI BIN M…" at bounding box center [517, 234] width 1035 height 468
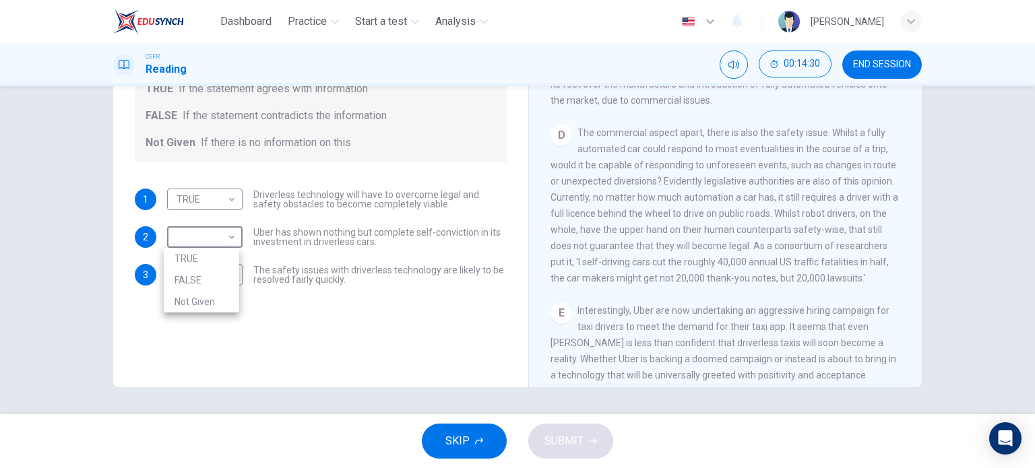
click at [208, 304] on li "Not Given" at bounding box center [201, 302] width 75 height 22
type input "Not Given"
click at [225, 277] on body "Dashboard Practice Start a test Analysis English en ​ MUHAMMAD ADIBHAKIMI BIN M…" at bounding box center [517, 234] width 1035 height 468
click at [214, 315] on li "FALSE" at bounding box center [201, 318] width 75 height 22
type input "FALSE"
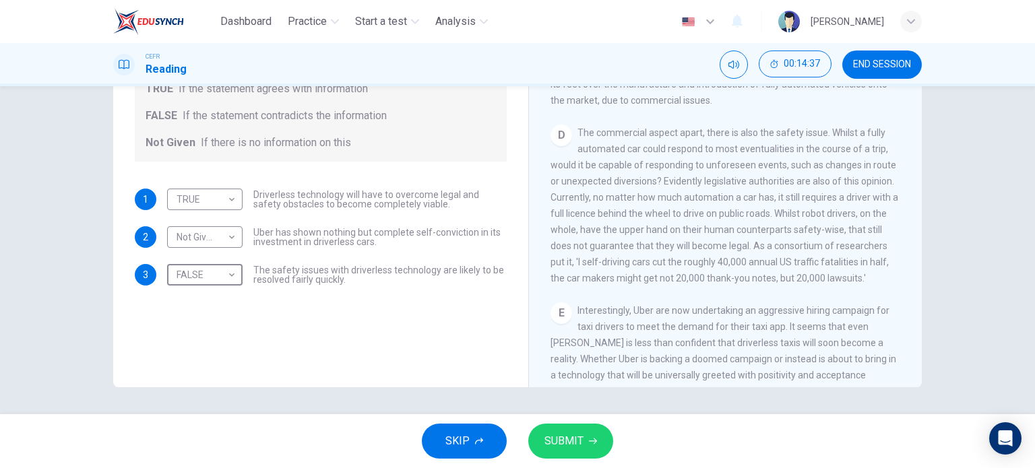
click at [590, 433] on button "SUBMIT" at bounding box center [570, 441] width 85 height 35
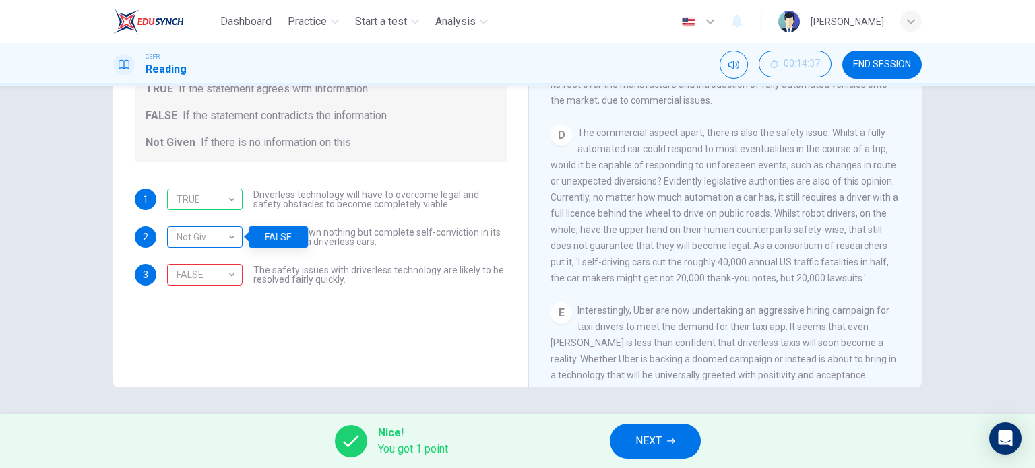
click at [226, 240] on div "Not Given" at bounding box center [202, 237] width 71 height 38
click at [530, 441] on div "Nice! You got 1 point NEXT" at bounding box center [517, 442] width 1035 height 54
click at [649, 447] on span "NEXT" at bounding box center [649, 441] width 26 height 19
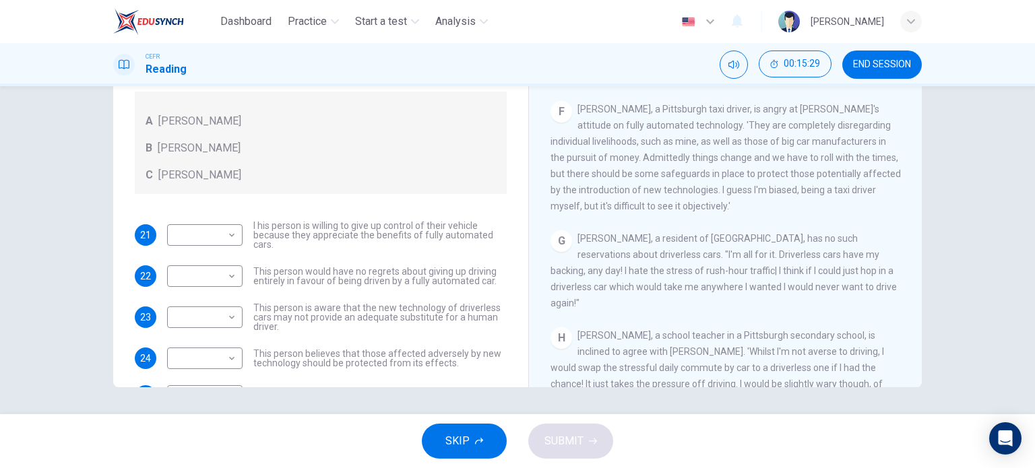
scroll to position [922, 0]
click at [218, 320] on body "Dashboard Practice Start a test Analysis English en ​ MUHAMMAD ADIBHAKIMI BIN M…" at bounding box center [517, 234] width 1035 height 468
click at [212, 340] on li "A" at bounding box center [201, 339] width 75 height 22
type input "A"
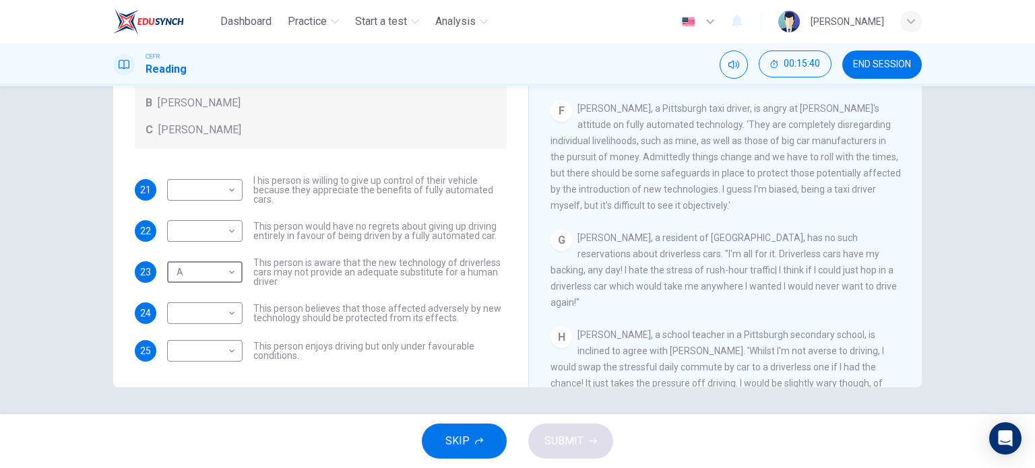
scroll to position [46, 0]
click at [220, 312] on body "Dashboard Practice Start a test Analysis English en ​ MUHAMMAD ADIBHAKIMI BIN M…" at bounding box center [517, 234] width 1035 height 468
click at [182, 329] on li "A" at bounding box center [201, 334] width 75 height 22
type input "A"
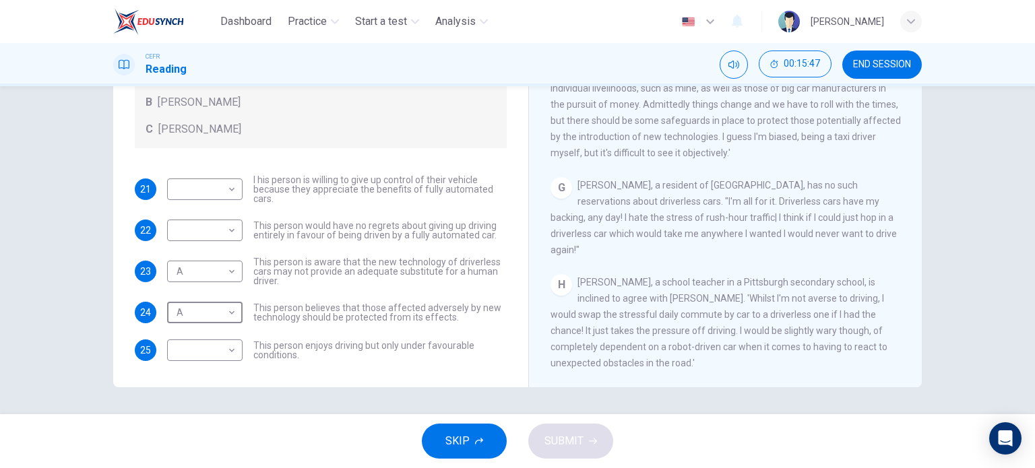
scroll to position [990, 0]
click at [226, 352] on body "Dashboard Practice Start a test Analysis English en ​ MUHAMMAD ADIBHAKIMI BIN M…" at bounding box center [517, 234] width 1035 height 468
click at [191, 415] on li "C" at bounding box center [201, 415] width 75 height 22
type input "C"
click at [231, 227] on body "Dashboard Practice Start a test Analysis English en ​ MUHAMMAD ADIBHAKIMI BIN M…" at bounding box center [517, 234] width 1035 height 468
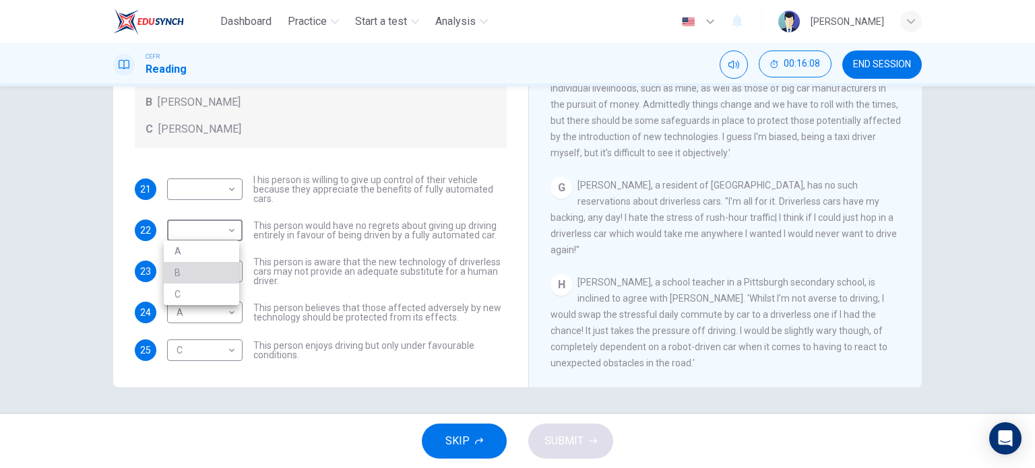
click at [205, 268] on li "B" at bounding box center [201, 273] width 75 height 22
type input "B"
click at [226, 187] on body "Dashboard Practice Start a test Analysis English en ​ MUHAMMAD ADIBHAKIMI BIN M…" at bounding box center [517, 234] width 1035 height 468
click at [202, 226] on li "B" at bounding box center [201, 232] width 75 height 22
type input "B"
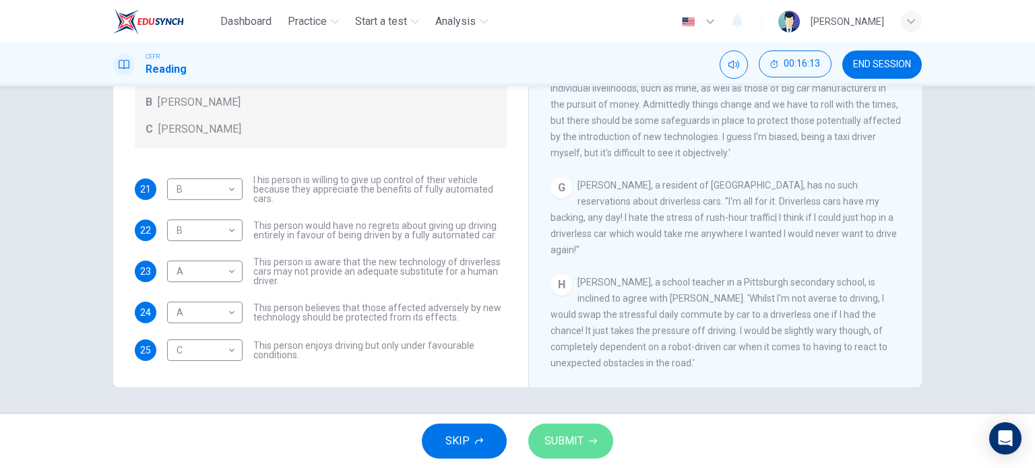
click at [579, 442] on span "SUBMIT" at bounding box center [564, 441] width 39 height 19
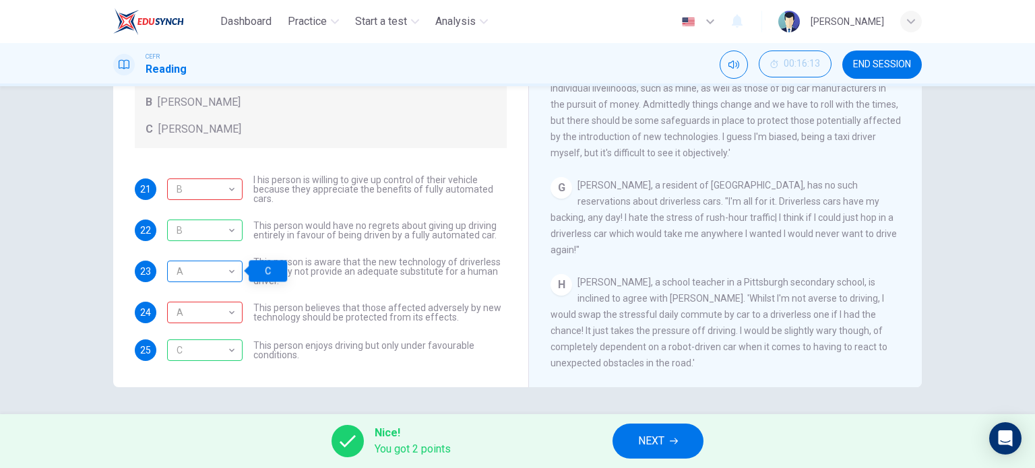
click at [226, 274] on div "A" at bounding box center [202, 272] width 71 height 38
click at [659, 435] on span "NEXT" at bounding box center [651, 441] width 26 height 19
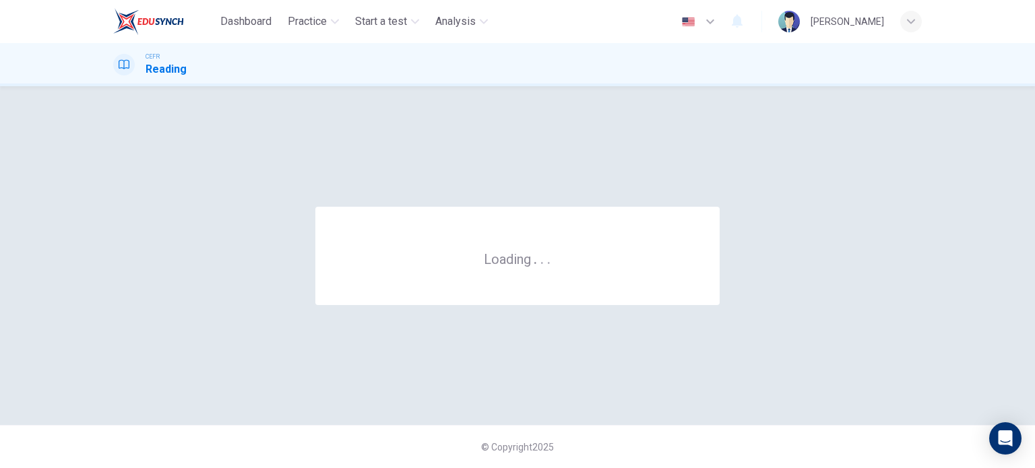
scroll to position [0, 0]
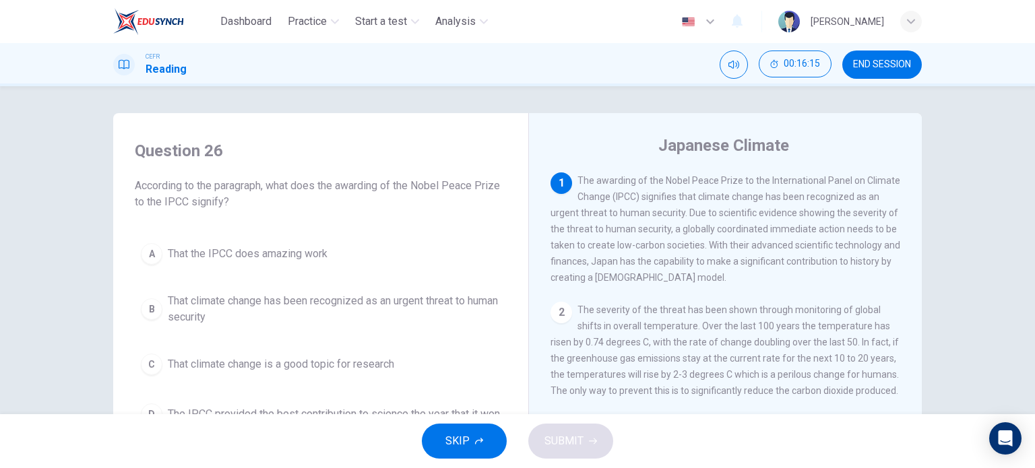
click at [892, 63] on span "END SESSION" at bounding box center [882, 64] width 58 height 11
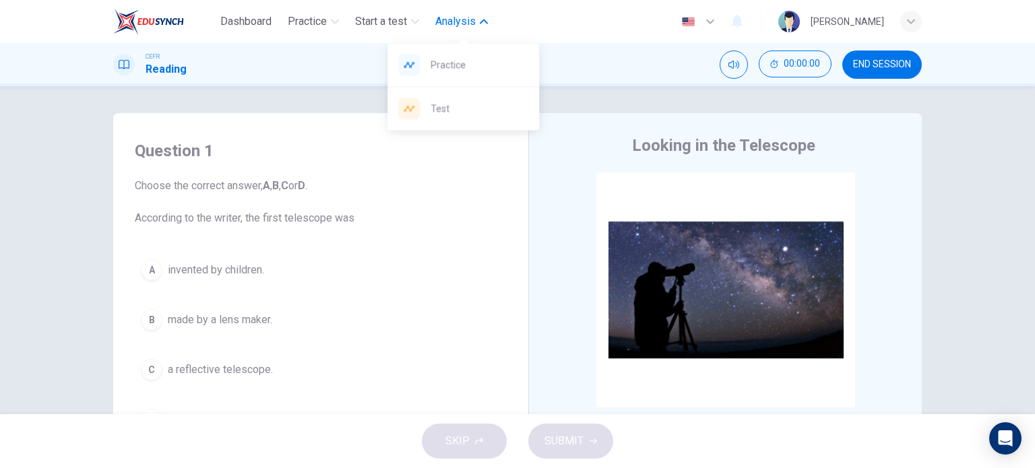
click at [454, 21] on span "Analysis" at bounding box center [455, 21] width 40 height 16
click at [451, 65] on span "Practice" at bounding box center [480, 65] width 98 height 16
